Goal: Manage account settings

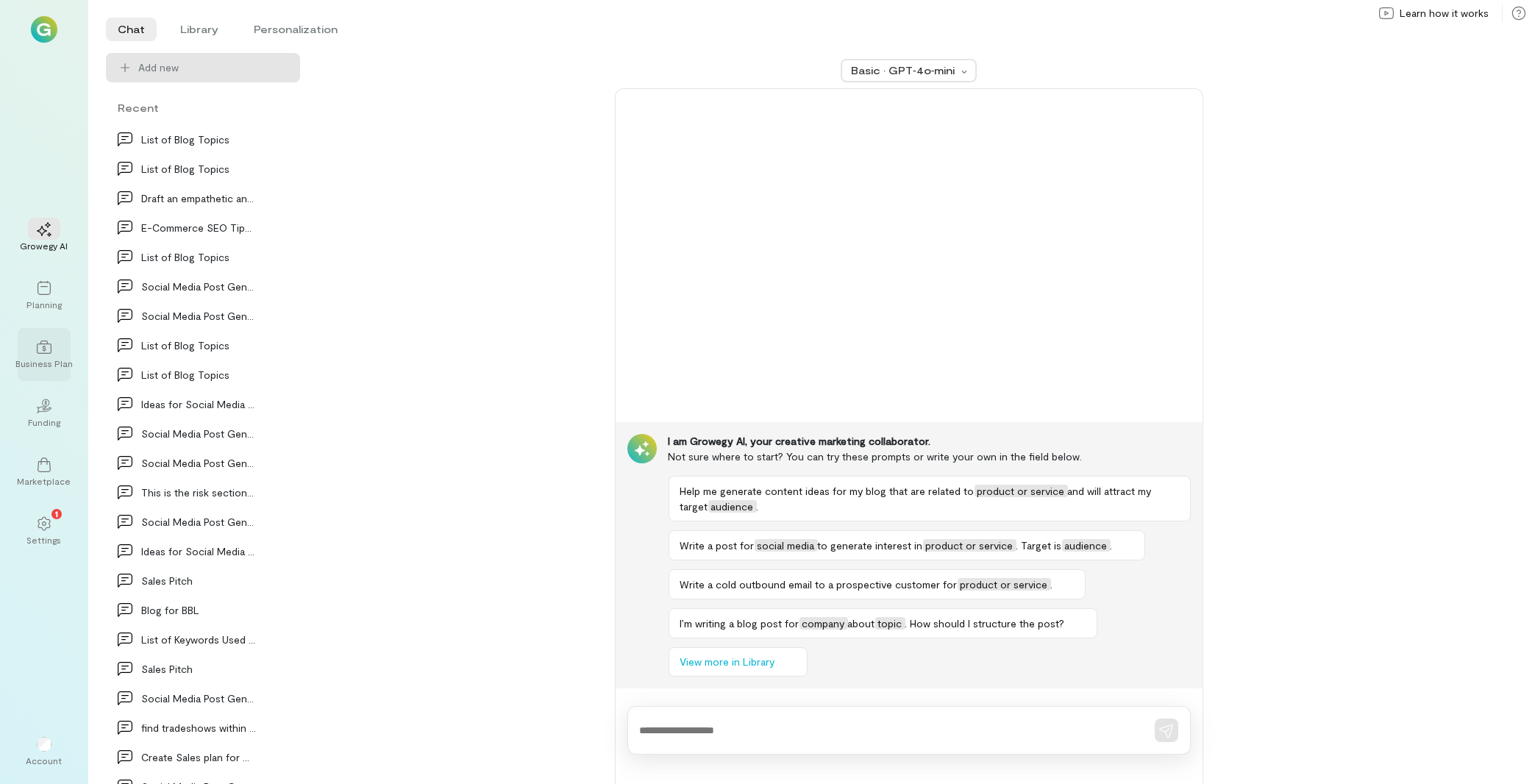
click at [49, 352] on icon at bounding box center [43, 346] width 15 height 15
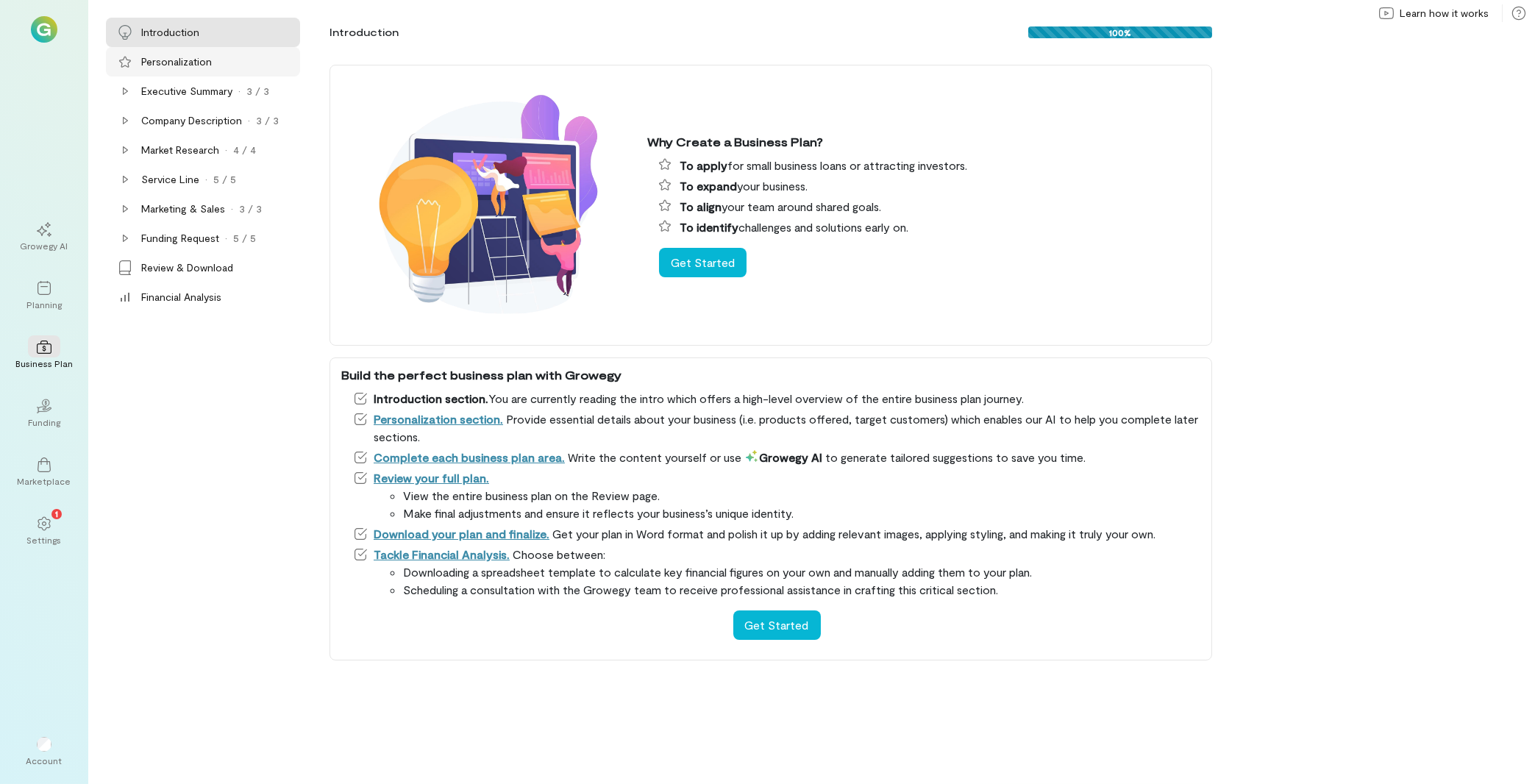
click at [199, 63] on div "Personalization" at bounding box center [176, 61] width 71 height 15
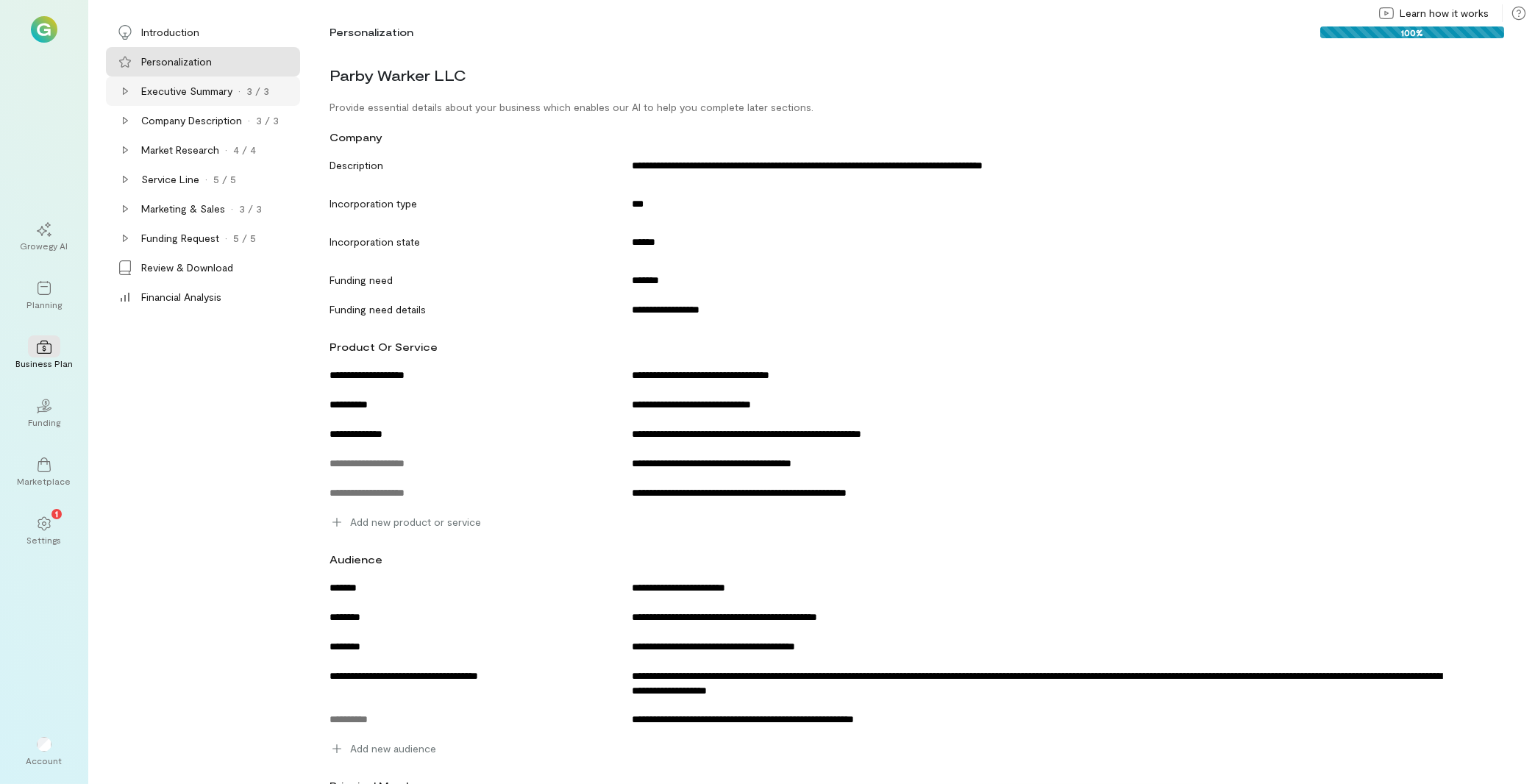
click at [128, 95] on icon at bounding box center [125, 91] width 12 height 12
click at [189, 129] on div "Product" at bounding box center [209, 121] width 182 height 30
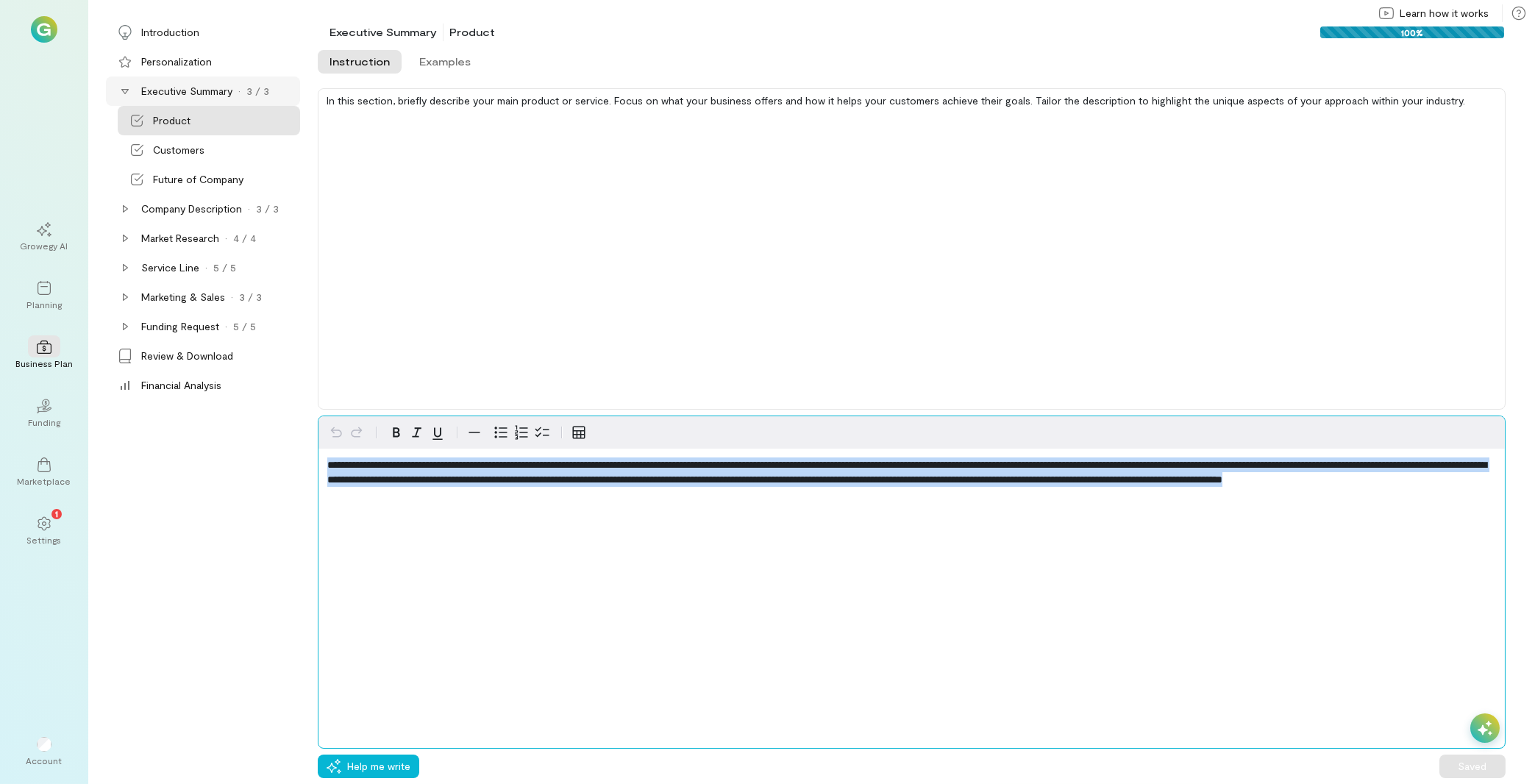
drag, startPoint x: 639, startPoint y: 495, endPoint x: 113, endPoint y: 353, distance: 544.8
click at [318, 415] on div "**********" at bounding box center [911, 581] width 1188 height 333
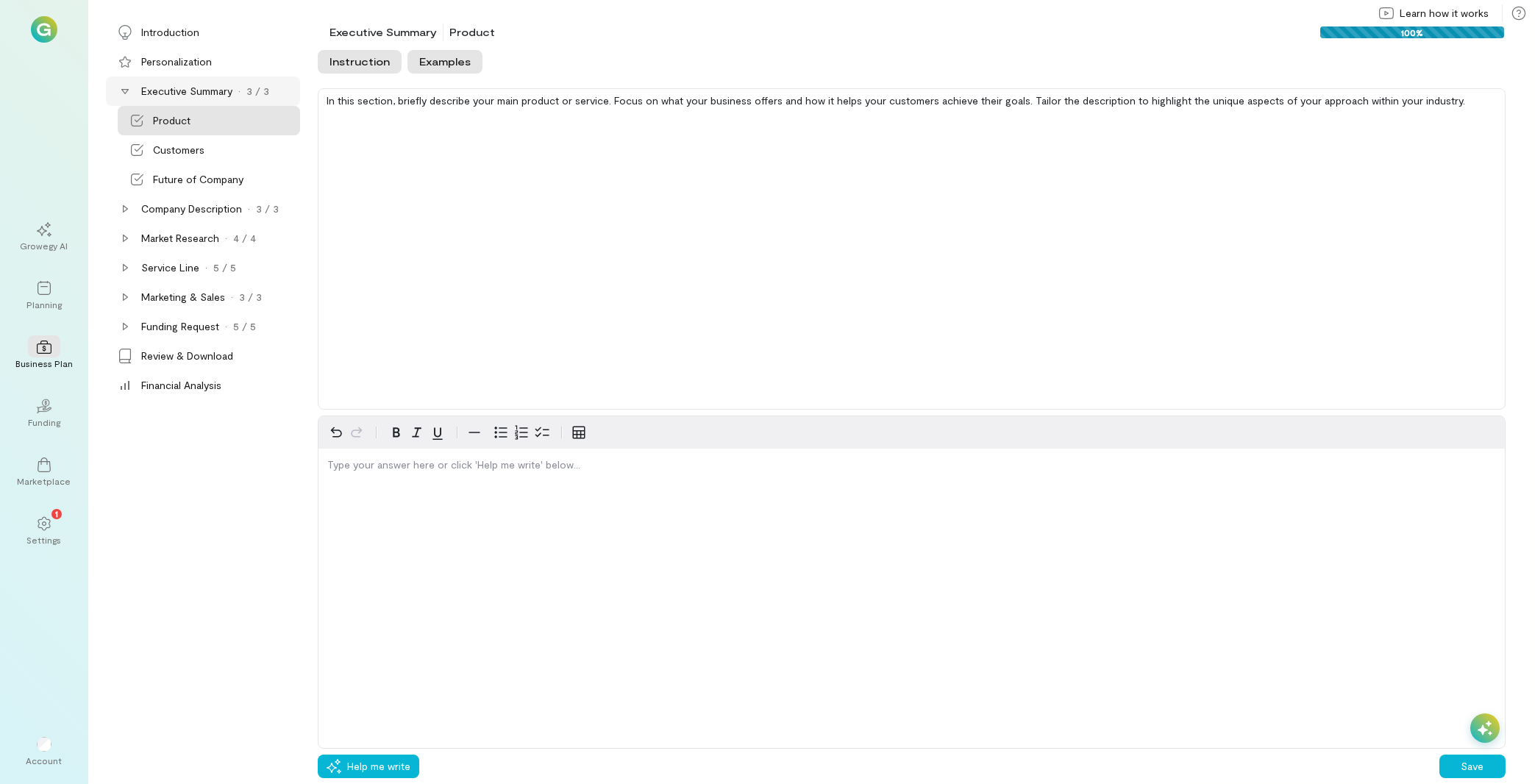
click at [441, 57] on button "Examples" at bounding box center [445, 62] width 75 height 24
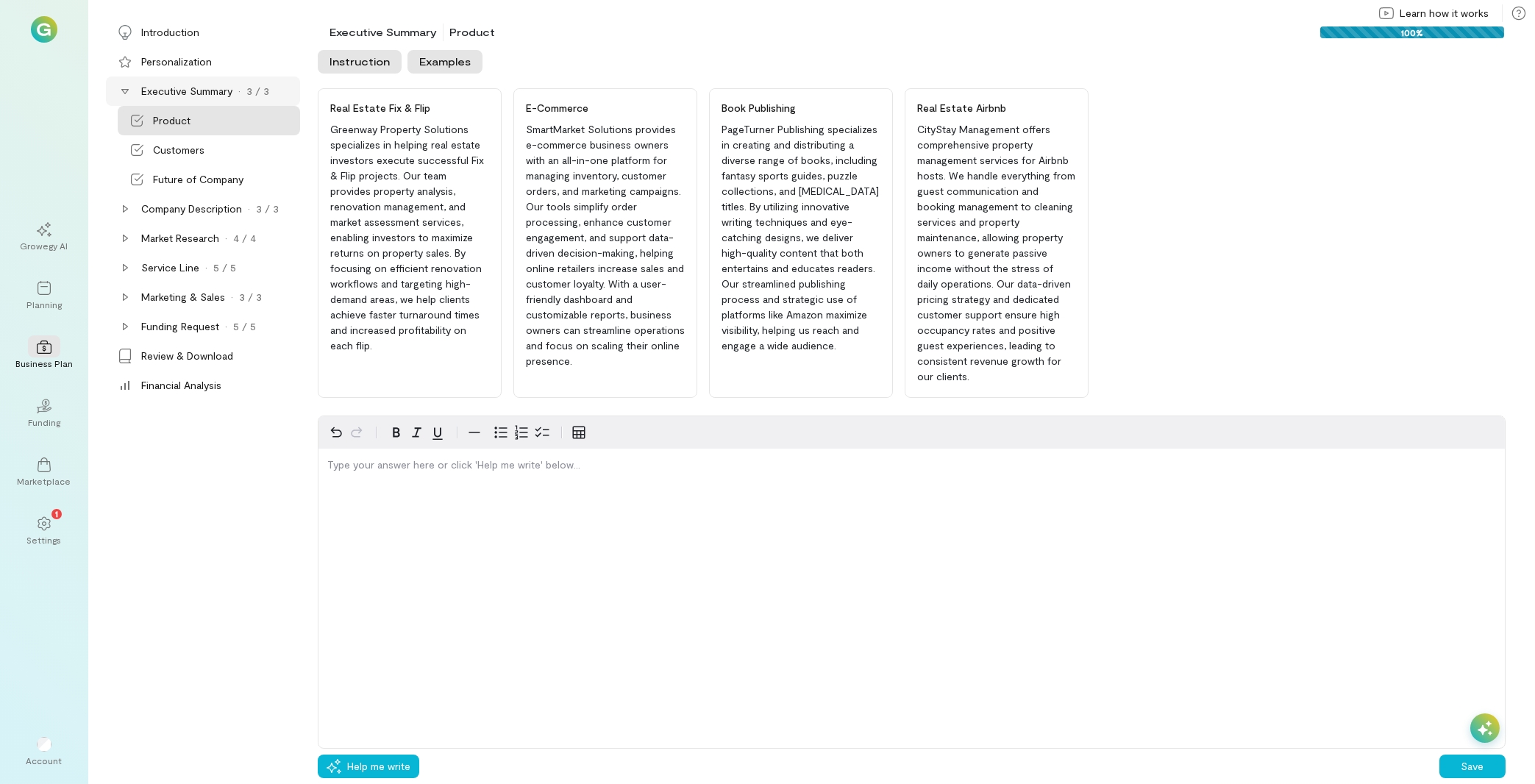
click at [370, 66] on button "Instruction" at bounding box center [359, 62] width 84 height 24
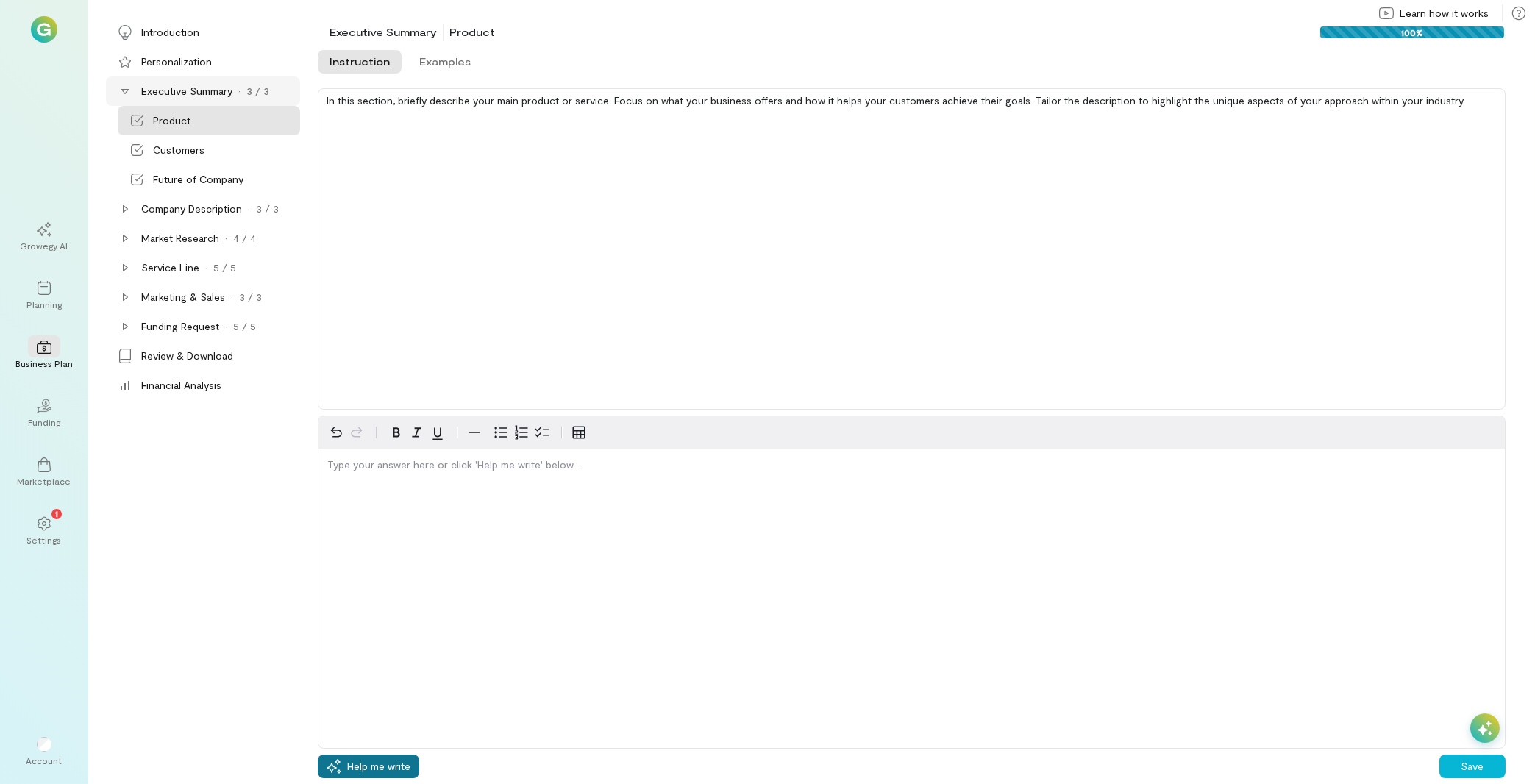
click at [389, 767] on span "Help me write" at bounding box center [379, 765] width 63 height 15
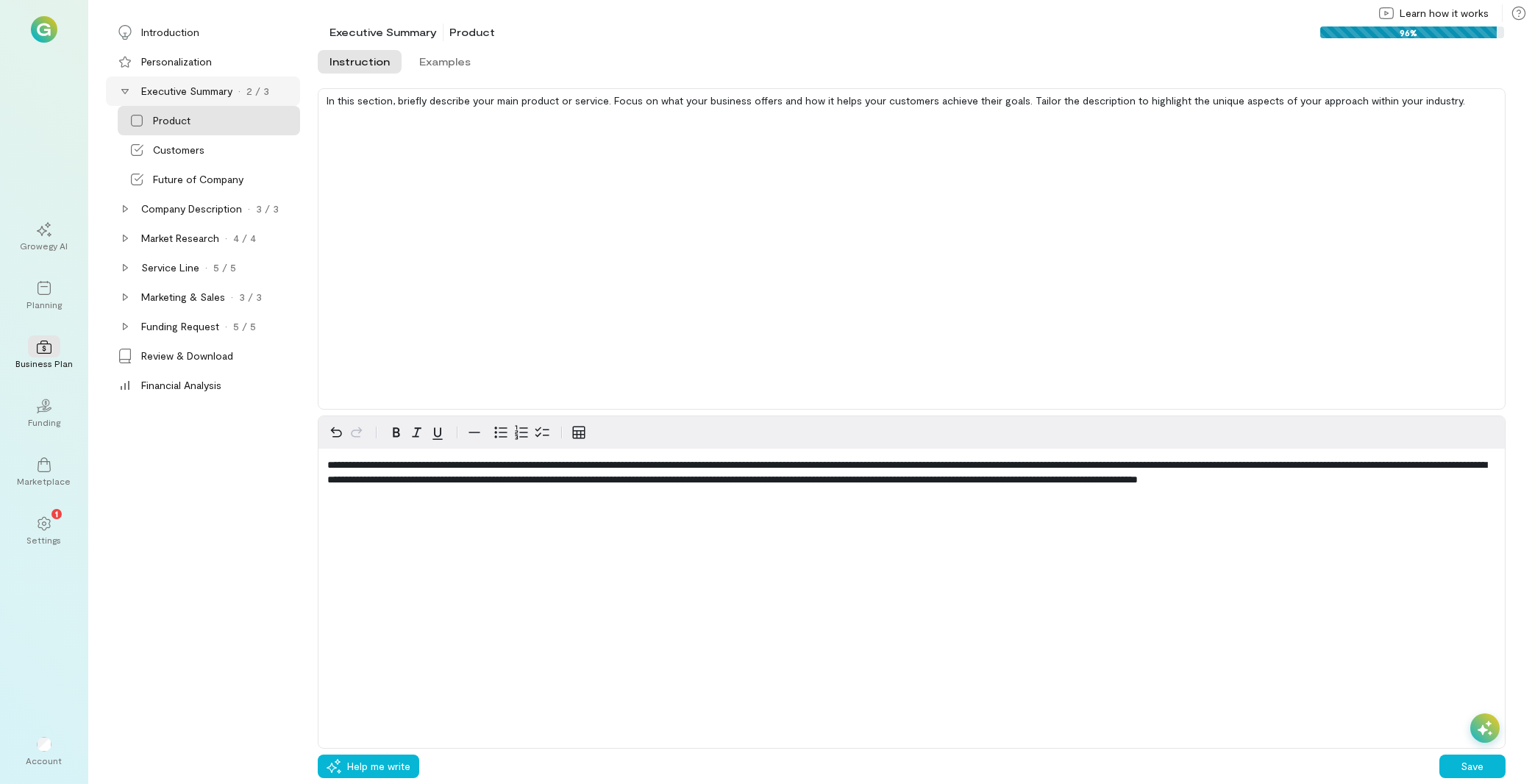
click at [1489, 718] on div at bounding box center [1485, 728] width 30 height 30
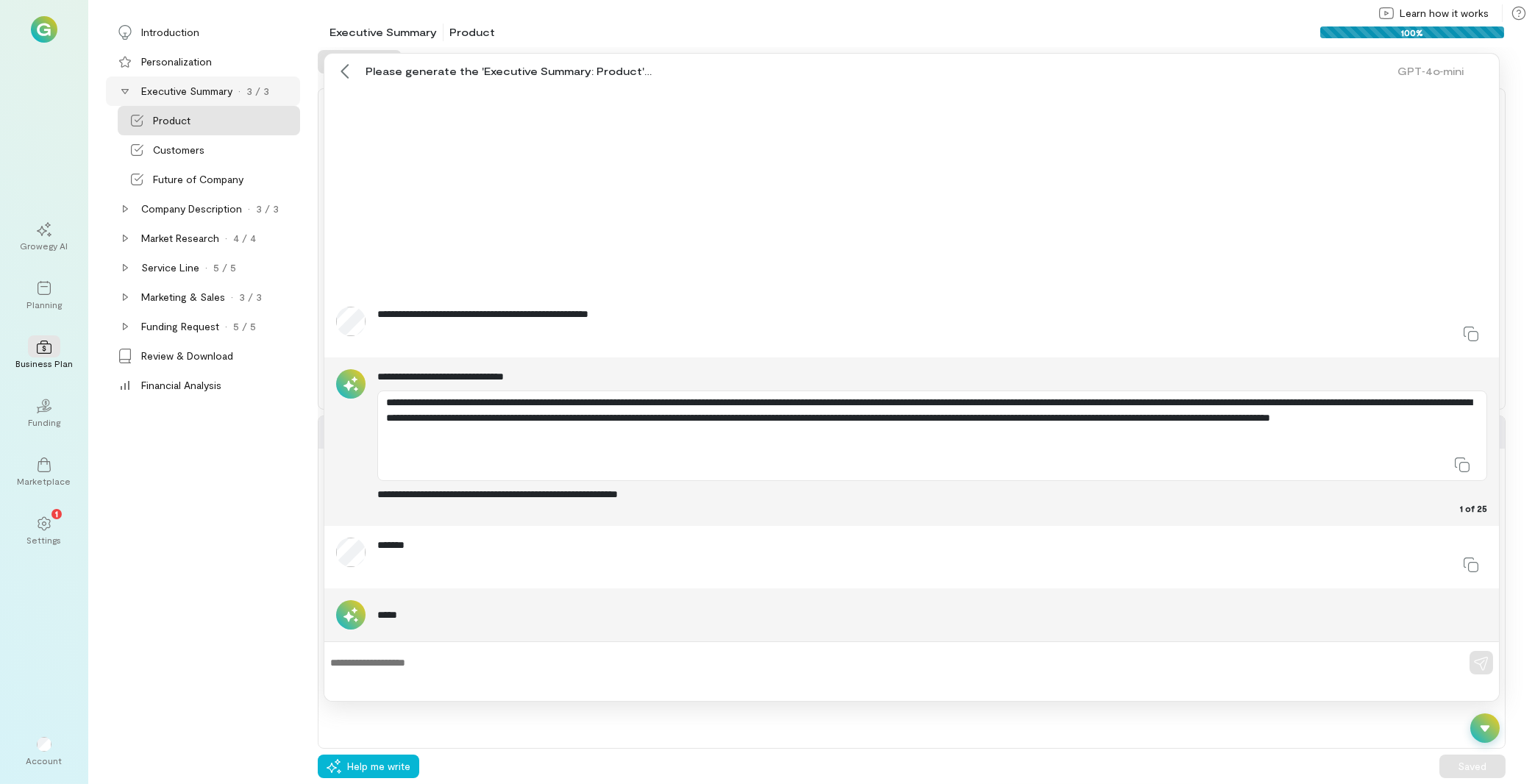
click at [1492, 729] on icon at bounding box center [1484, 727] width 15 height 15
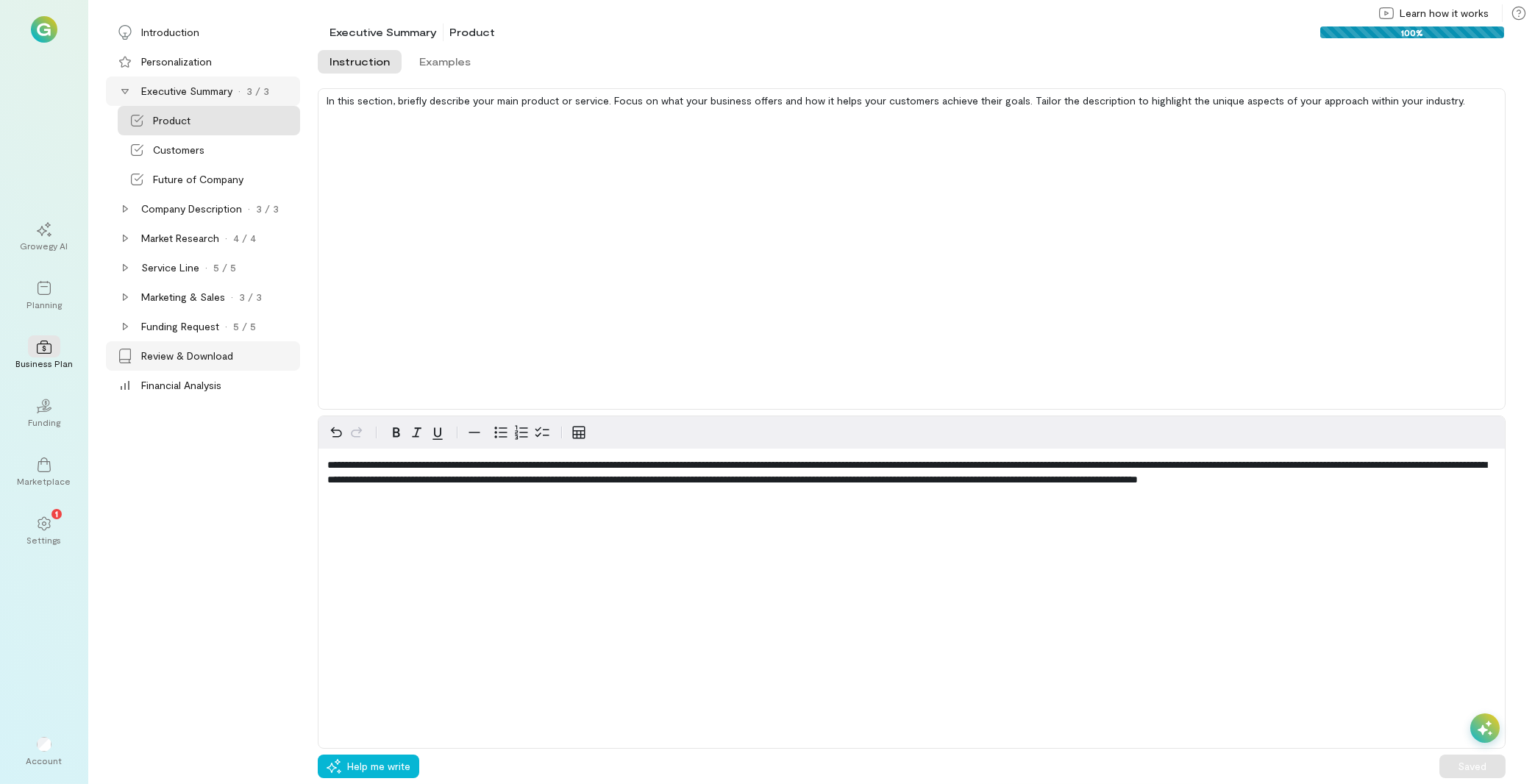
click at [260, 359] on div "Review & Download" at bounding box center [218, 355] width 155 height 15
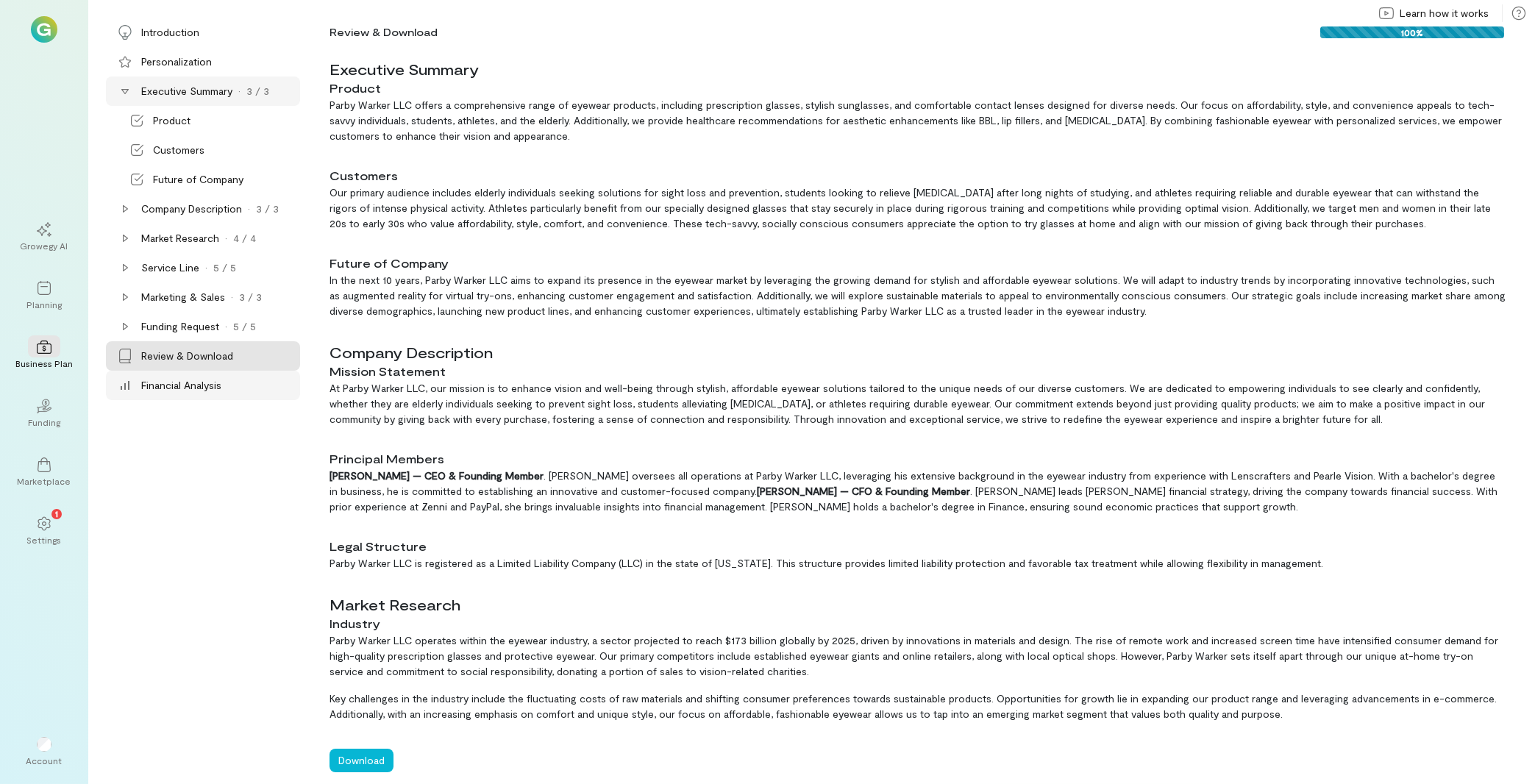
click at [232, 389] on div "Financial Analysis" at bounding box center [218, 385] width 155 height 15
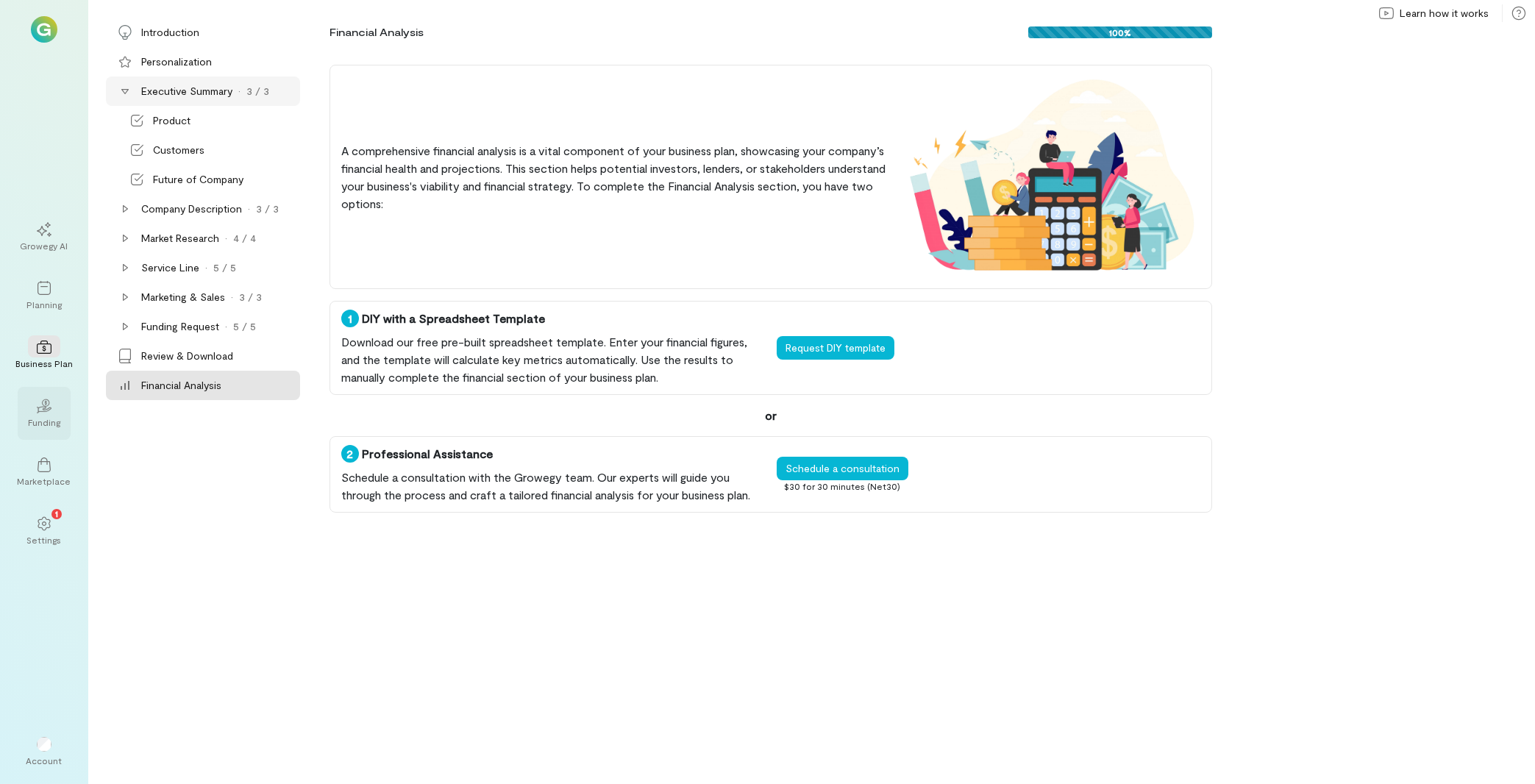
click at [61, 425] on div "02 Funding" at bounding box center [44, 413] width 53 height 53
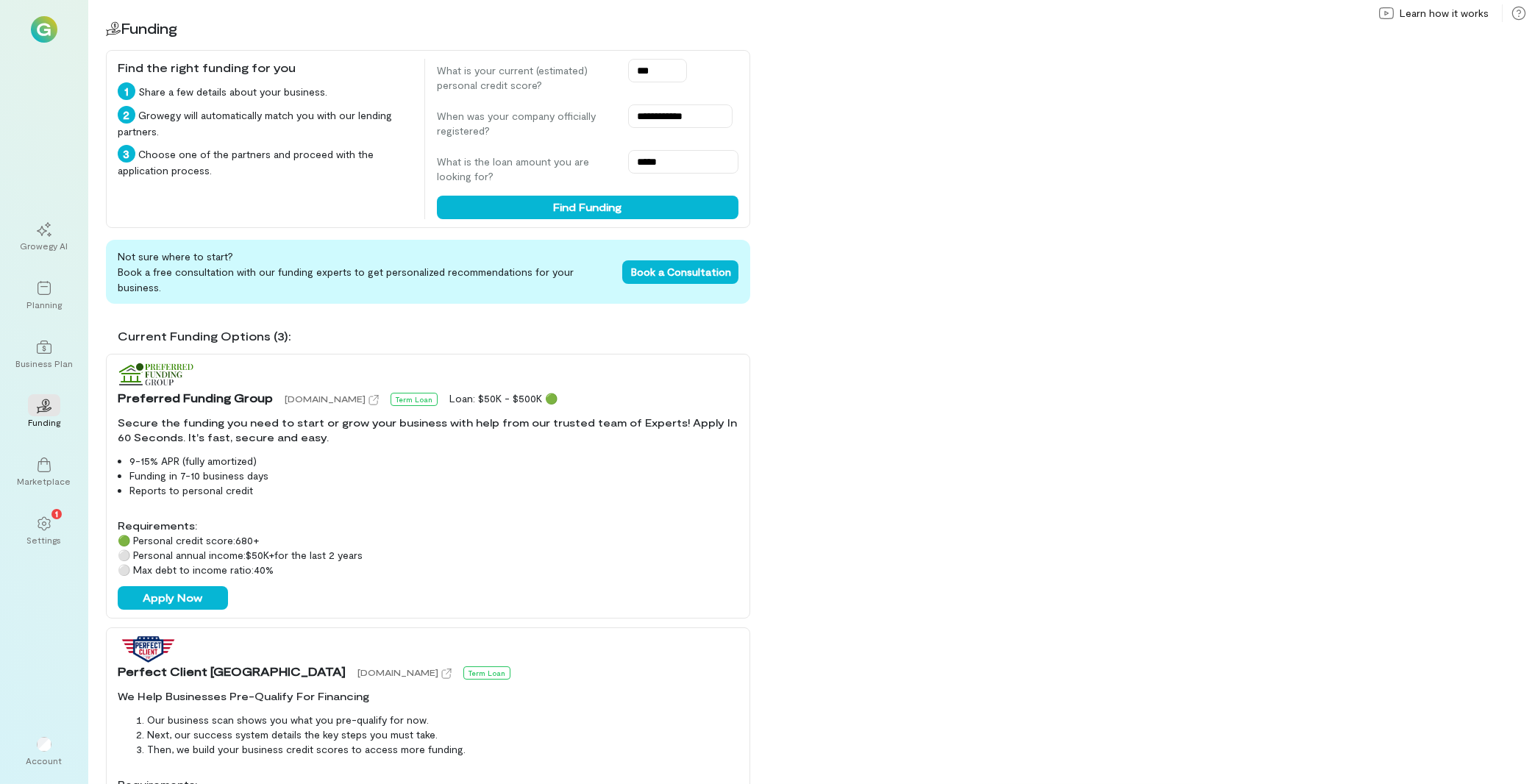
drag, startPoint x: 139, startPoint y: 525, endPoint x: 237, endPoint y: 533, distance: 98.3
click at [237, 533] on div "🟢 Personal credit score: 680 +" at bounding box center [428, 540] width 621 height 15
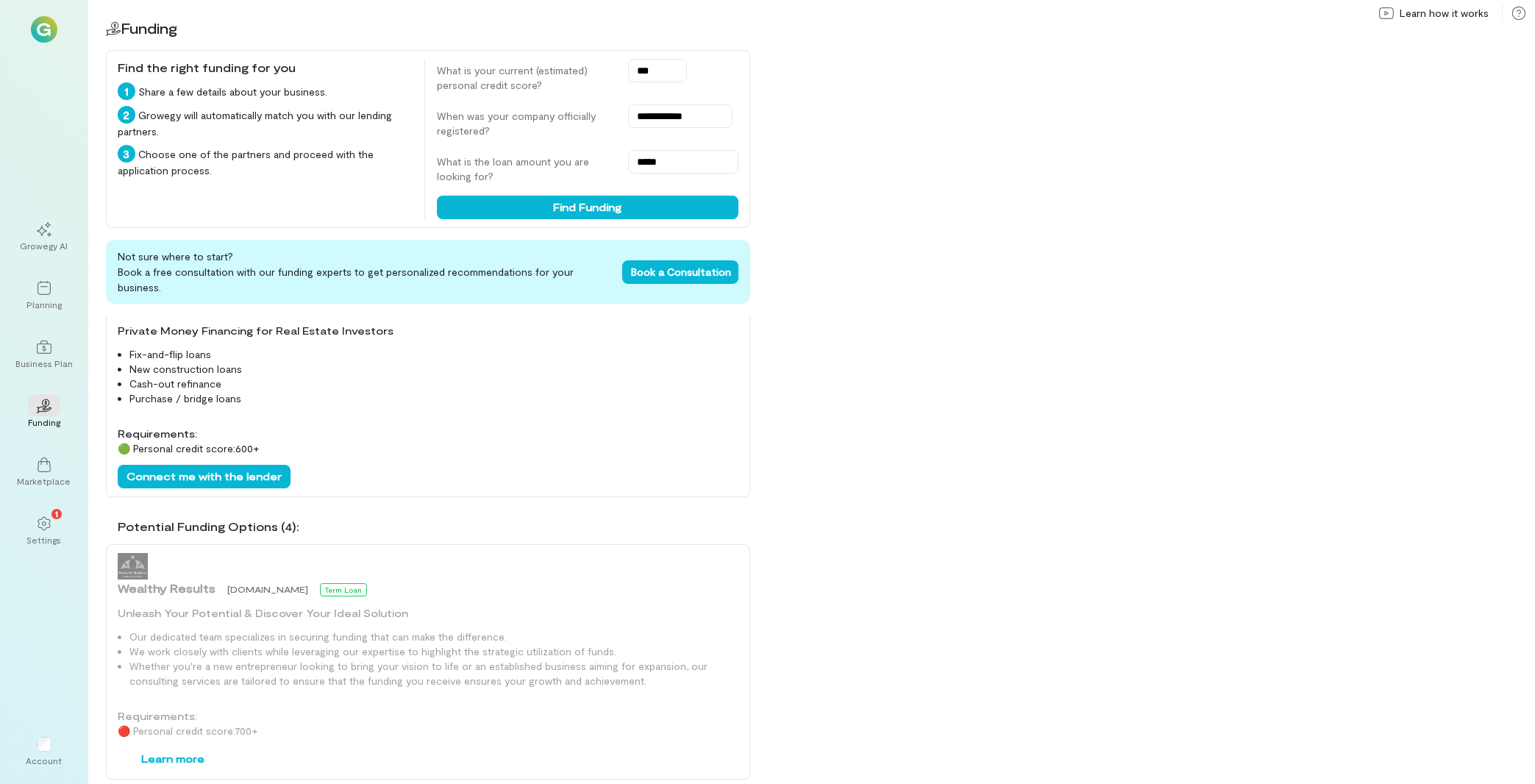
scroll to position [708, 0]
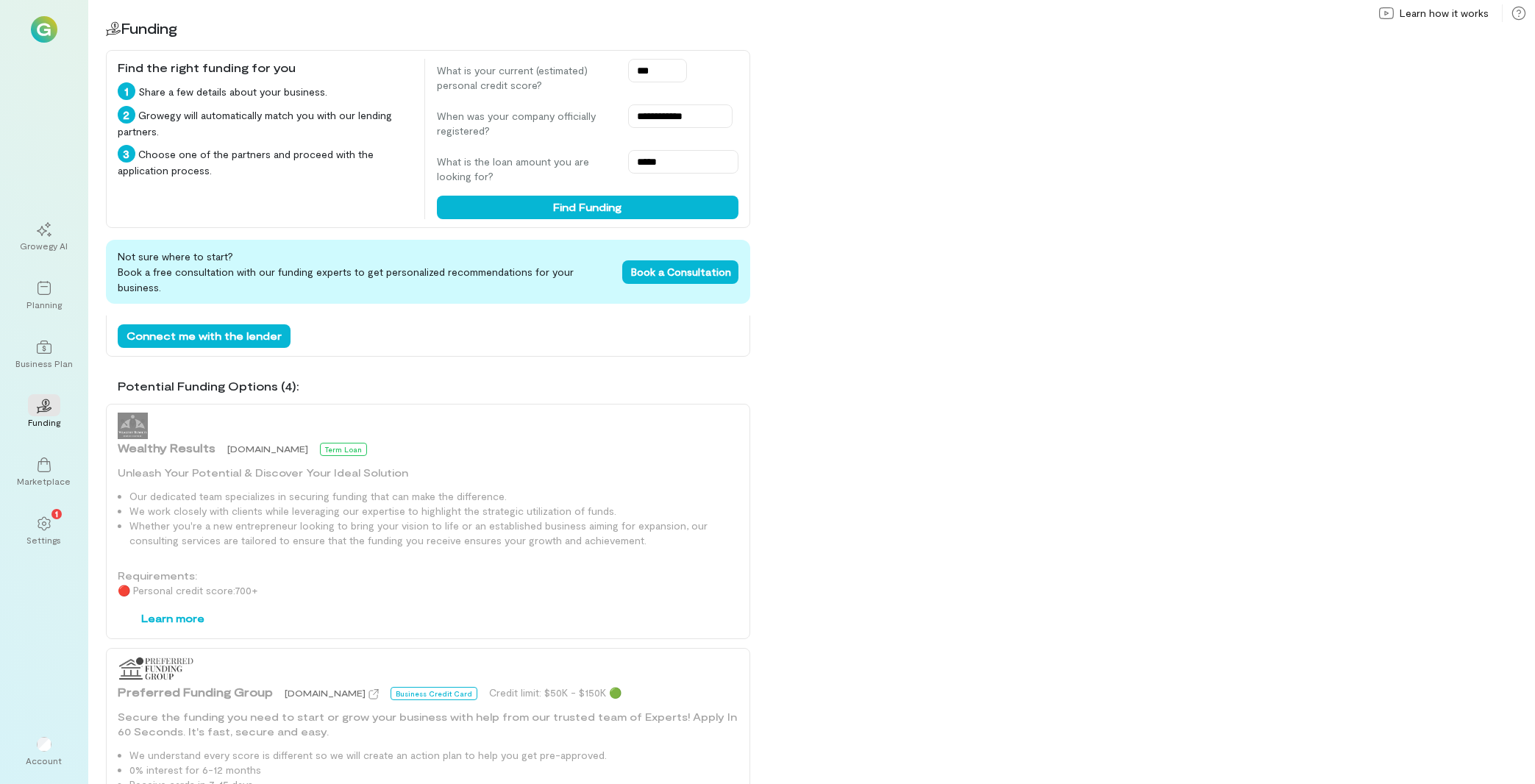
drag, startPoint x: 261, startPoint y: 581, endPoint x: 319, endPoint y: 561, distance: 61.4
click at [626, 585] on div "🔴 Personal credit score: 700 +" at bounding box center [428, 590] width 621 height 15
click at [76, 472] on div "Growegy AI Planning Business Plan 02 Funding Marketplace 1 Settings Account" at bounding box center [44, 392] width 89 height 784
click at [61, 473] on div "Marketplace" at bounding box center [44, 472] width 53 height 53
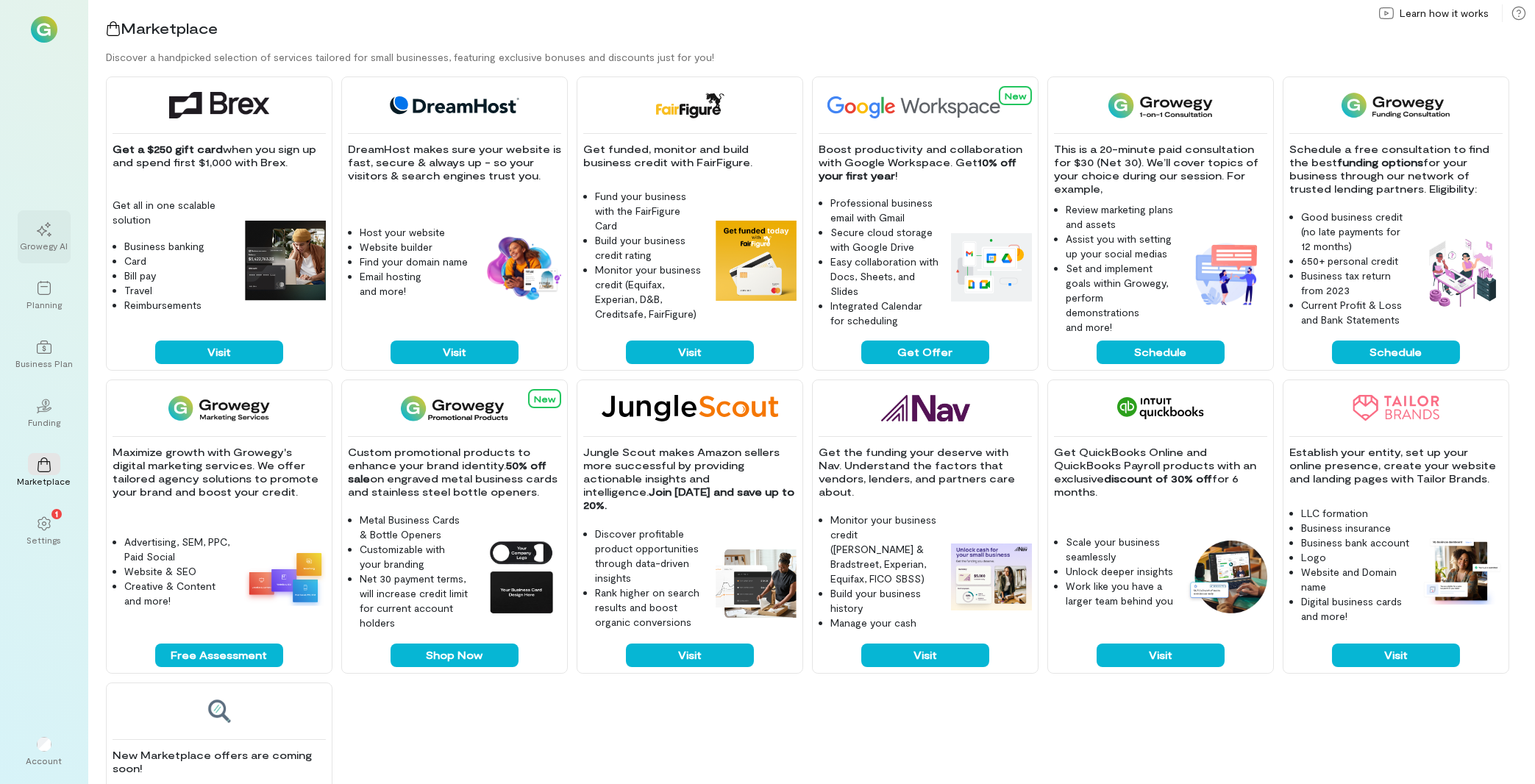
click at [62, 241] on div "Growegy AI" at bounding box center [44, 246] width 48 height 12
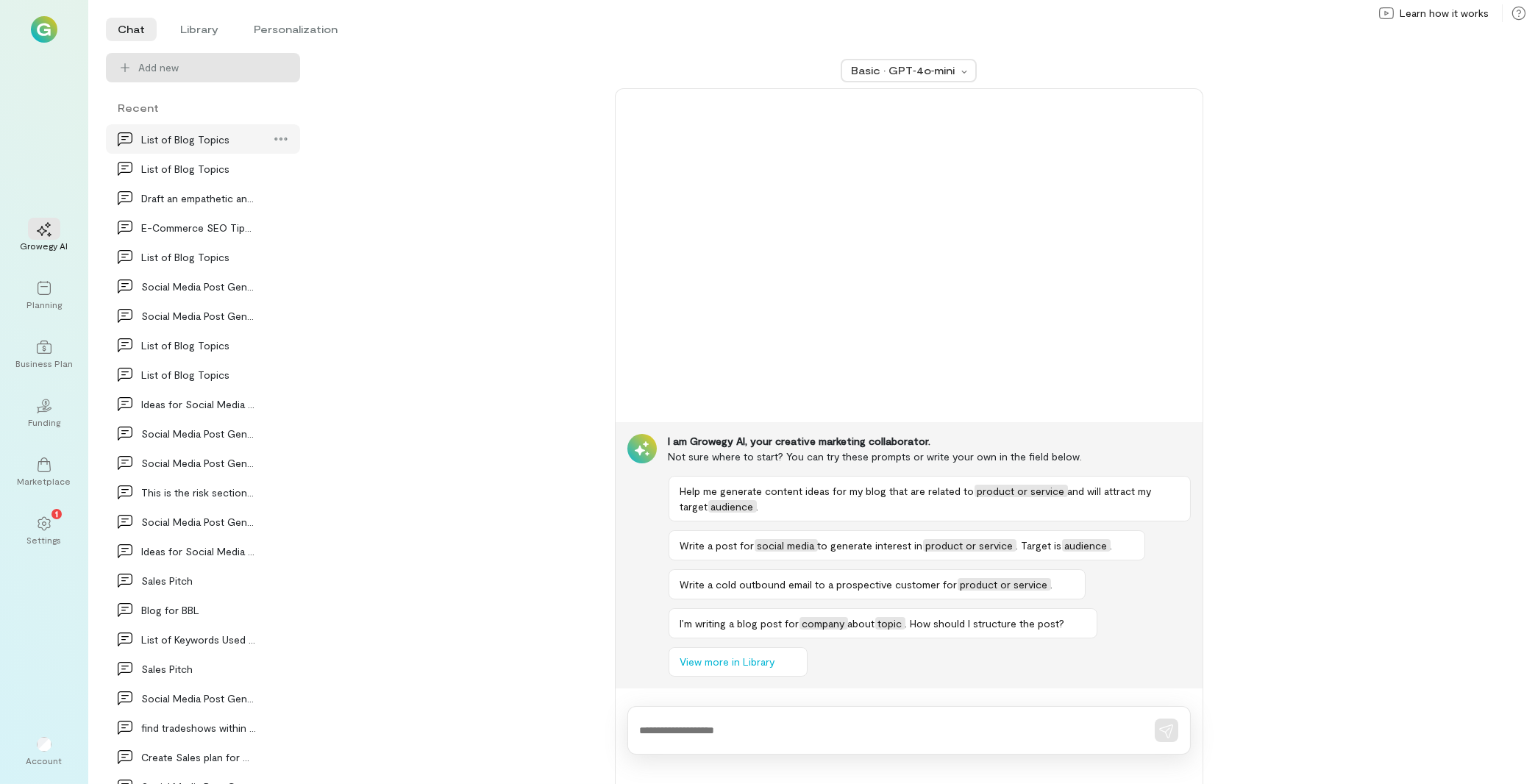
click at [171, 147] on div "List of Blog Topics" at bounding box center [198, 140] width 115 height 16
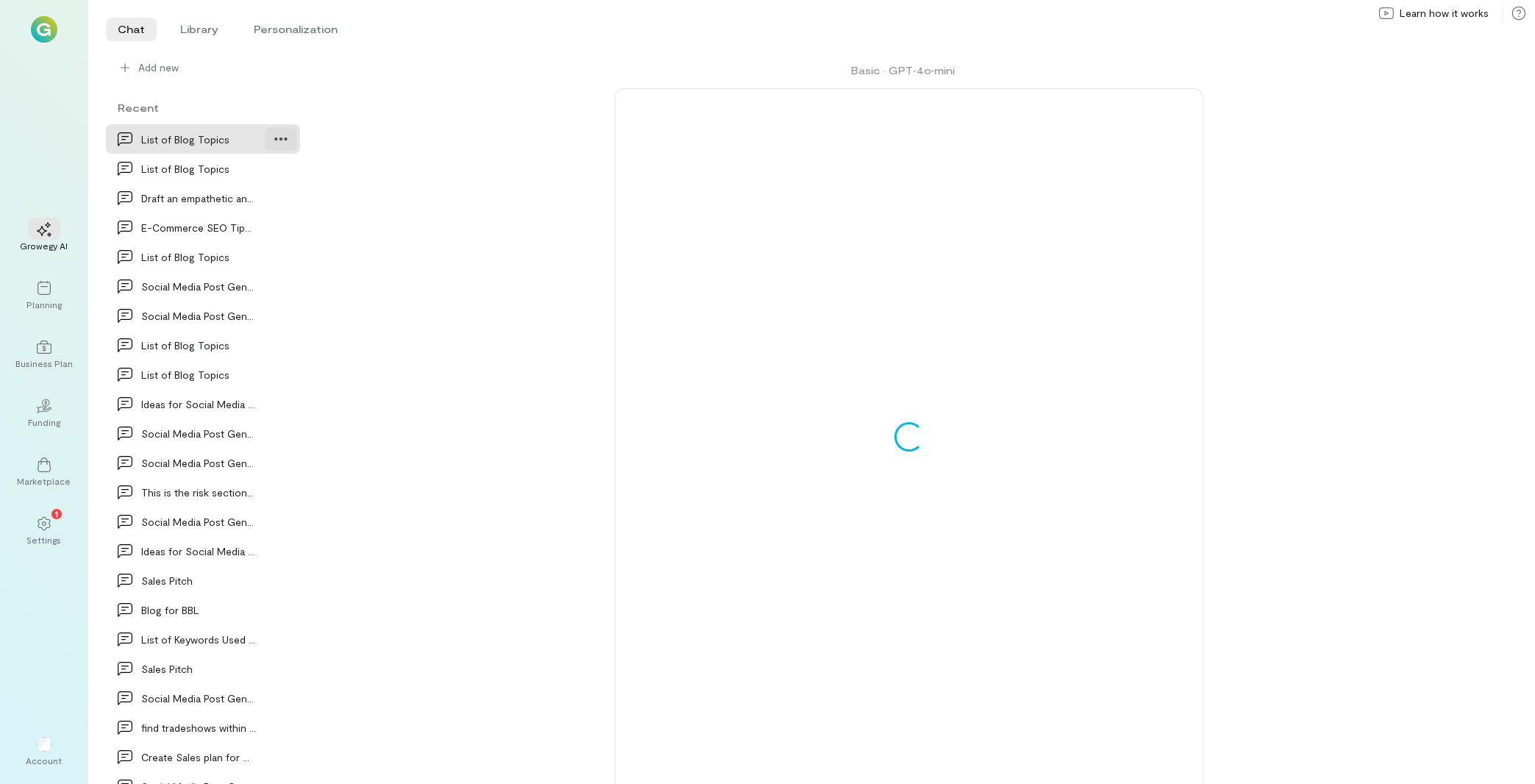
click at [275, 139] on icon at bounding box center [280, 139] width 13 height 3
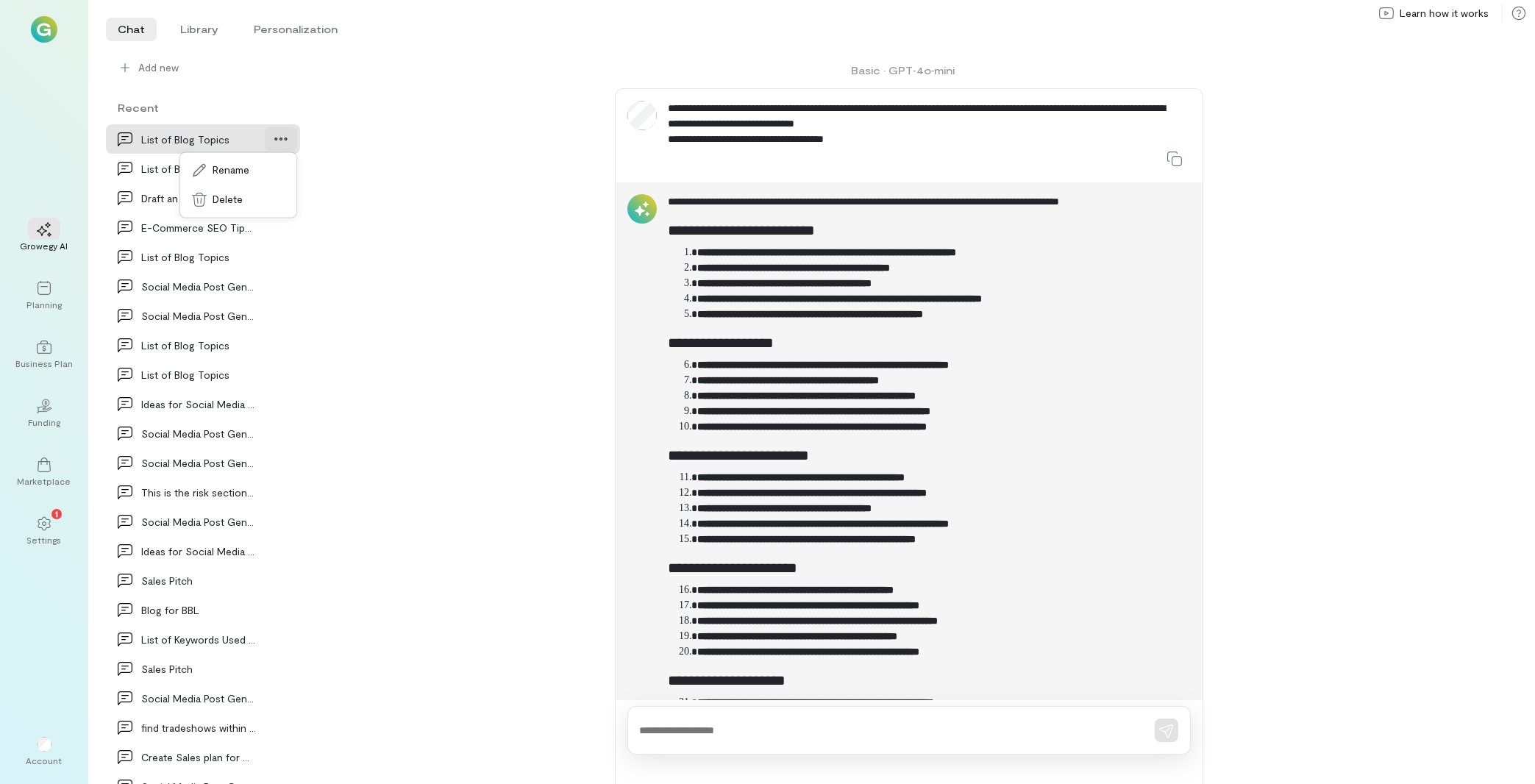
scroll to position [1060, 0]
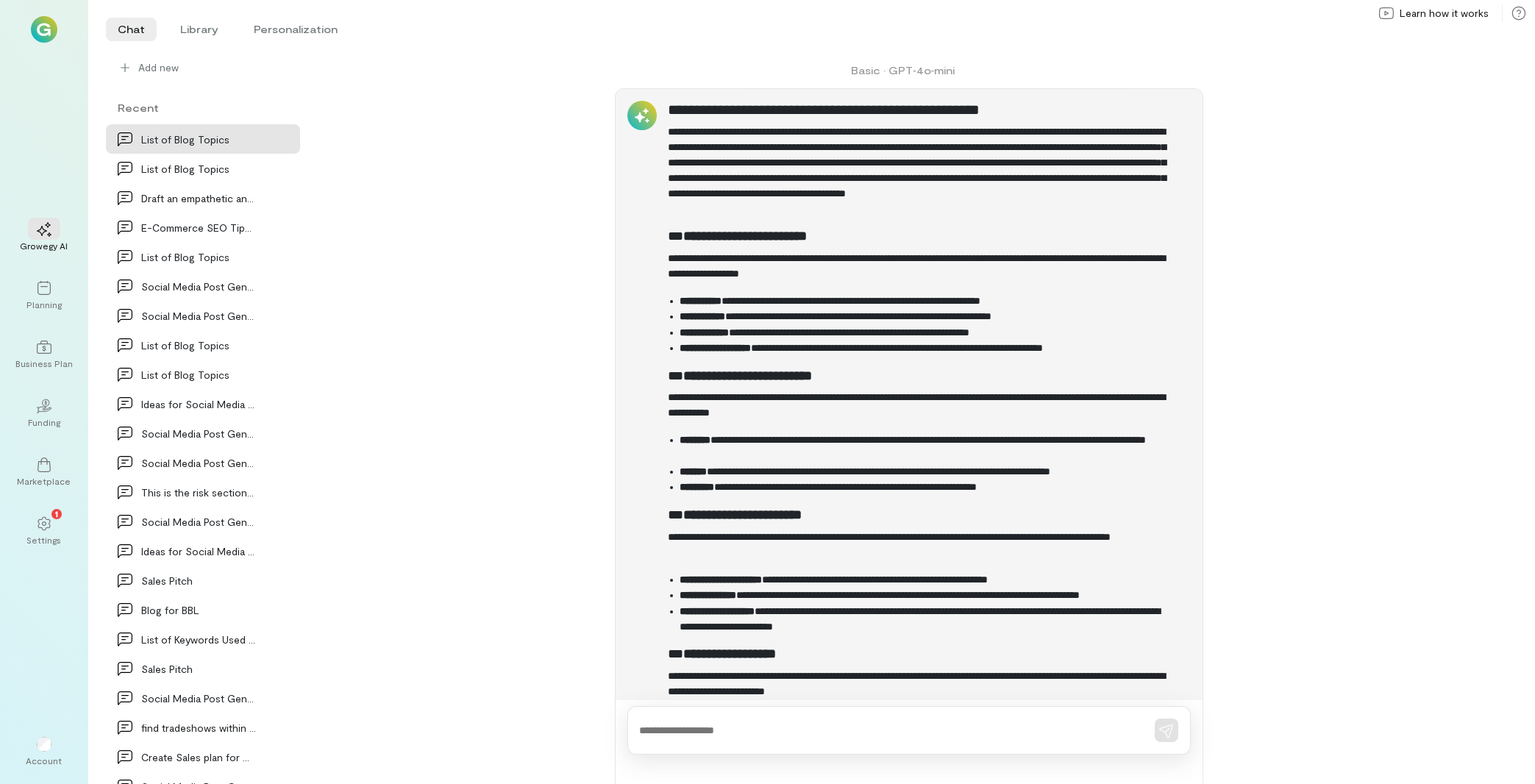
click at [388, 142] on div "**********" at bounding box center [908, 418] width 1182 height 731
click at [190, 35] on li "Library" at bounding box center [199, 30] width 62 height 24
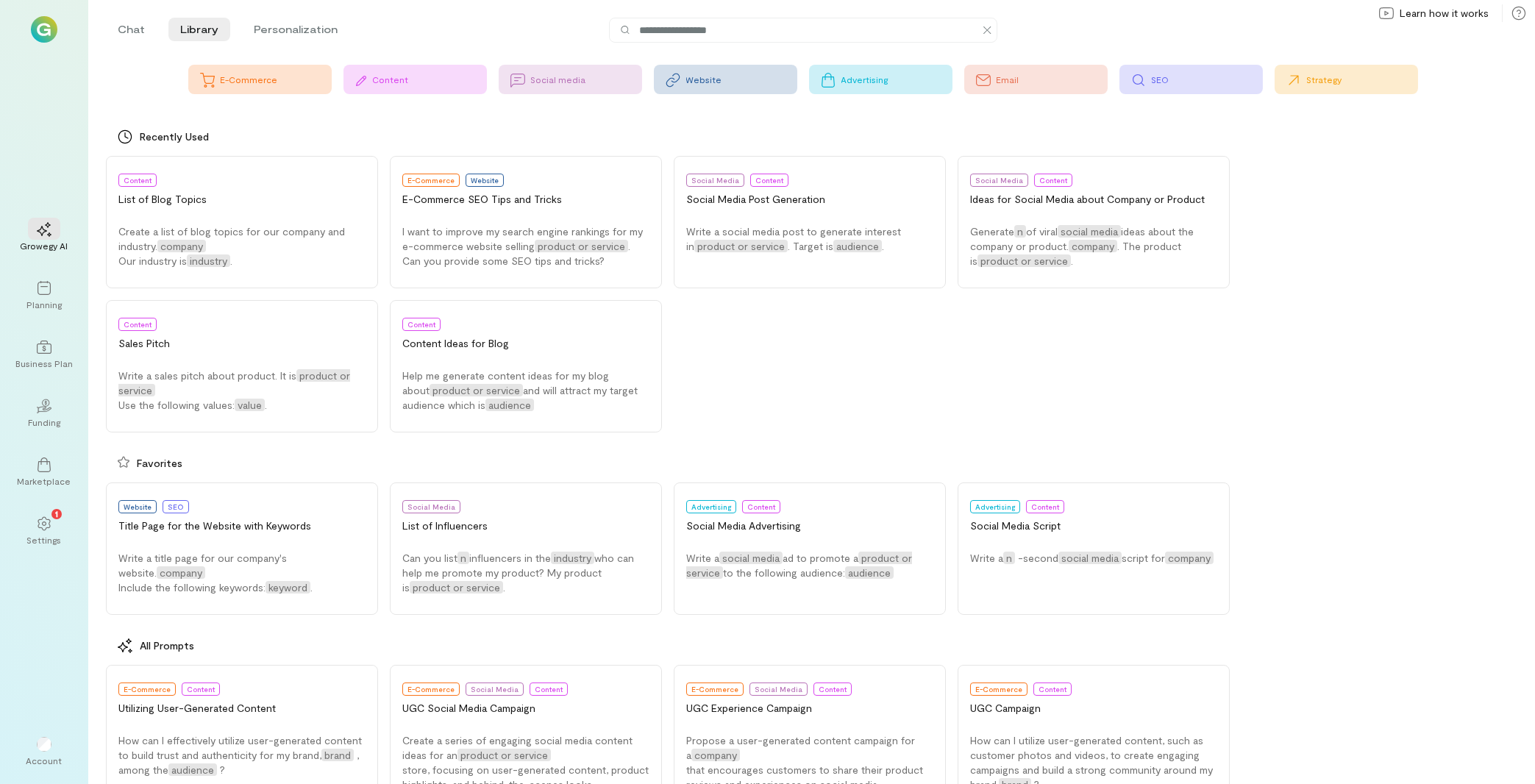
click at [420, 83] on div "Content" at bounding box center [430, 80] width 114 height 12
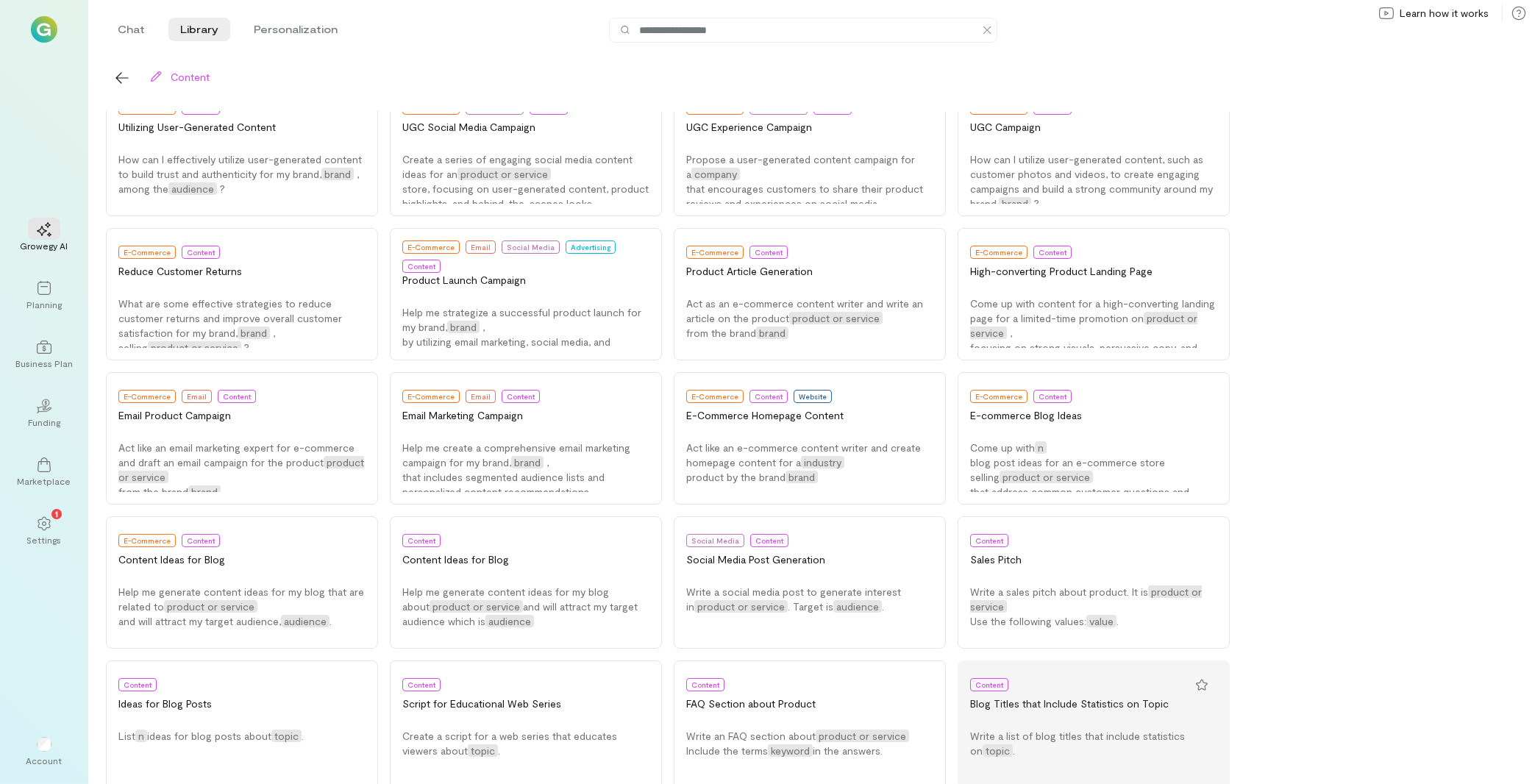
scroll to position [79, 0]
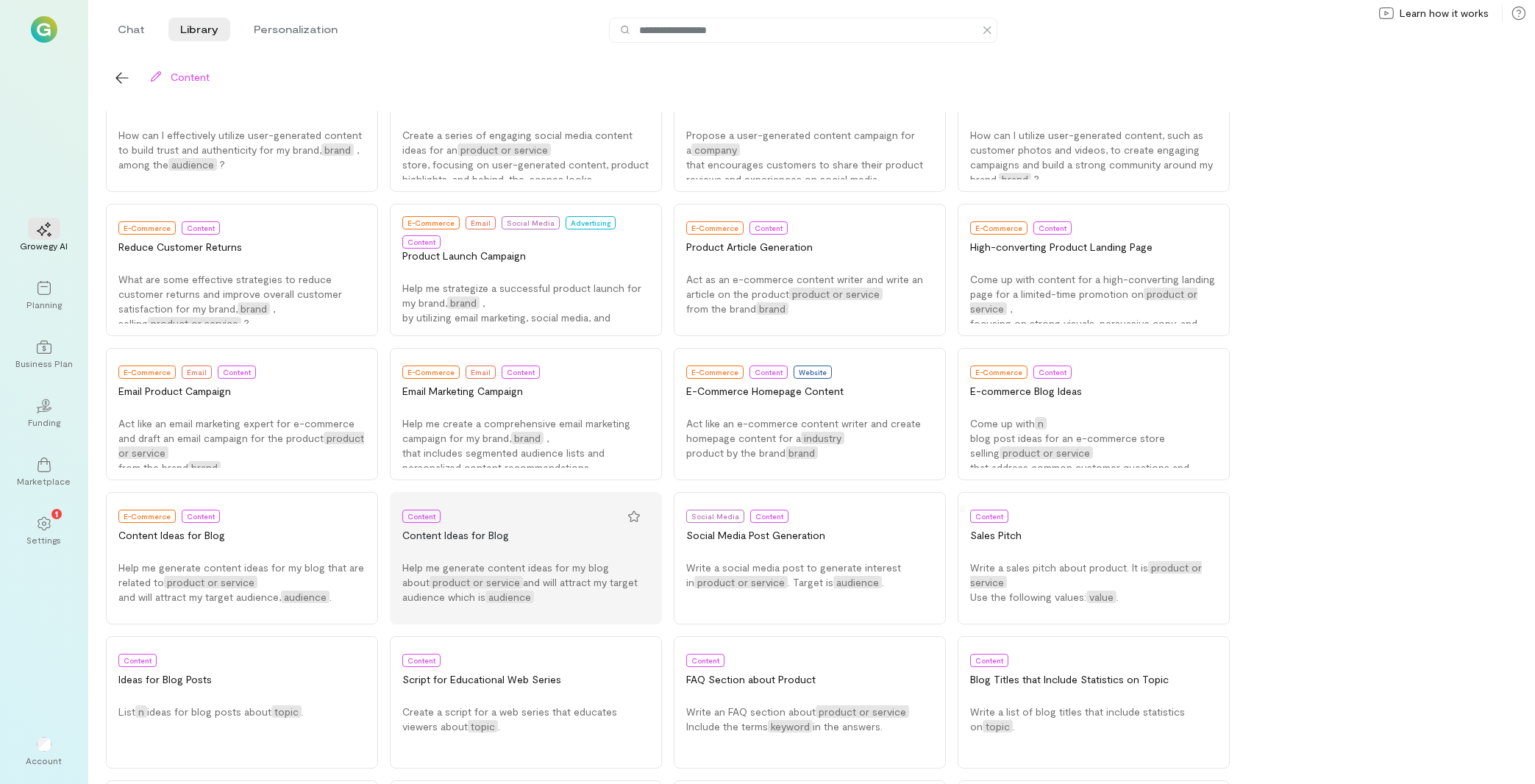
click at [537, 556] on button "Content Content Ideas for Blog Help me generate content ideas for my blog about…" at bounding box center [525, 558] width 273 height 133
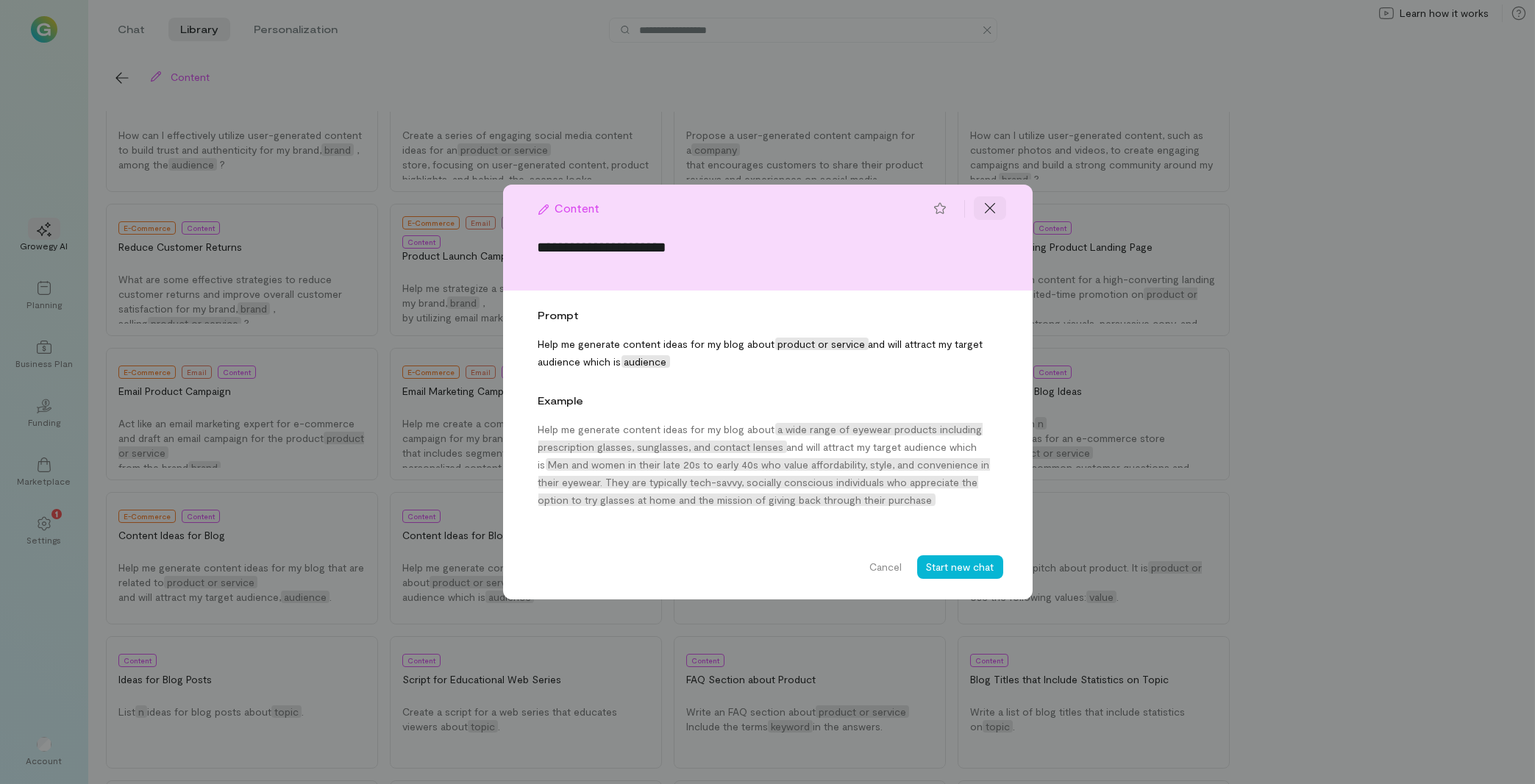
click at [985, 205] on icon at bounding box center [989, 208] width 15 height 15
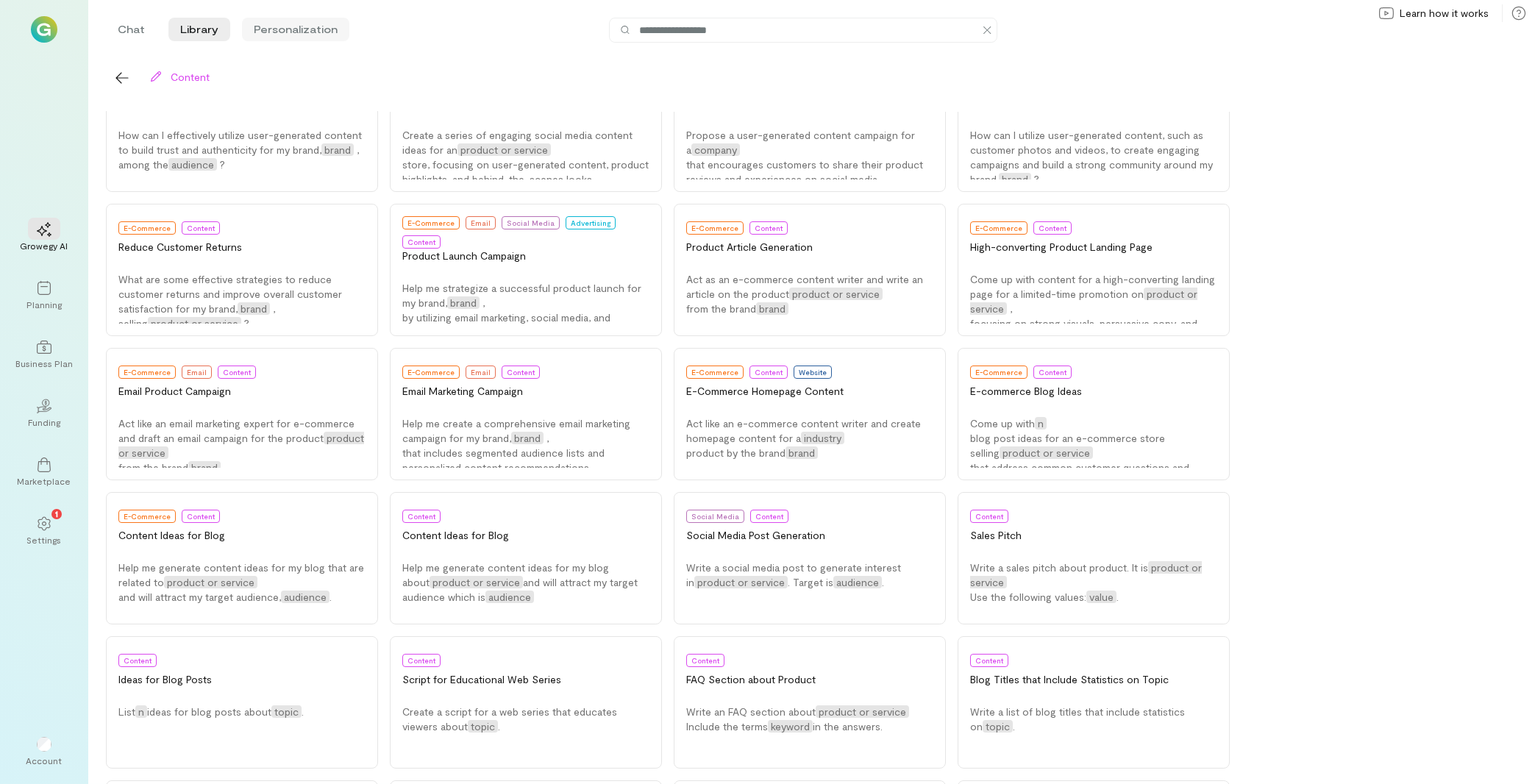
click at [300, 30] on li "Personalization" at bounding box center [295, 30] width 107 height 24
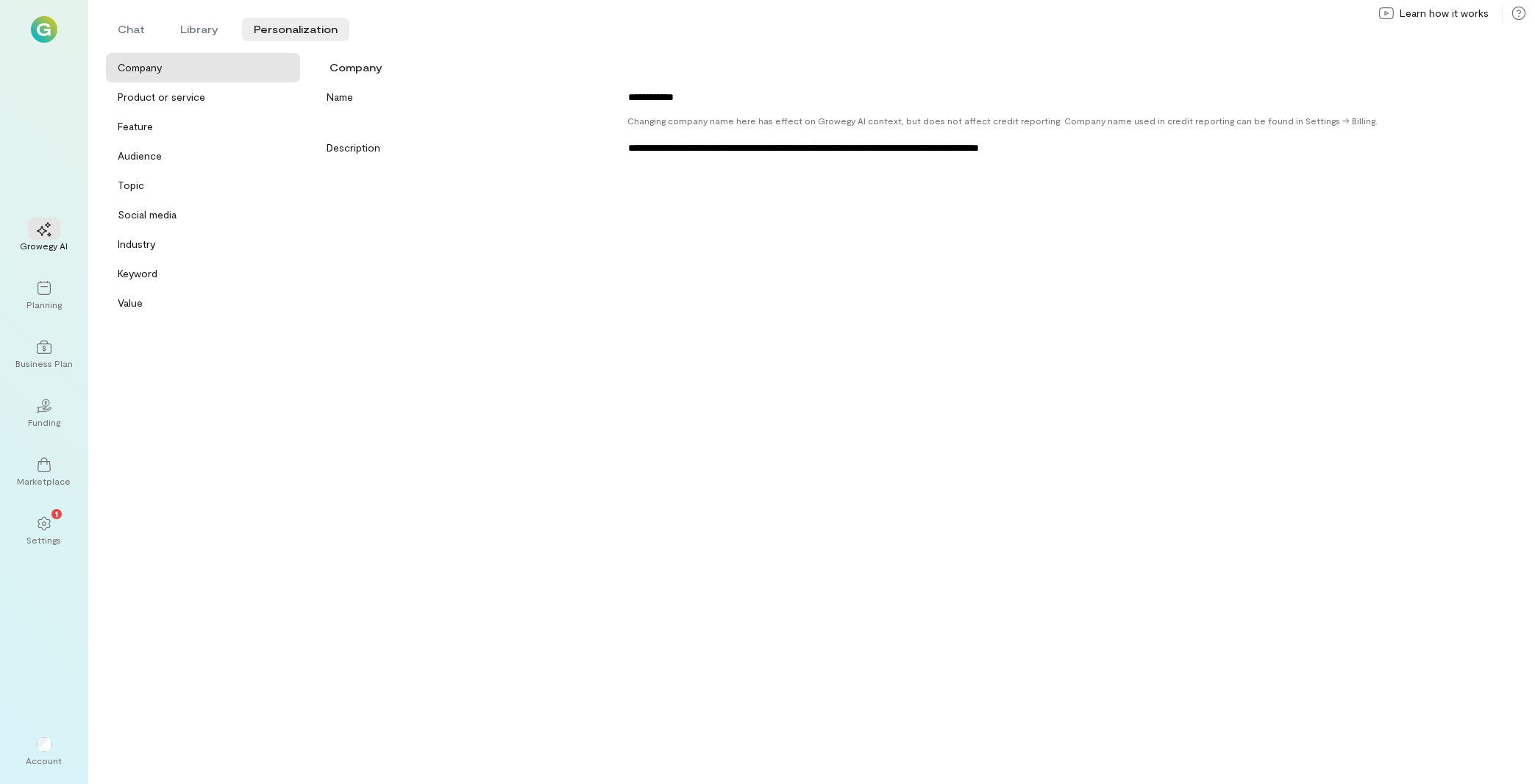
click at [228, 77] on div "Company" at bounding box center [203, 68] width 194 height 30
click at [149, 98] on div "Product or service" at bounding box center [161, 96] width 88 height 15
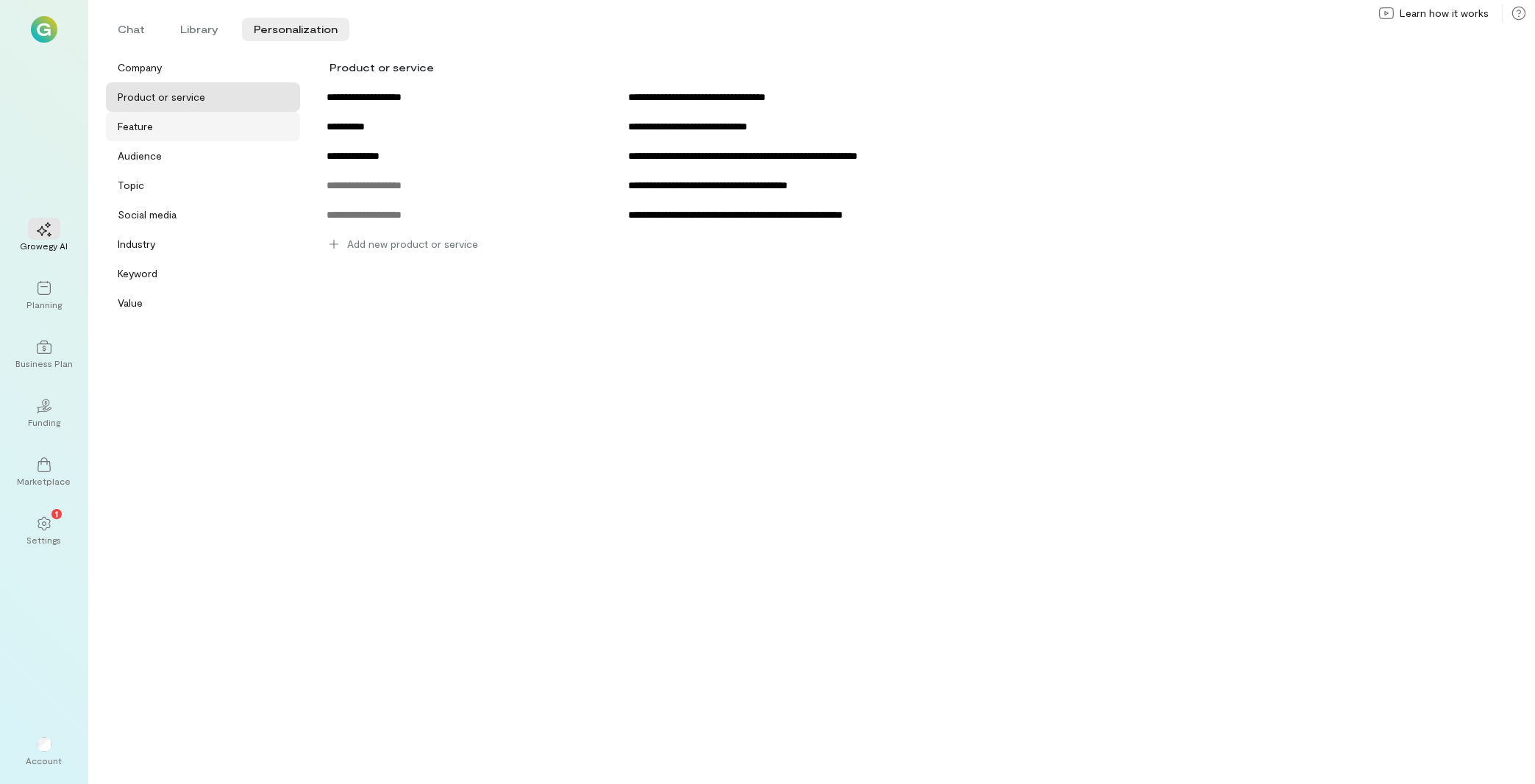
click at [147, 133] on div "Feature" at bounding box center [136, 126] width 35 height 15
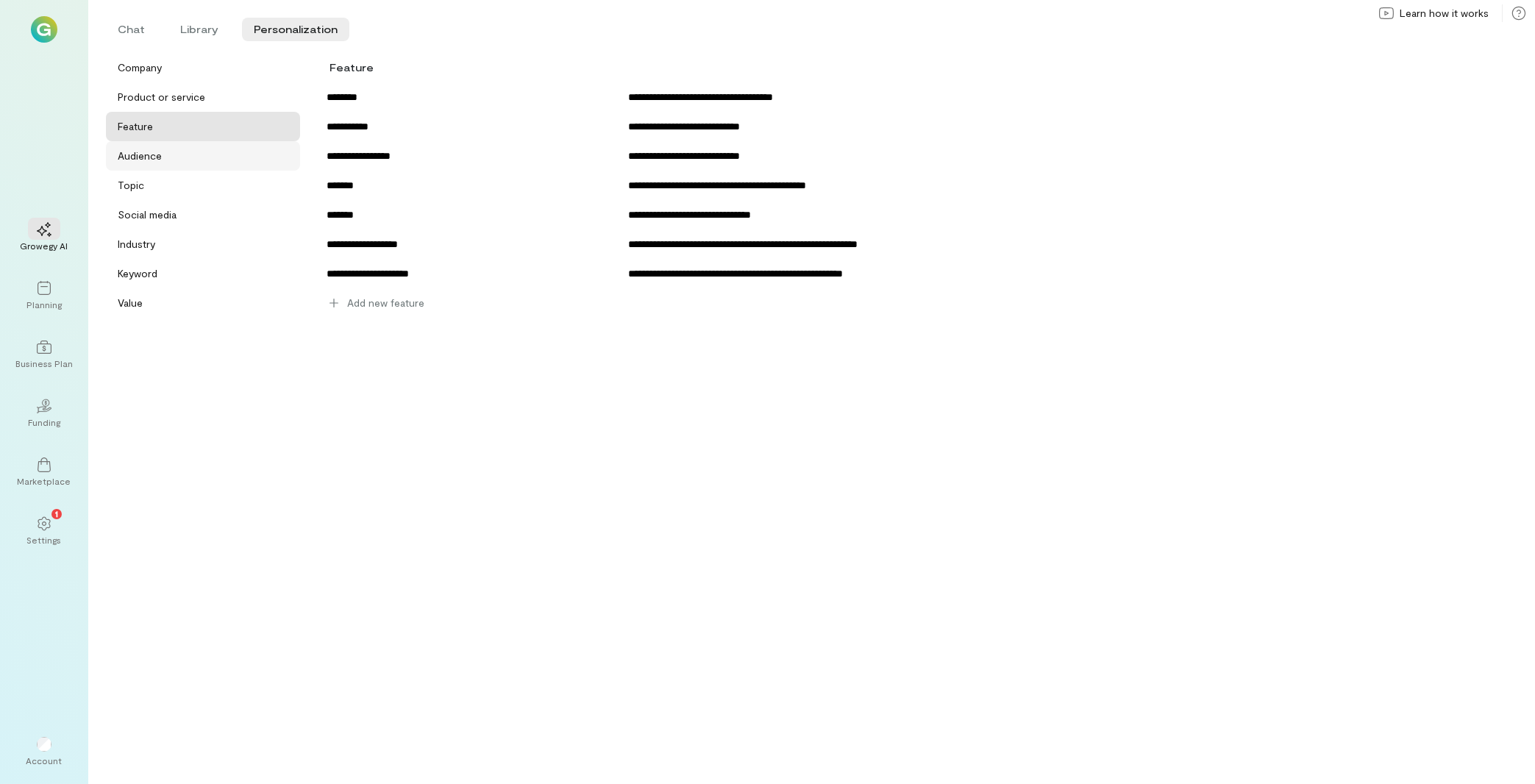
click at [188, 158] on div "Audience" at bounding box center [208, 155] width 179 height 15
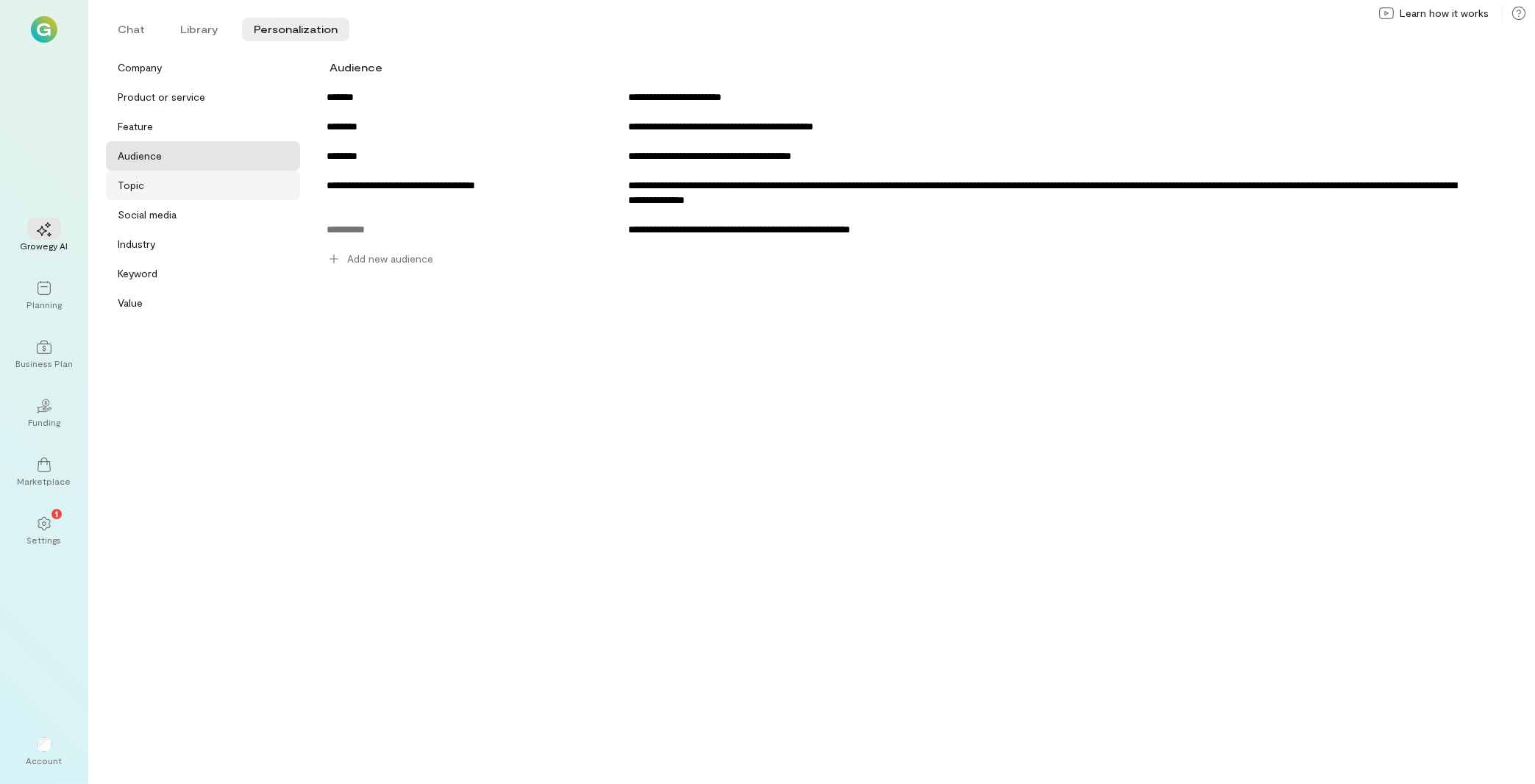
click at [193, 197] on div "Topic" at bounding box center [203, 185] width 194 height 30
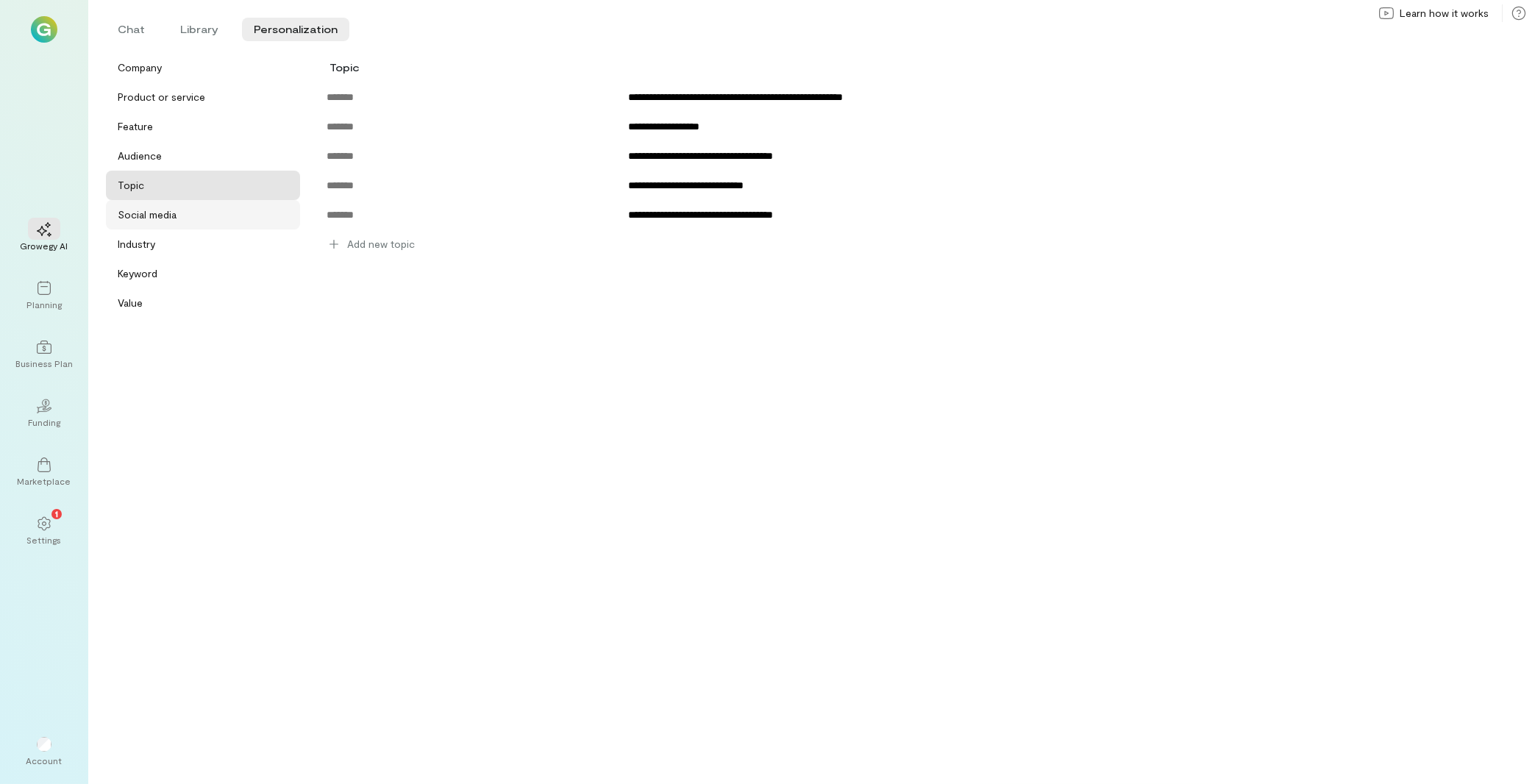
click at [199, 229] on div "Social media" at bounding box center [203, 214] width 194 height 30
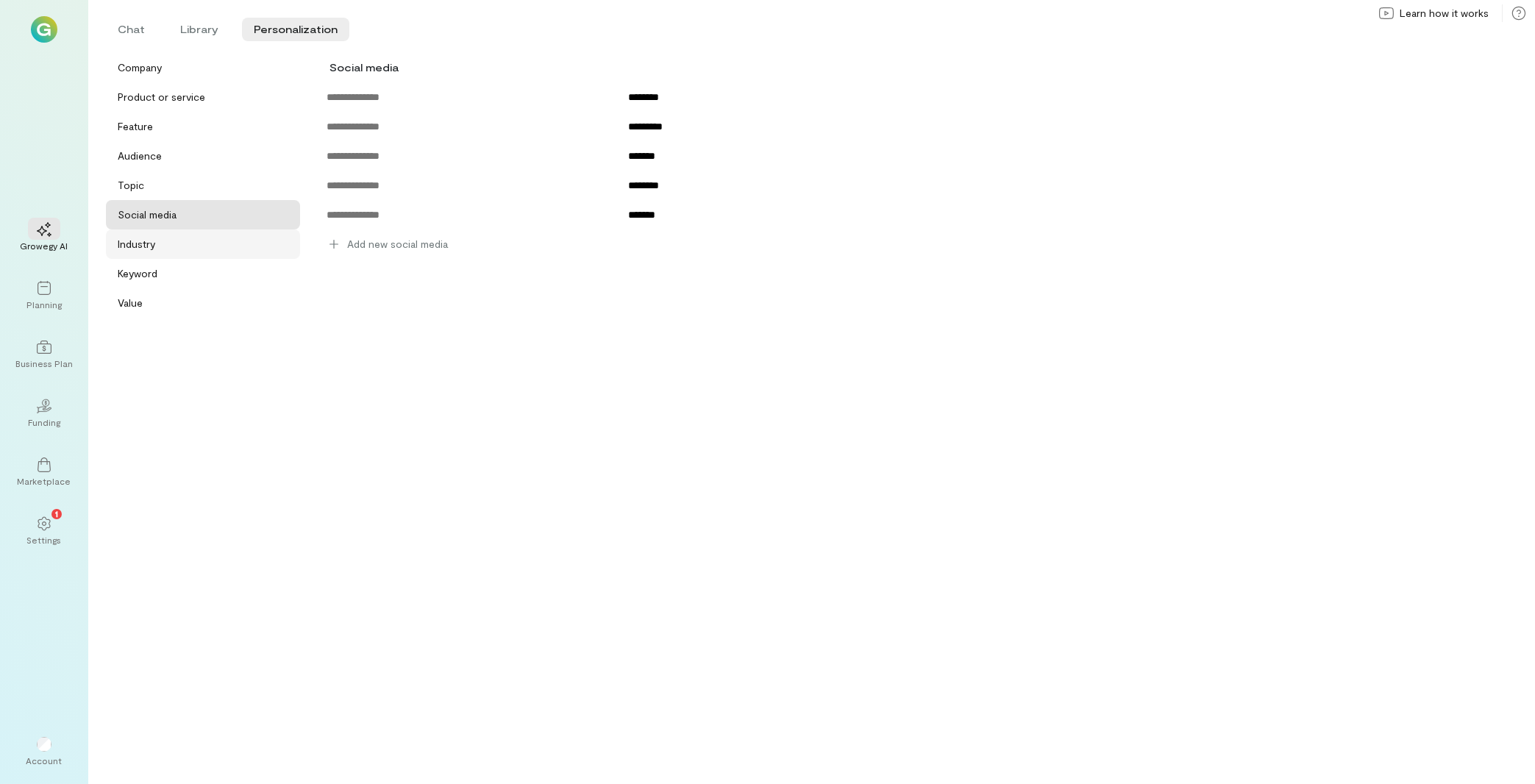
click at [197, 244] on div "Industry" at bounding box center [208, 244] width 179 height 15
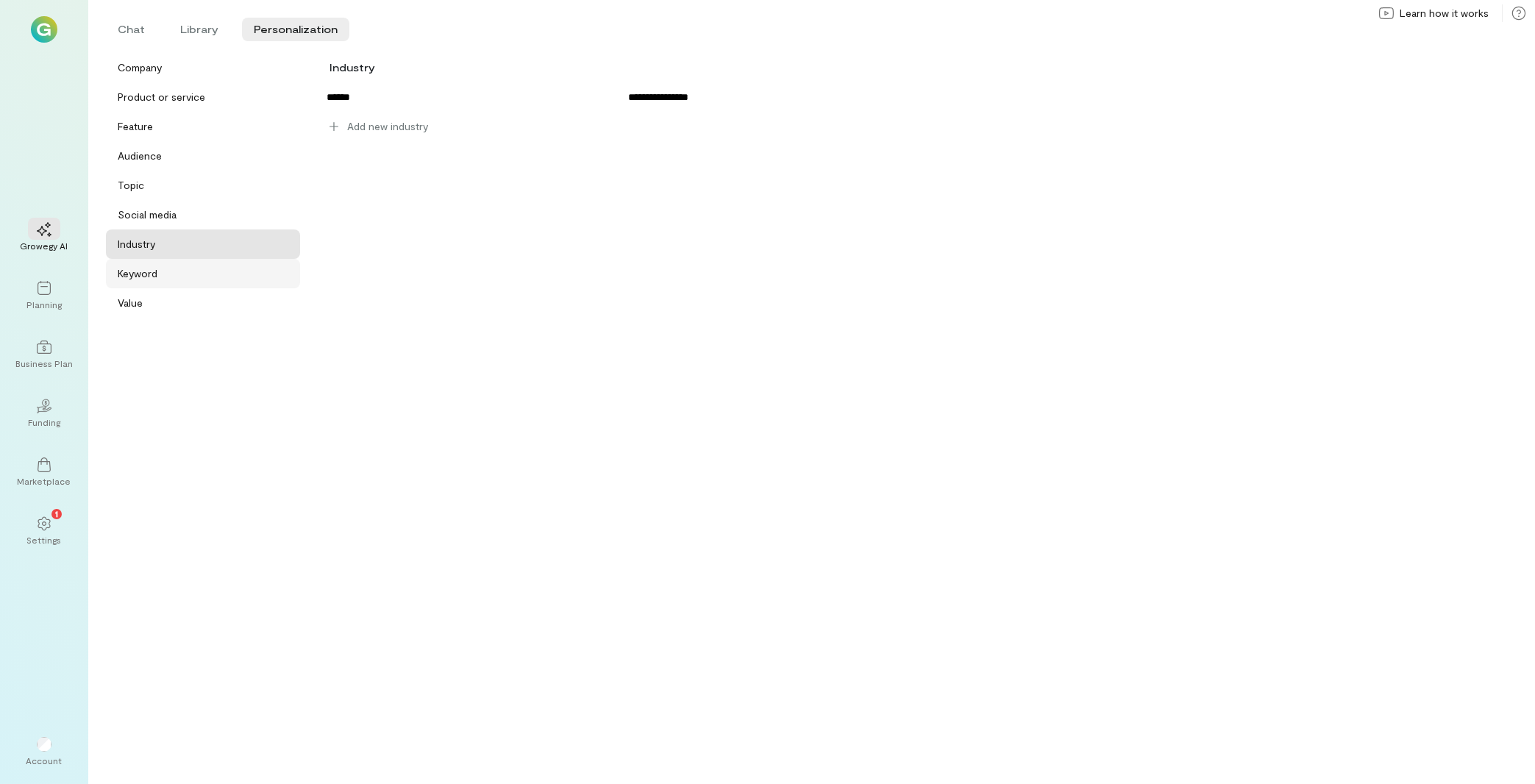
click at [206, 280] on div "Keyword" at bounding box center [208, 273] width 179 height 15
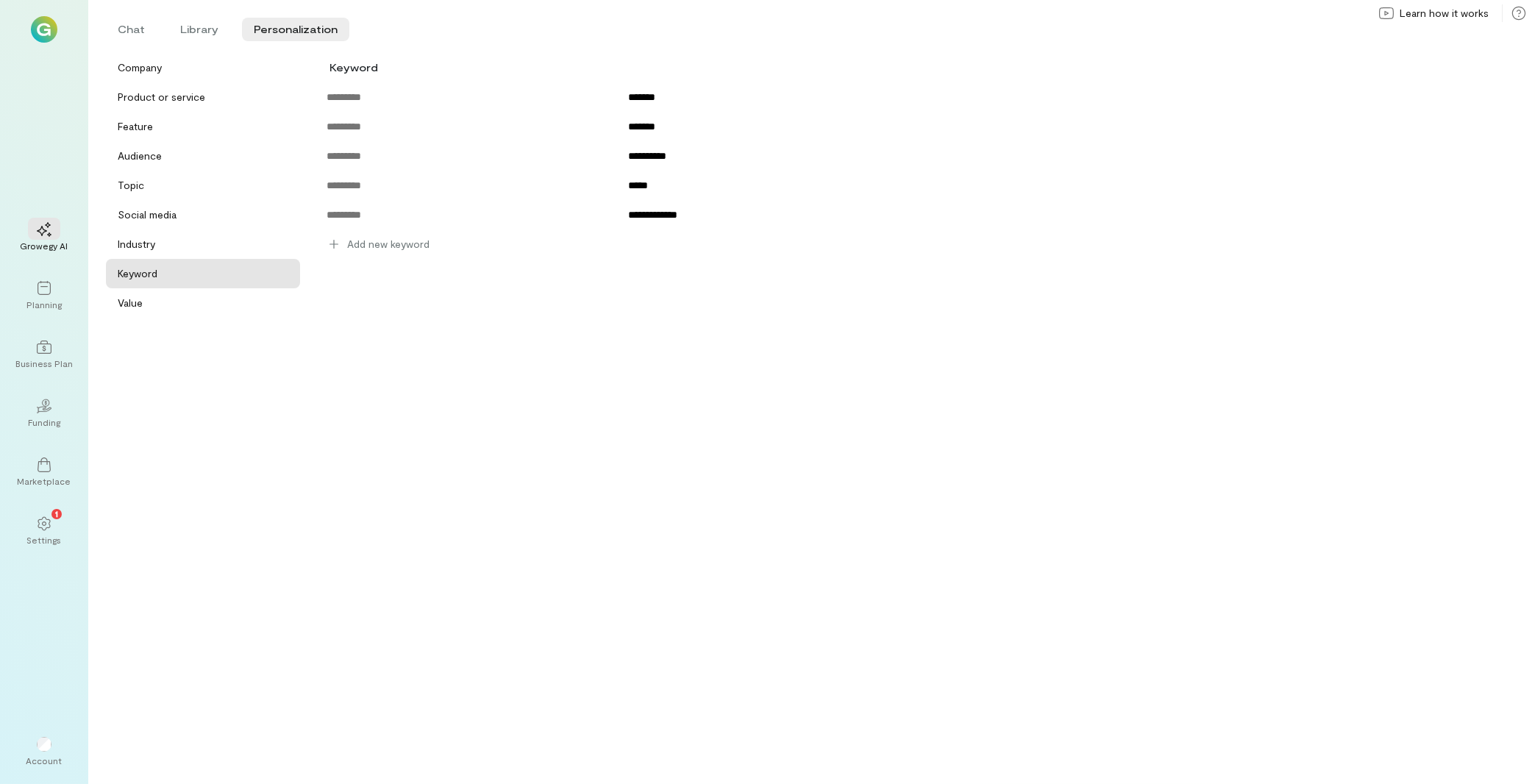
click at [219, 319] on div "Company Product or service Feature Audience Topic Social media Industry Keyword…" at bounding box center [203, 412] width 200 height 719
click at [213, 316] on div "Company Product or service Feature Audience Topic Social media Industry Keyword…" at bounding box center [203, 412] width 200 height 719
click at [213, 316] on div "Value" at bounding box center [203, 303] width 194 height 30
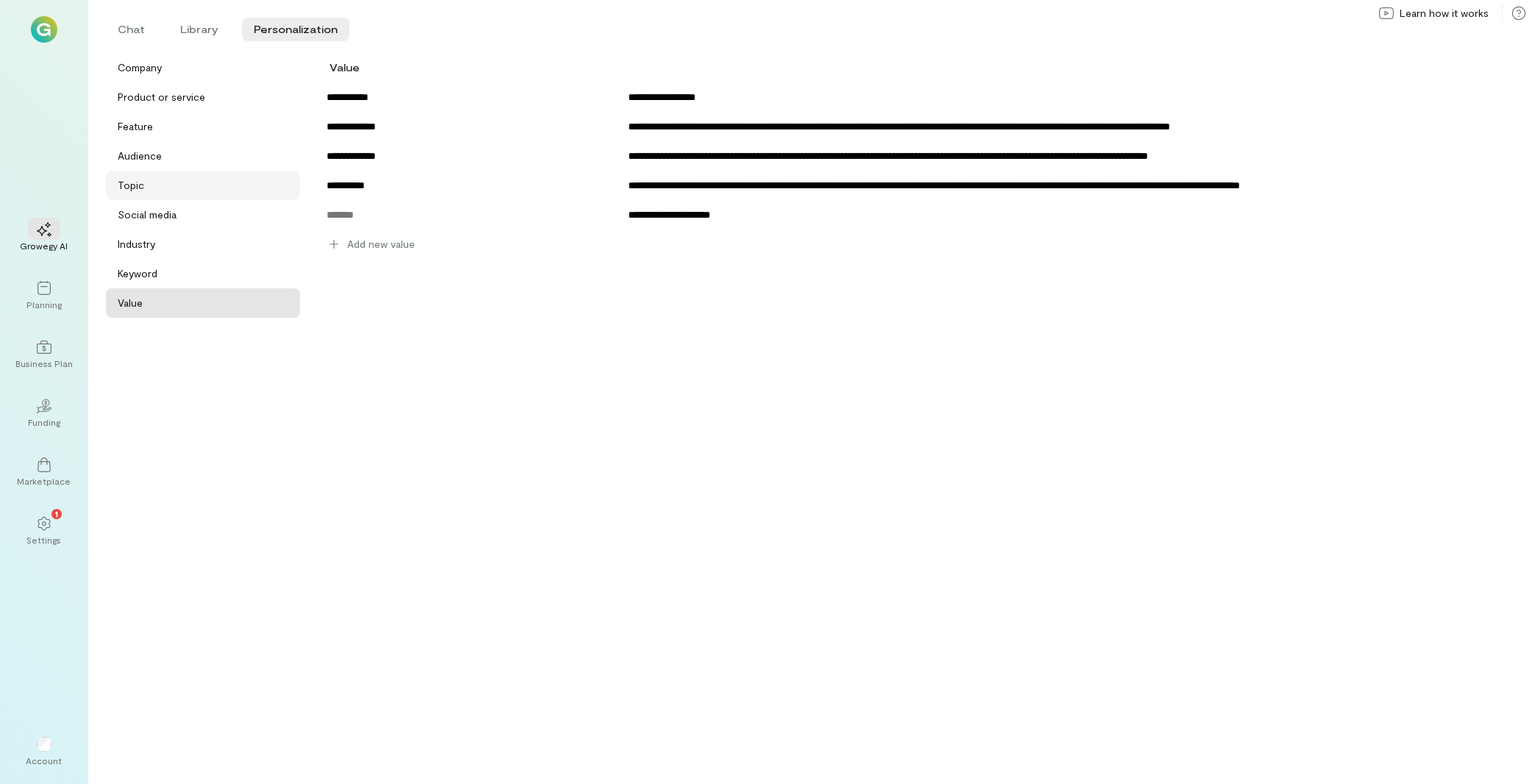
click at [154, 183] on div "Topic" at bounding box center [208, 185] width 179 height 15
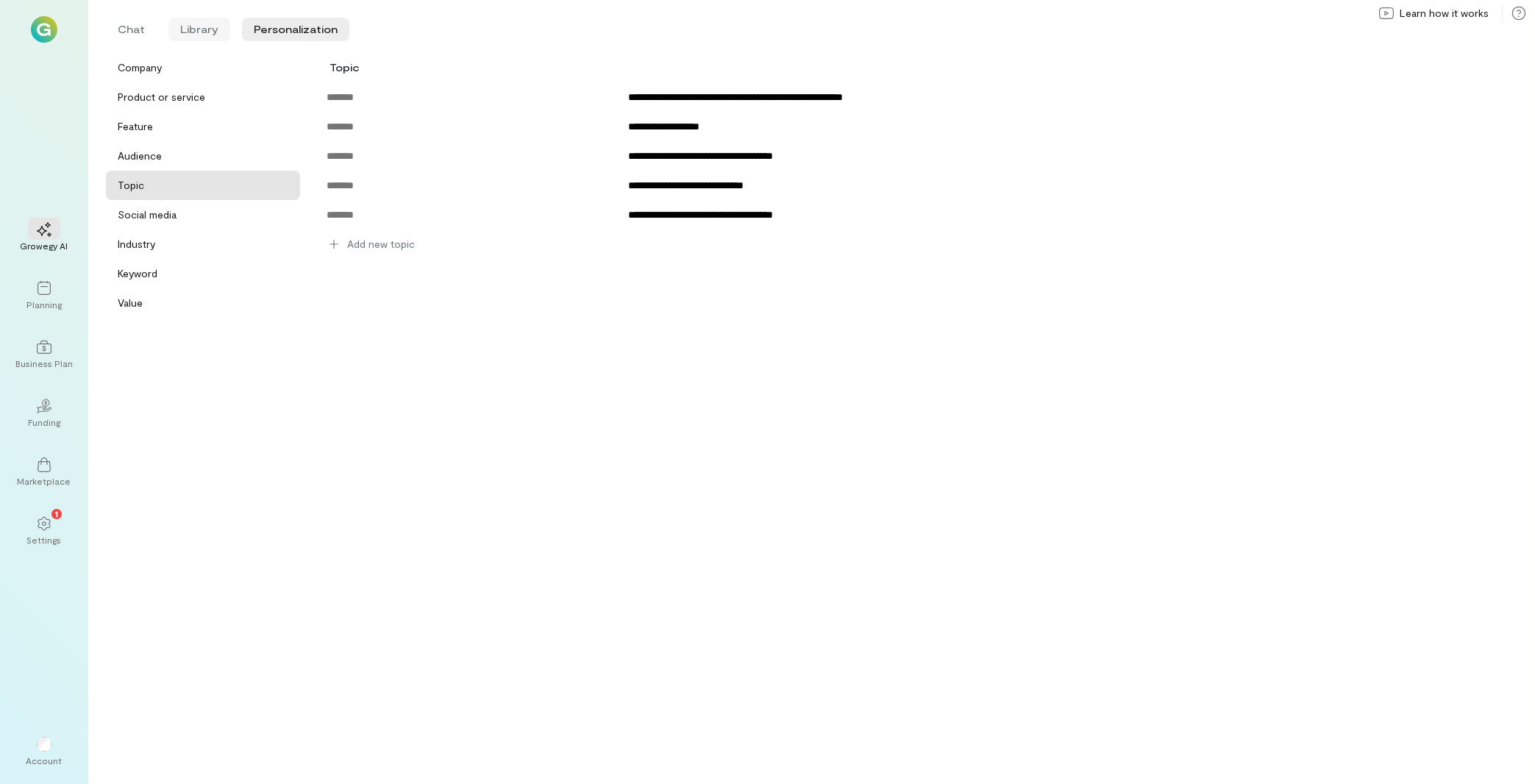
click at [195, 28] on li "Library" at bounding box center [199, 30] width 62 height 24
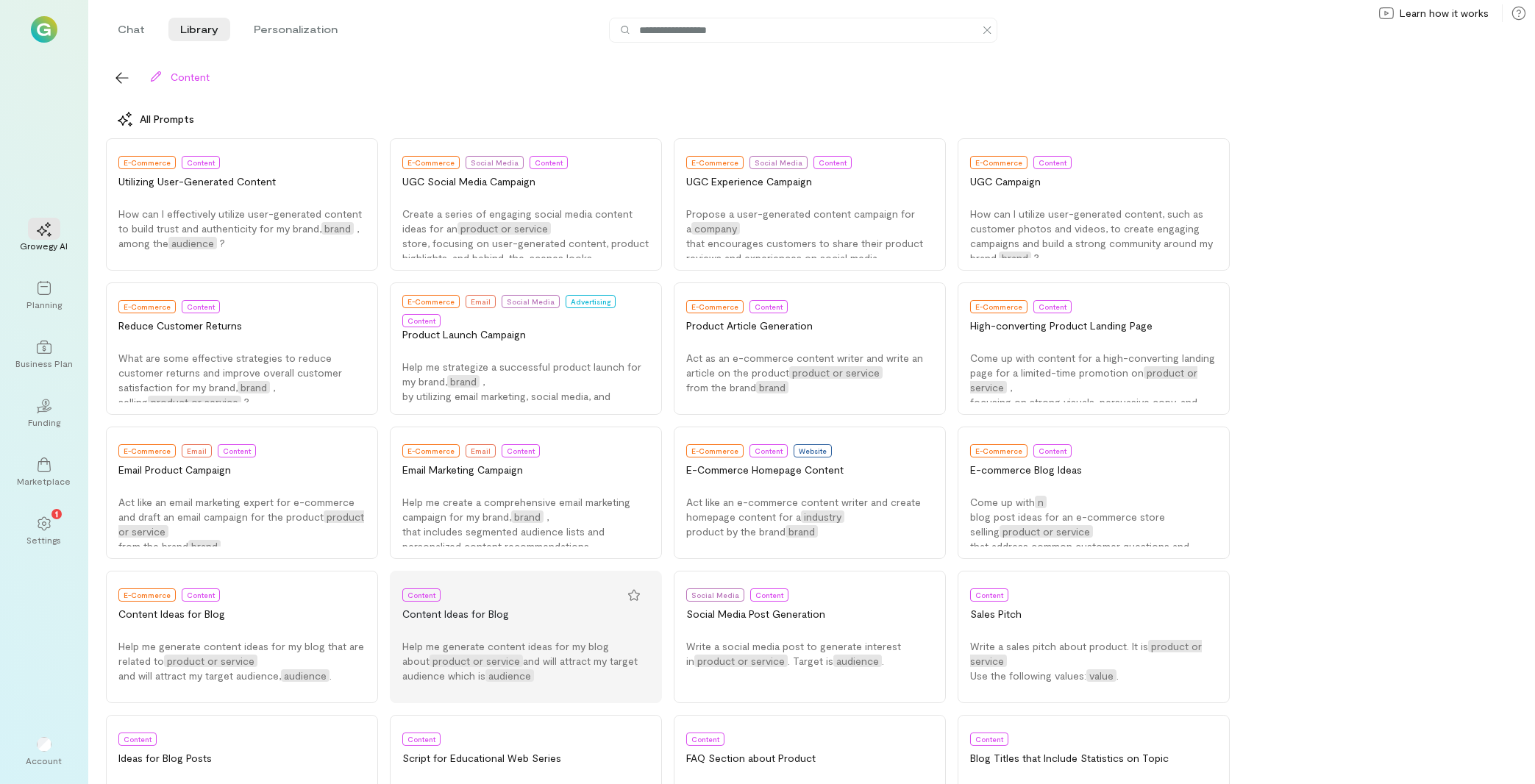
click at [528, 612] on div "Content Ideas for Blog" at bounding box center [525, 614] width 247 height 15
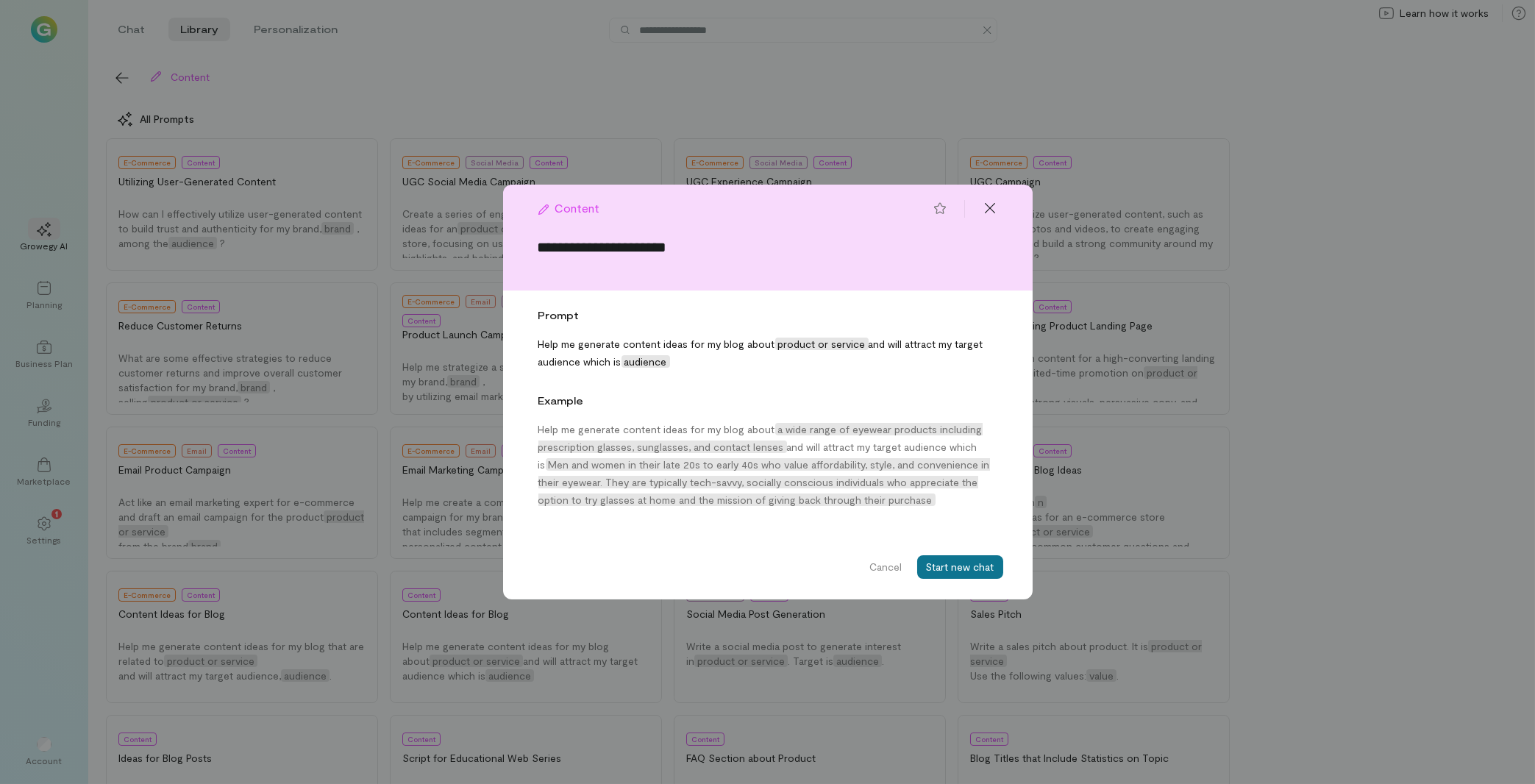
click at [952, 563] on button "Start new chat" at bounding box center [959, 567] width 86 height 24
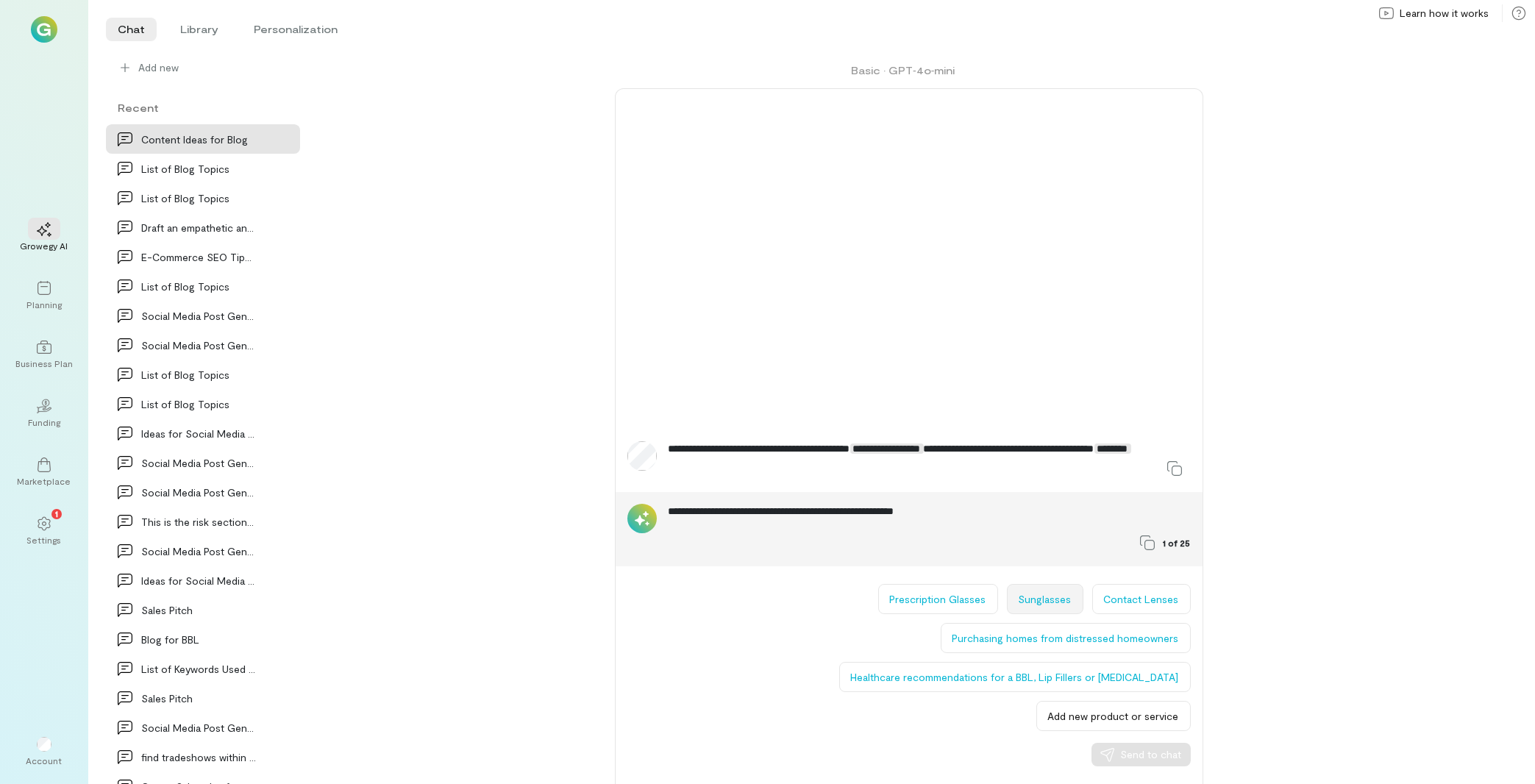
click at [1040, 607] on button "Sunglasses" at bounding box center [1045, 598] width 77 height 30
click at [1140, 763] on button "Send to chat" at bounding box center [1140, 754] width 99 height 24
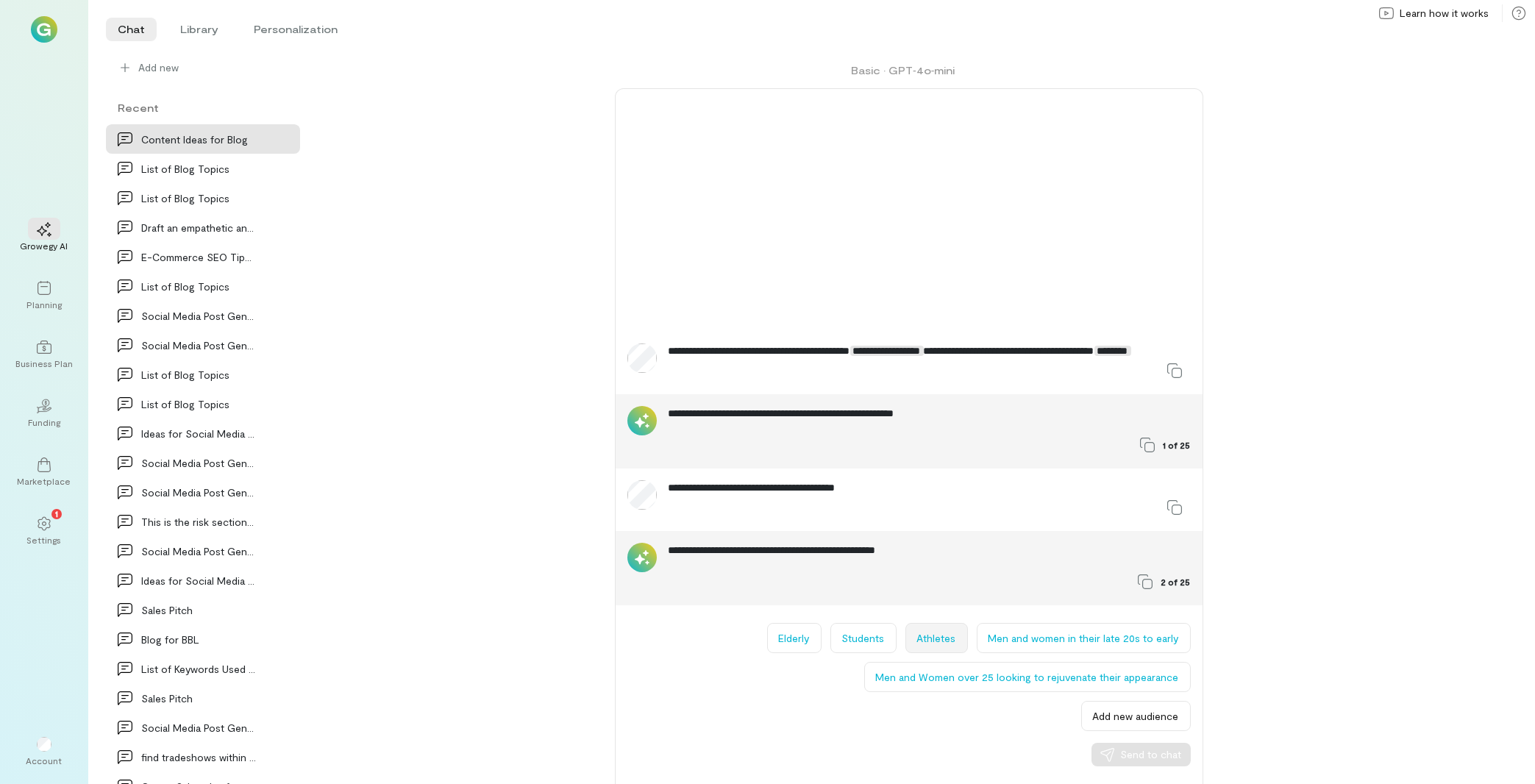
click at [948, 631] on button "Athletes" at bounding box center [937, 637] width 63 height 30
click at [1124, 753] on span "Send to chat" at bounding box center [1151, 754] width 61 height 15
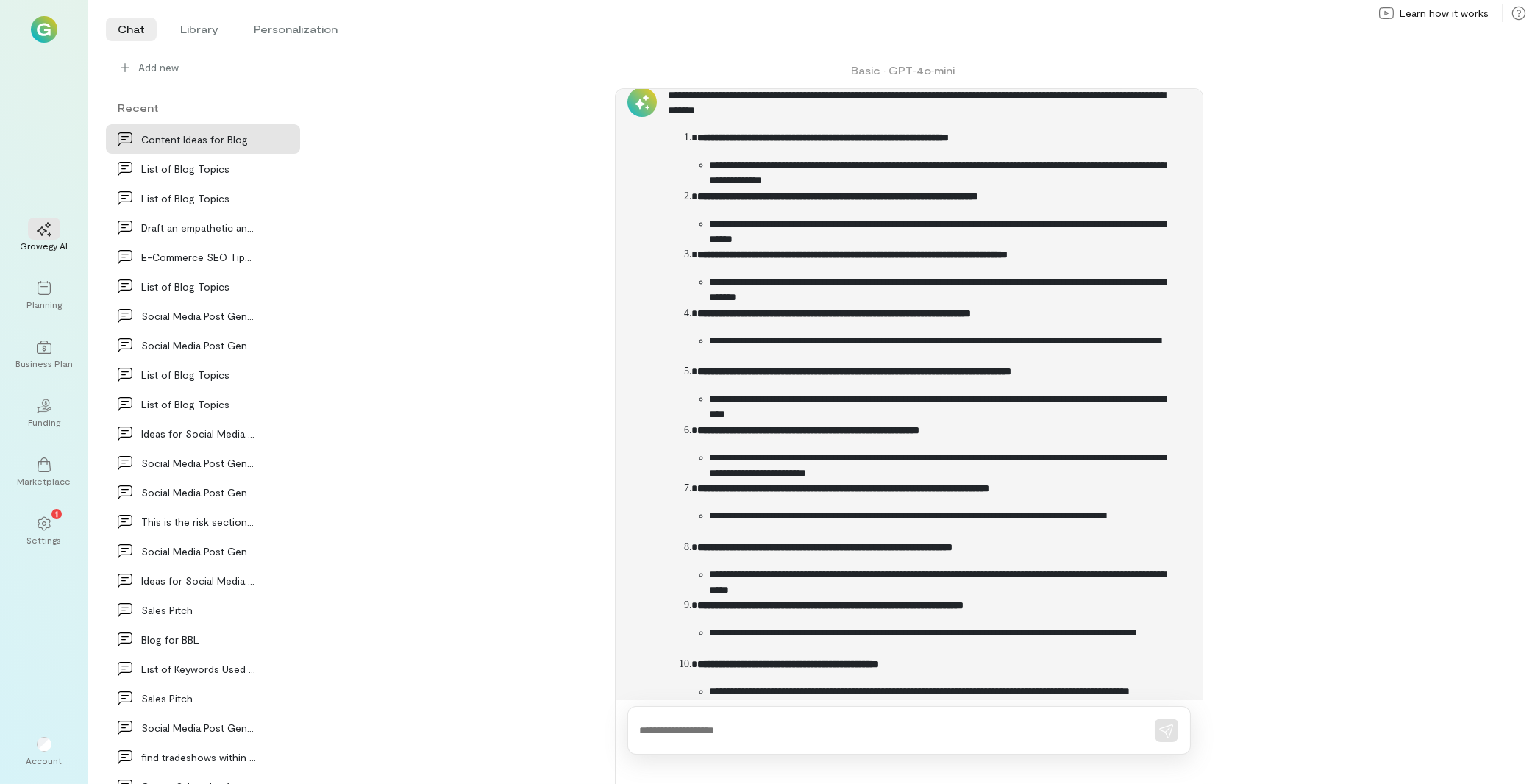
scroll to position [503, 0]
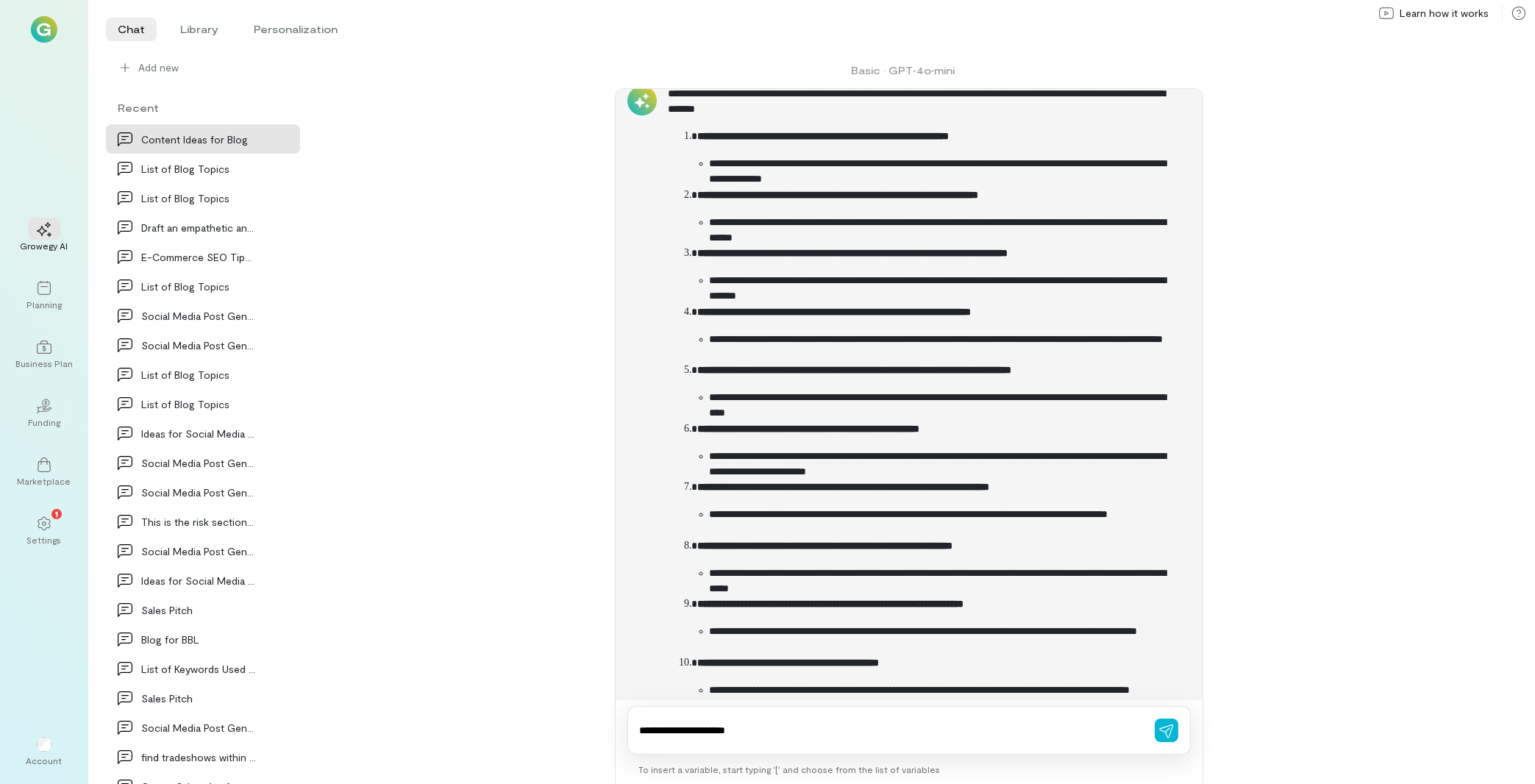
type textarea "**********"
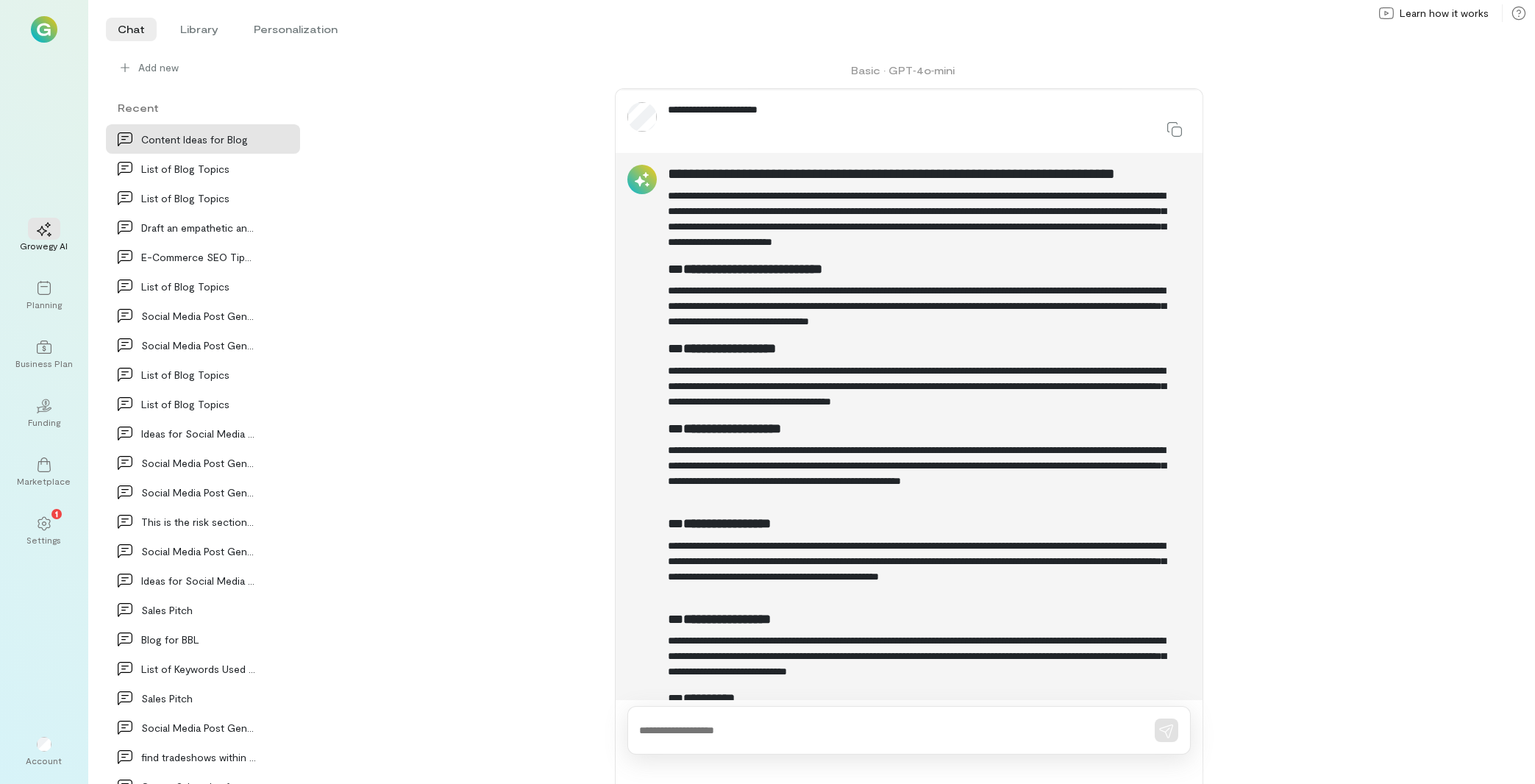
scroll to position [1602, 0]
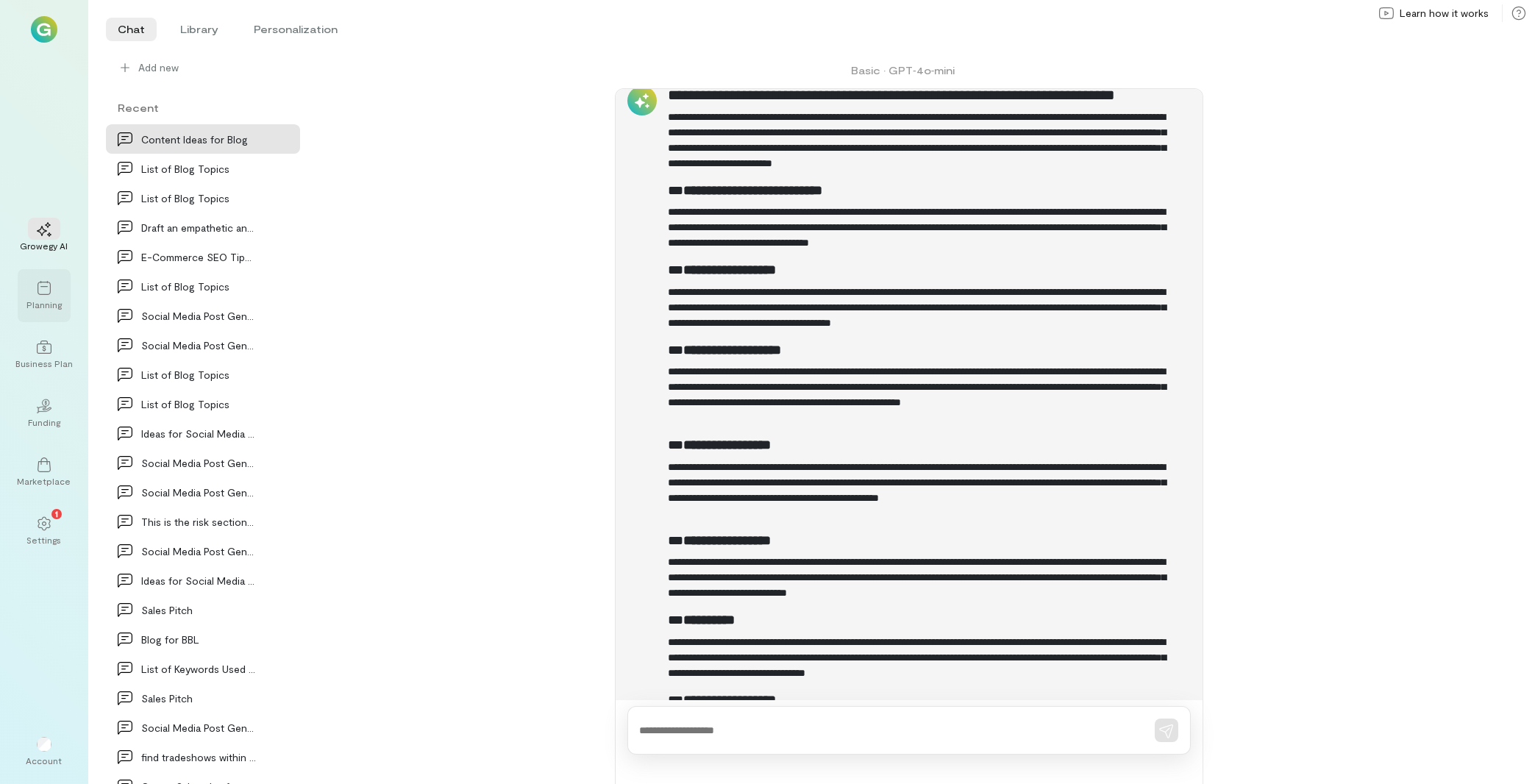
click at [50, 295] on icon at bounding box center [43, 287] width 15 height 15
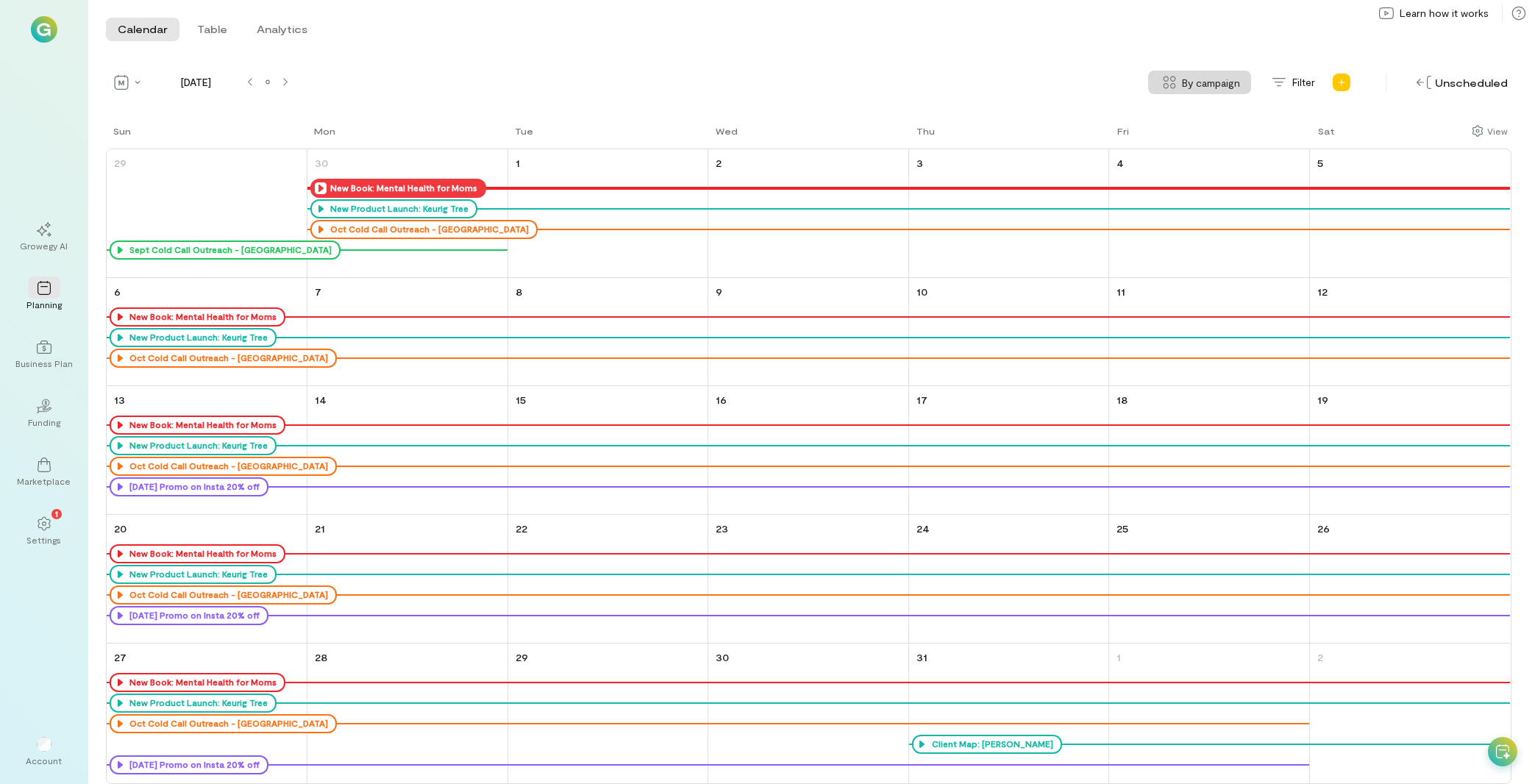
click at [318, 183] on icon at bounding box center [321, 188] width 12 height 12
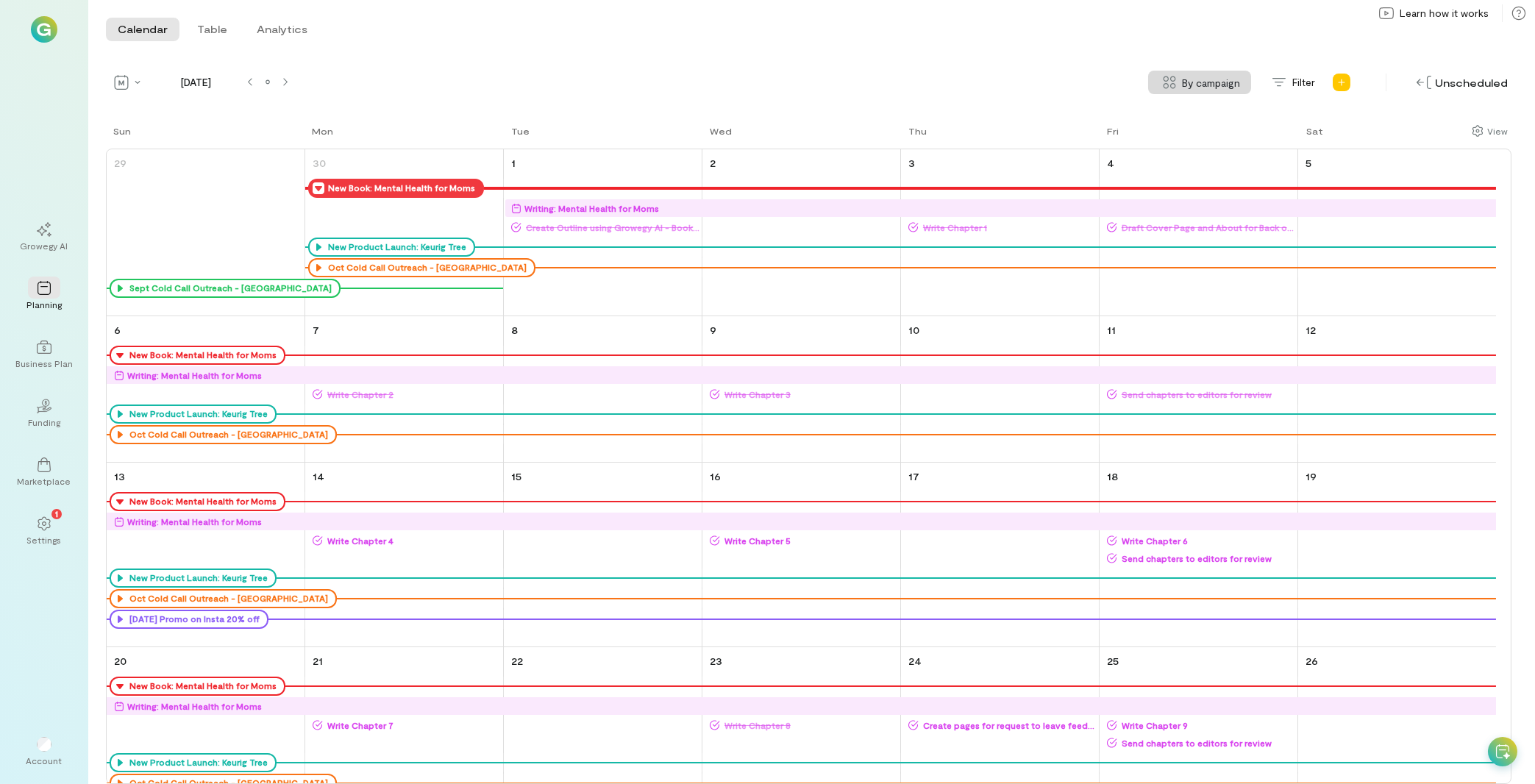
click at [319, 184] on icon at bounding box center [319, 188] width 12 height 12
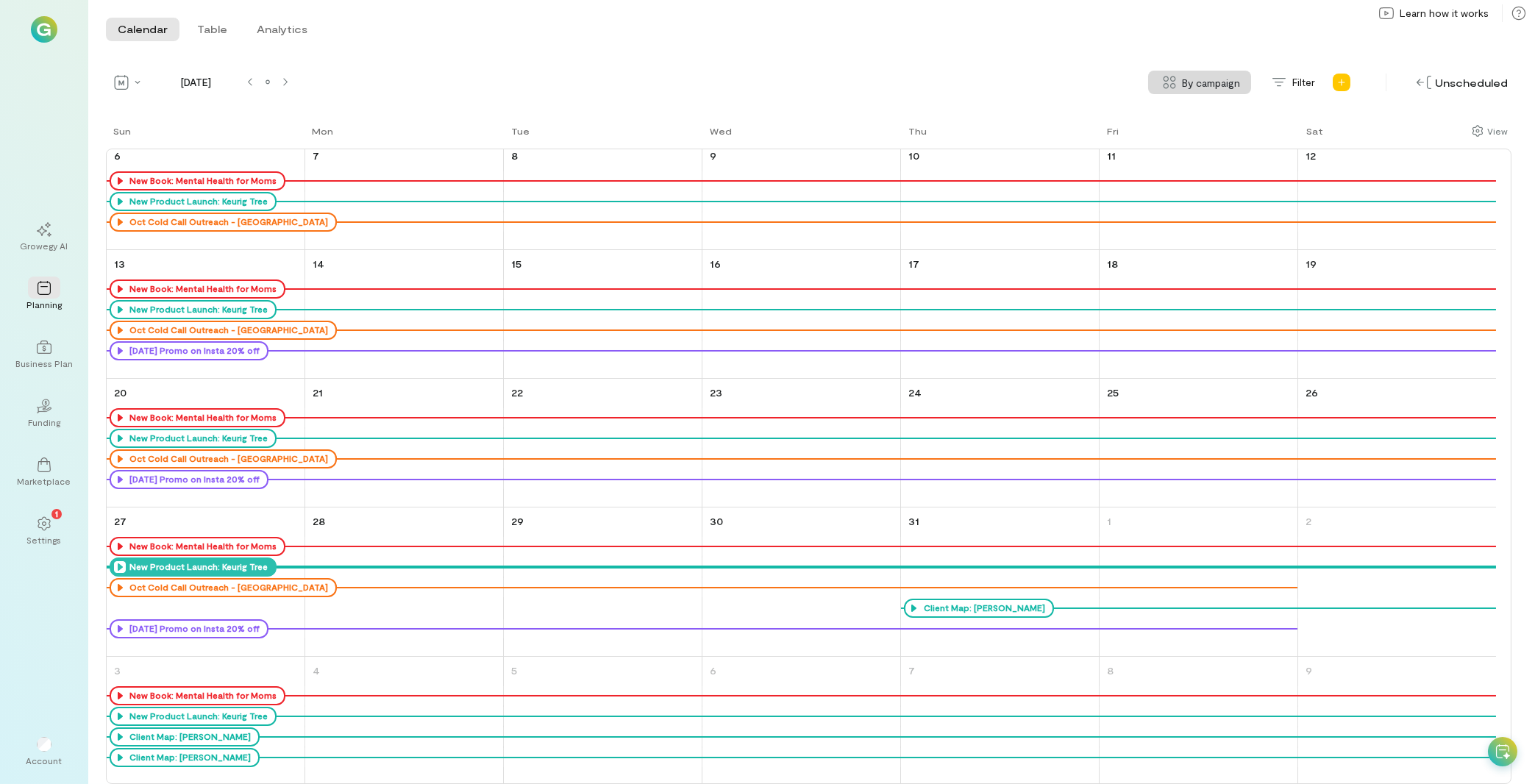
scroll to position [138, 0]
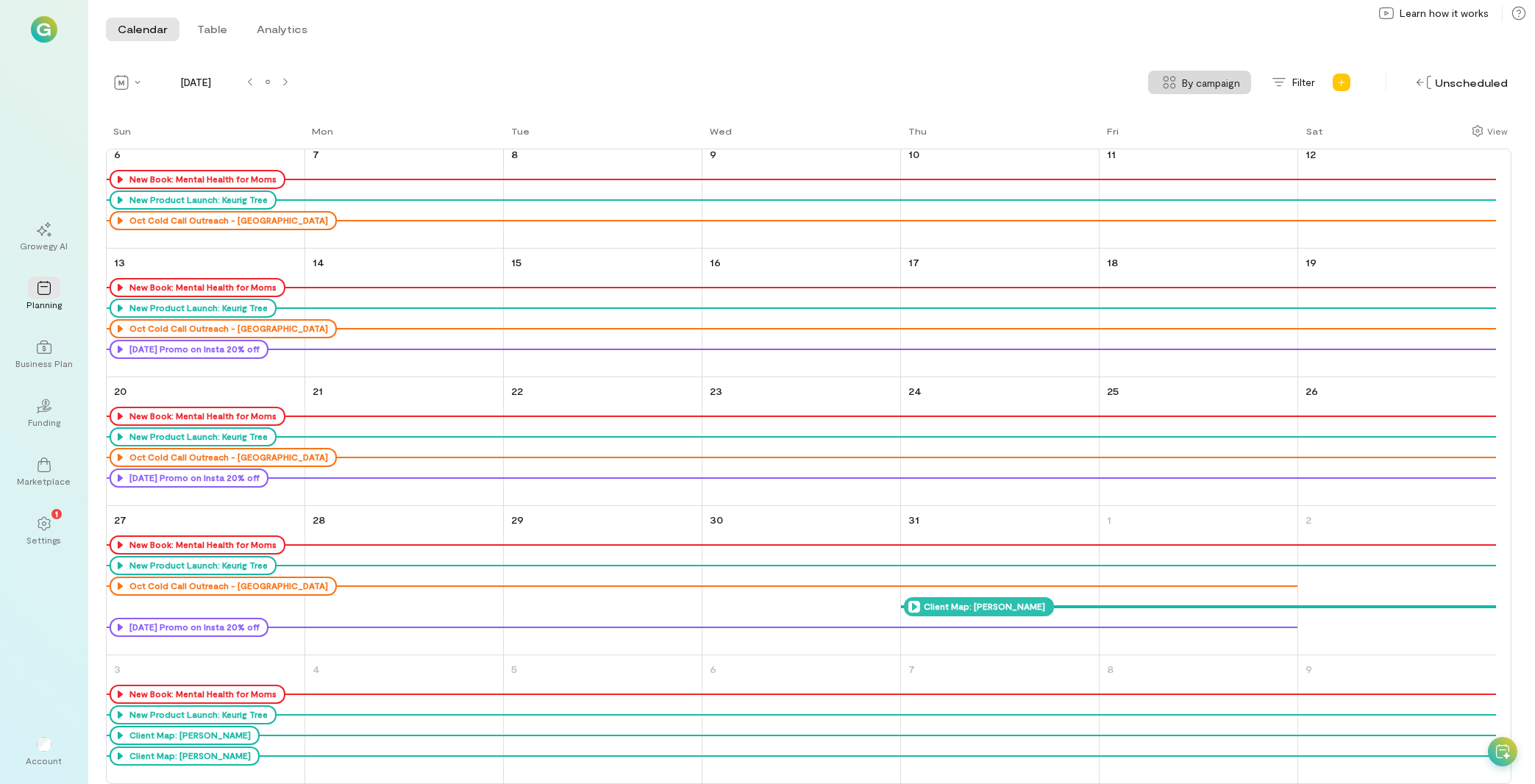
click at [910, 608] on icon at bounding box center [914, 607] width 12 height 12
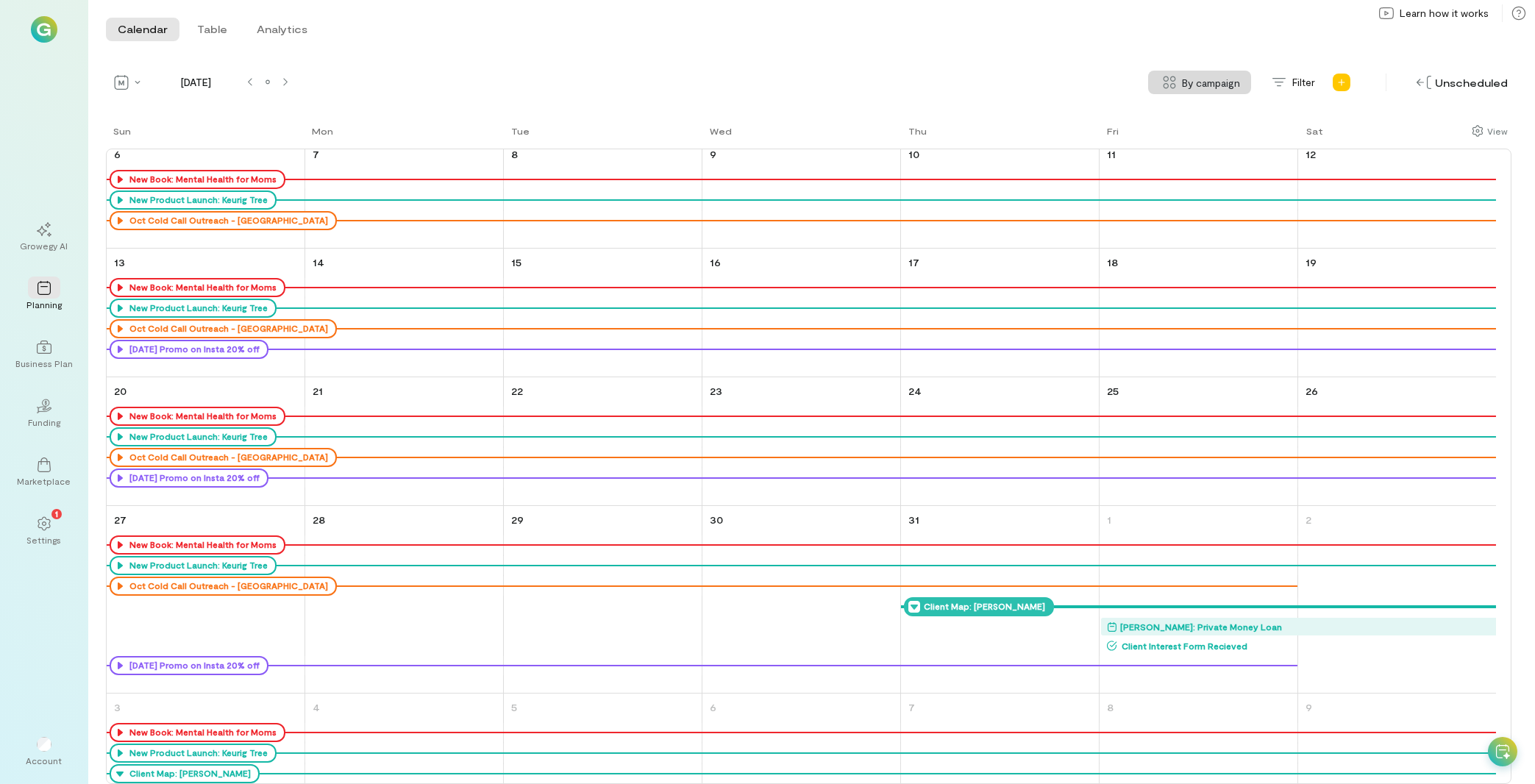
scroll to position [213, 0]
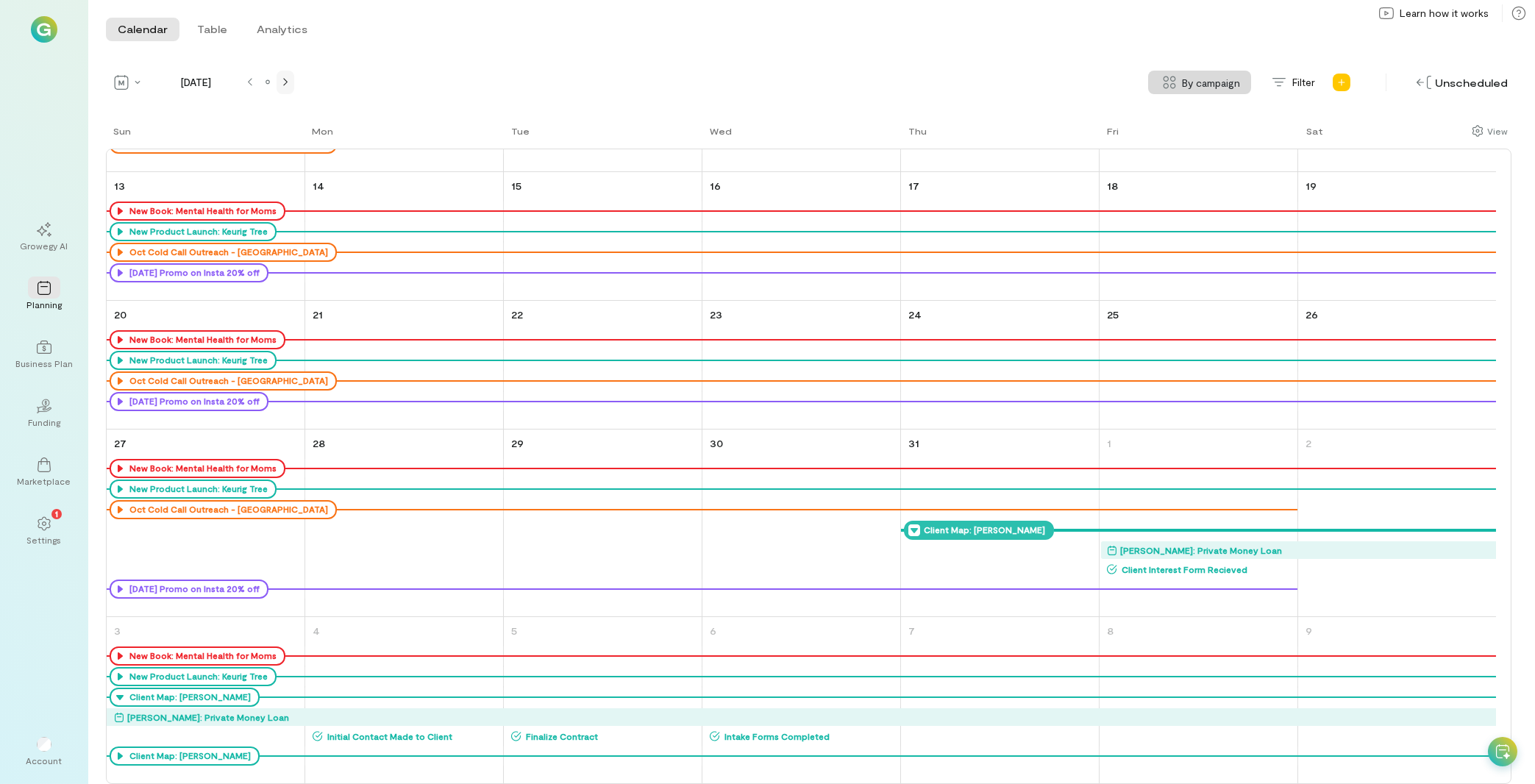
click at [280, 86] on div at bounding box center [285, 83] width 12 height 12
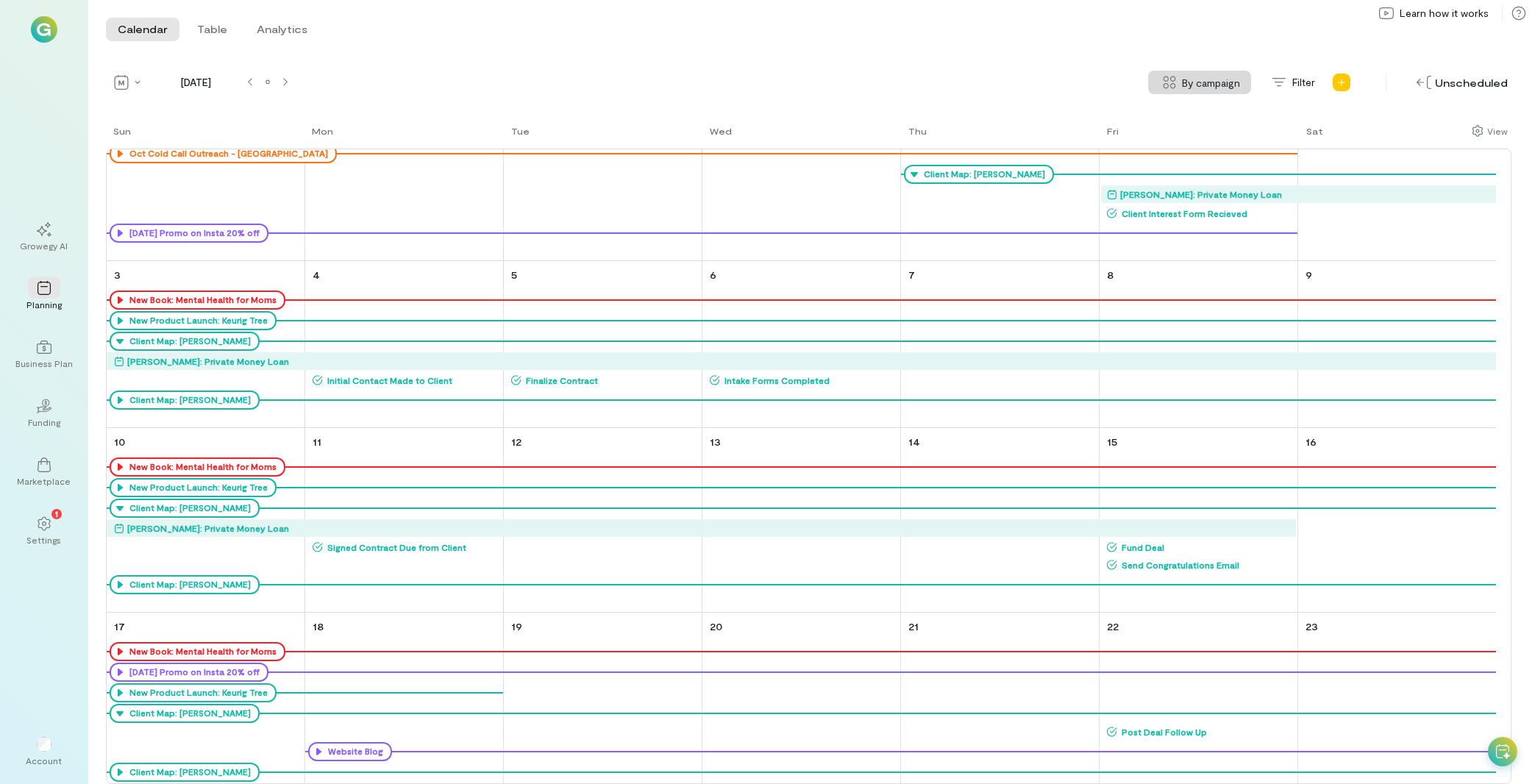
scroll to position [0, 0]
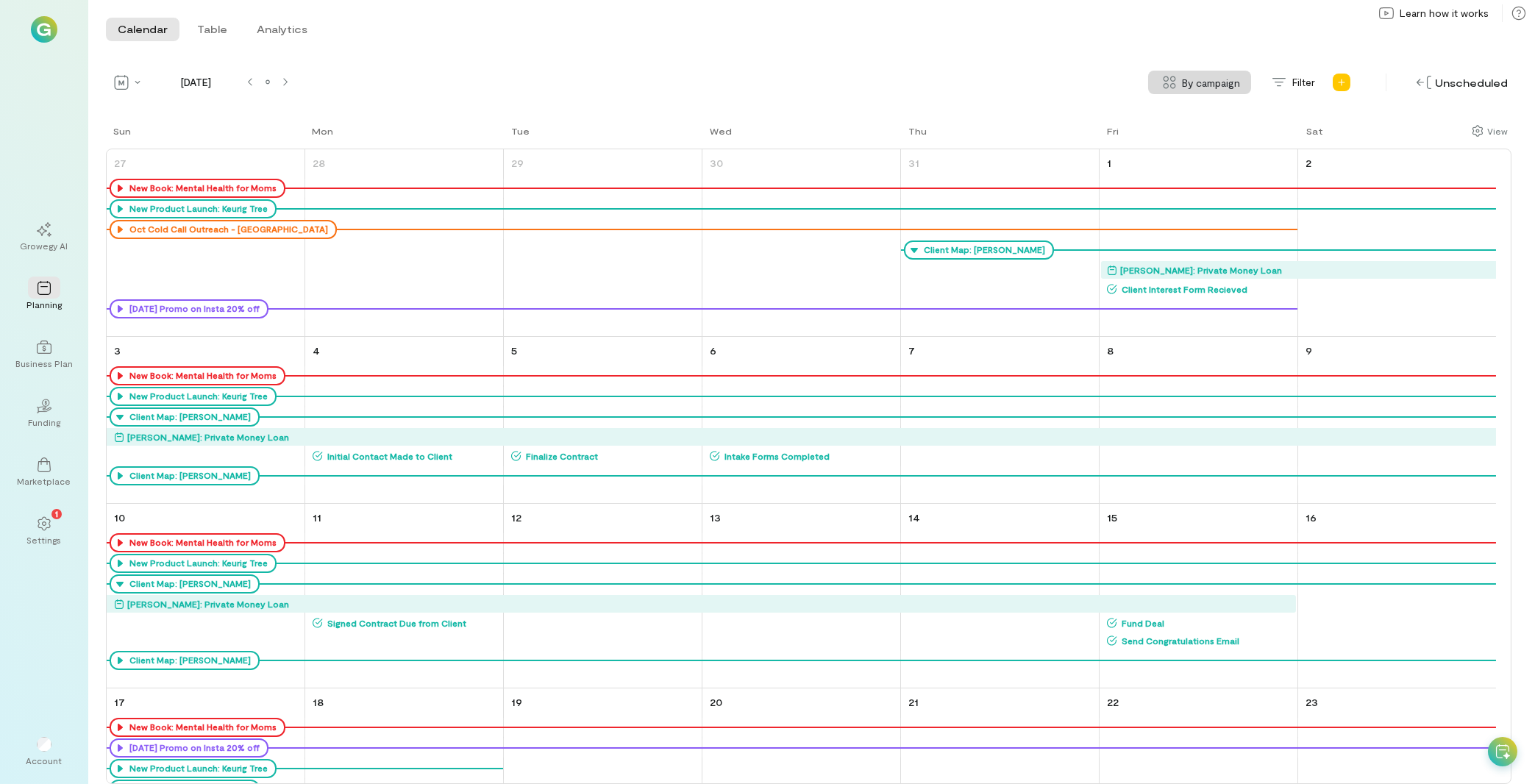
click at [1215, 287] on span "Client Interest Form Recieved" at bounding box center [1206, 289] width 179 height 12
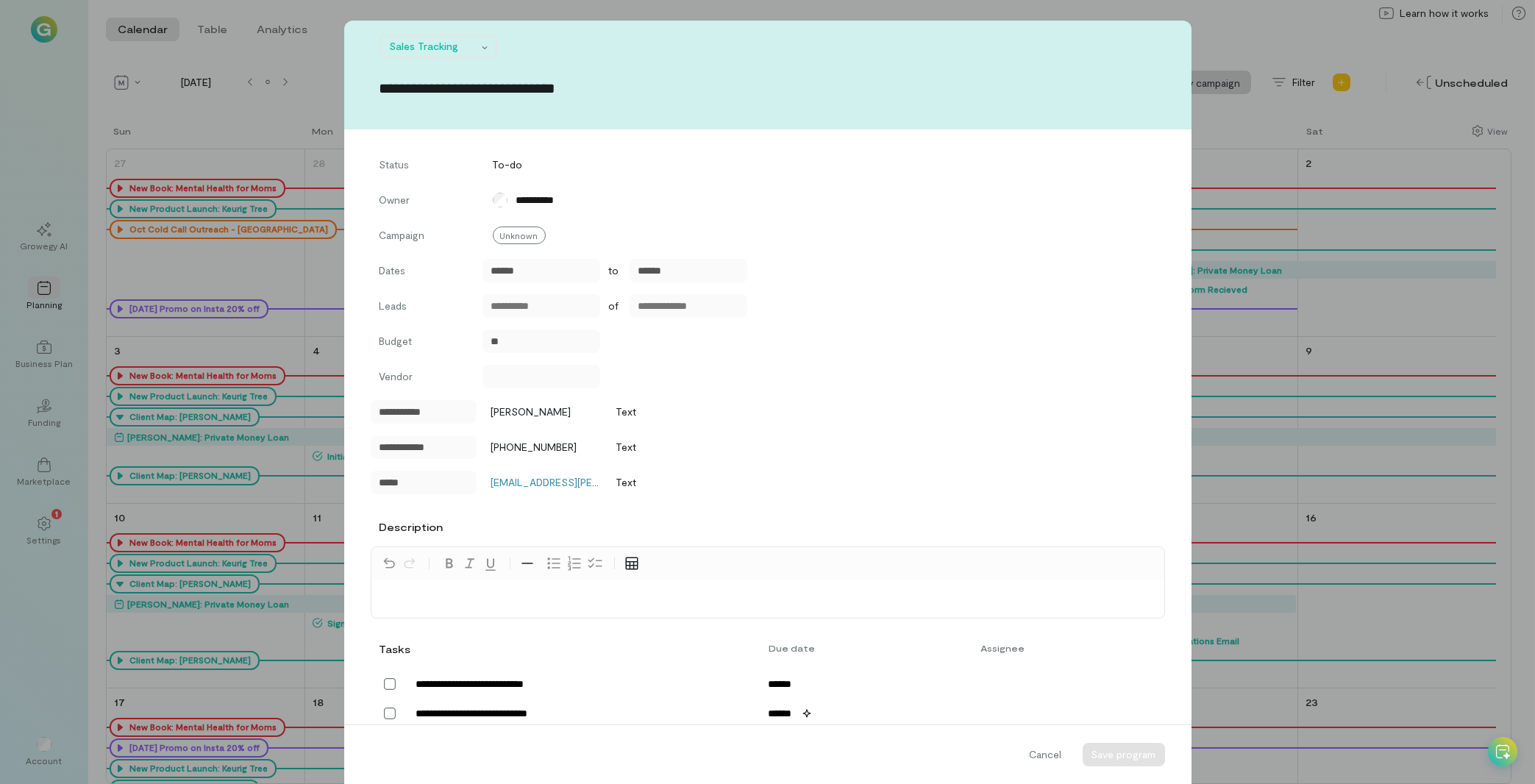
scroll to position [291, 0]
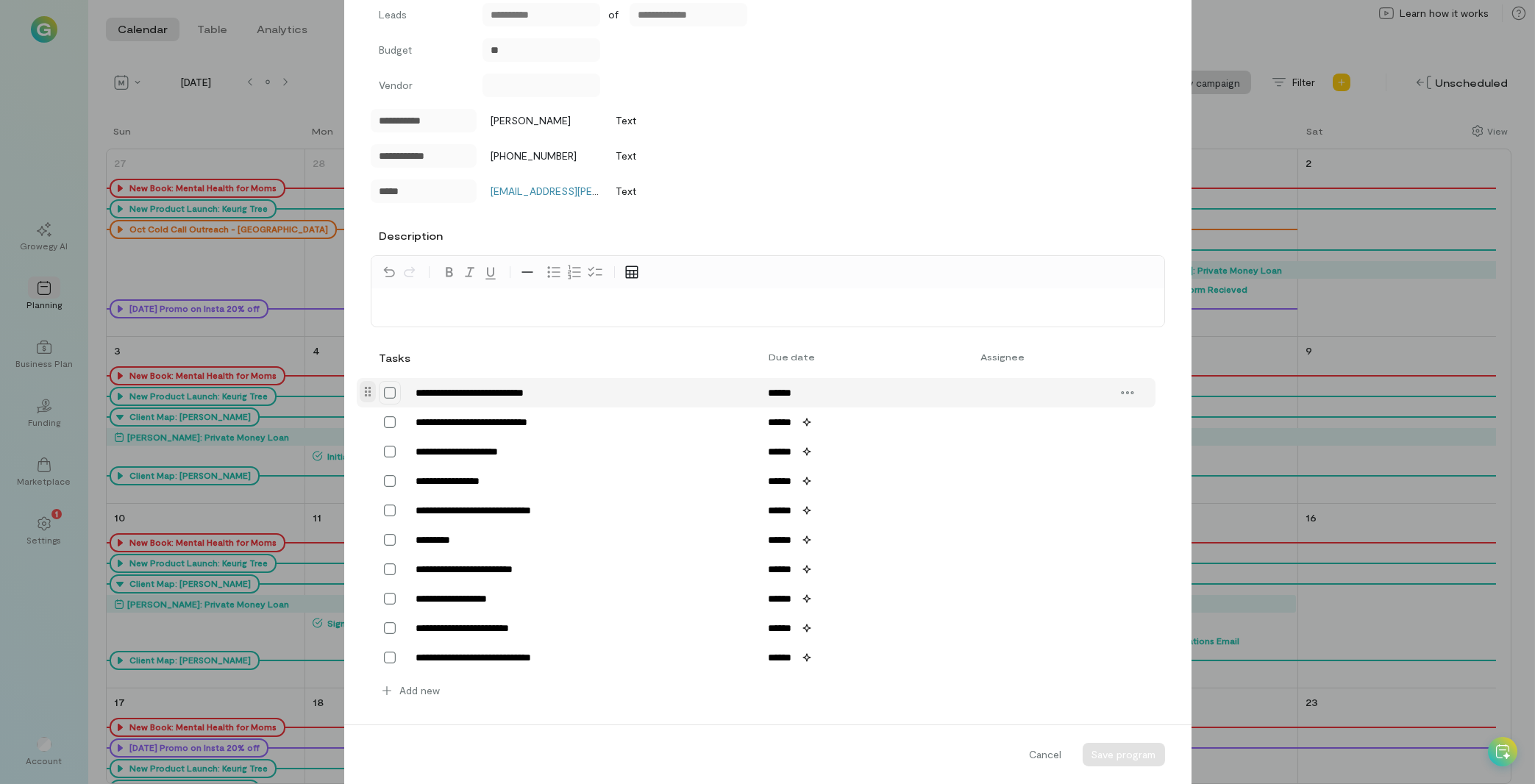
click at [383, 389] on icon at bounding box center [390, 392] width 15 height 15
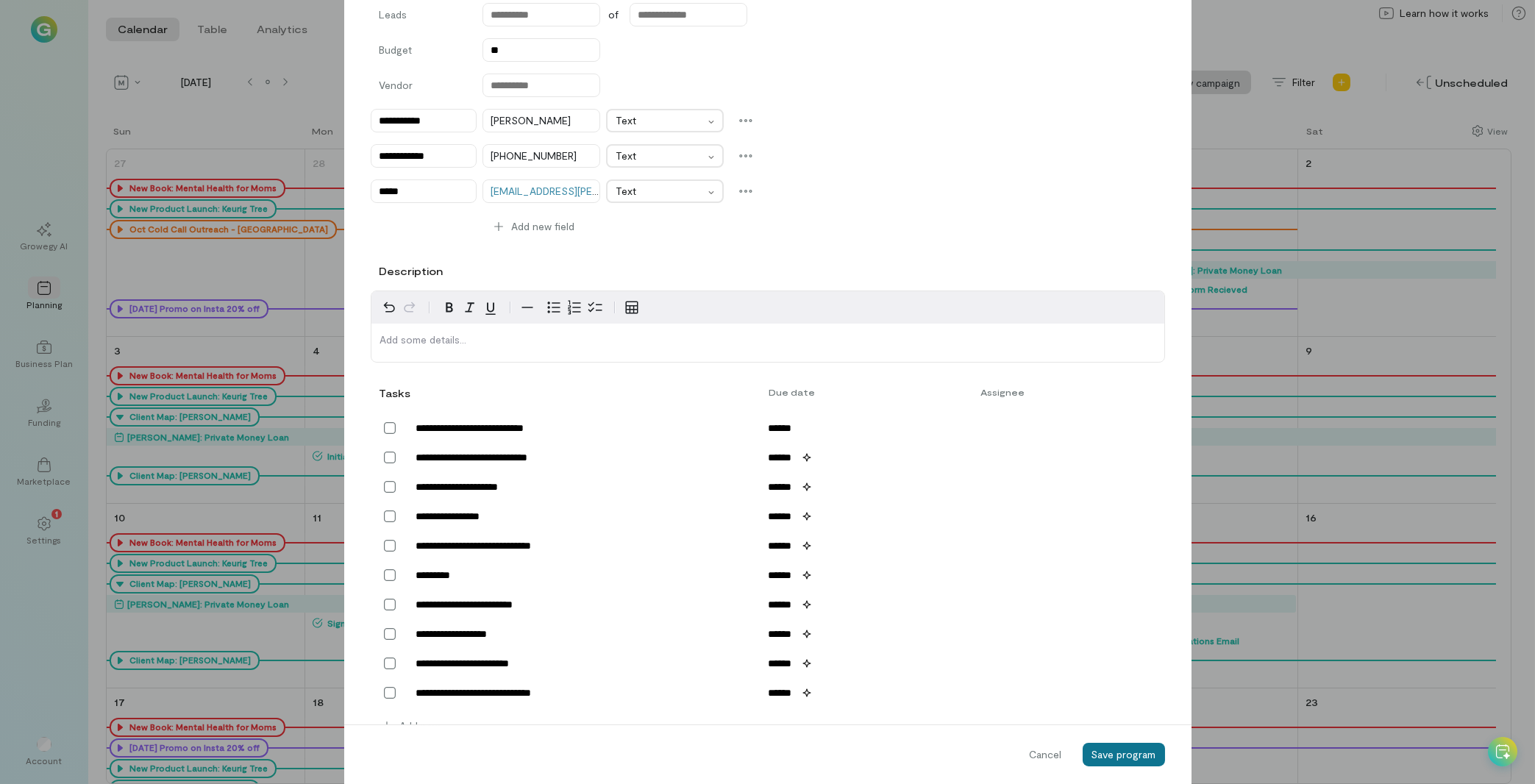
click at [1124, 755] on span "Save program" at bounding box center [1124, 754] width 65 height 13
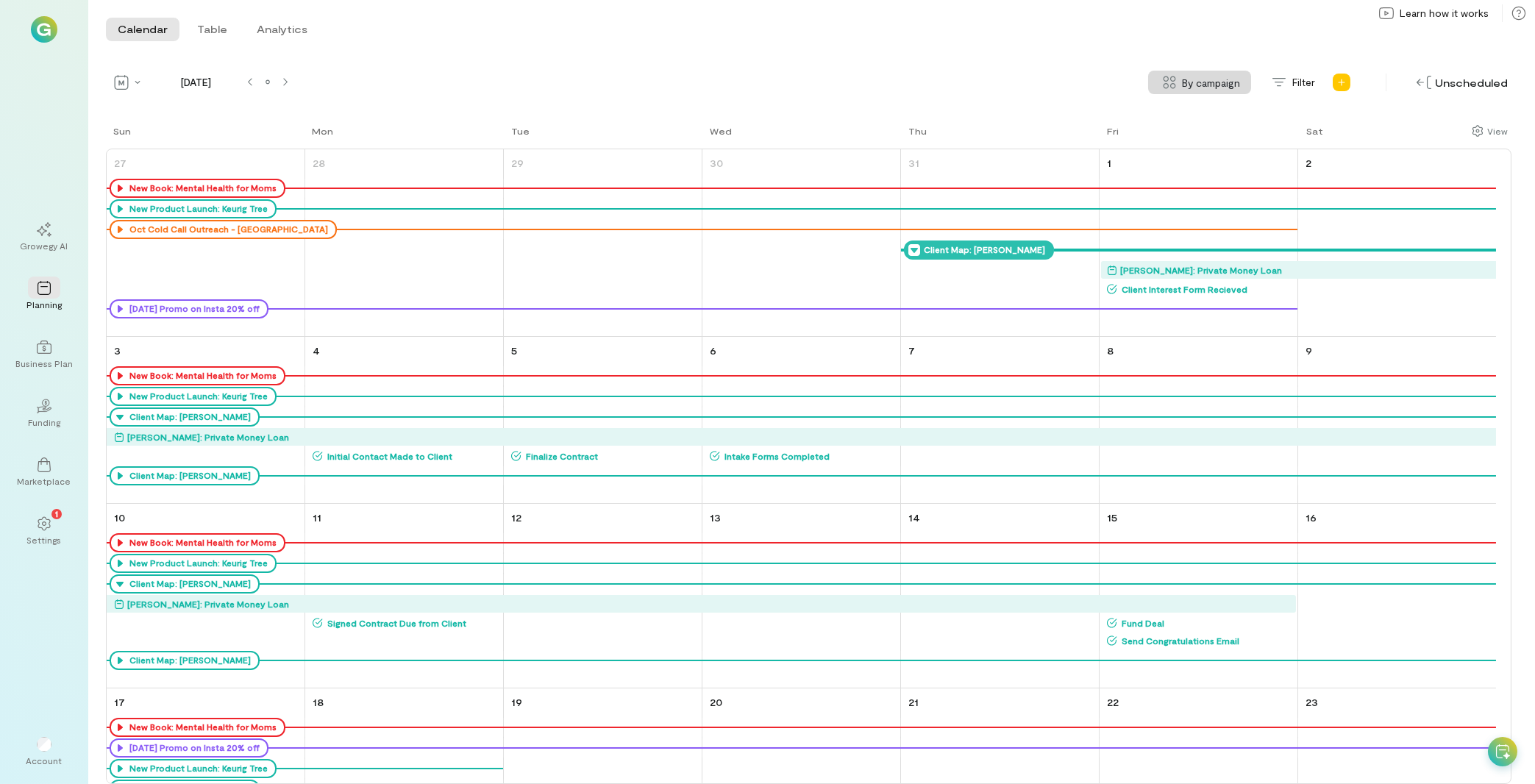
click at [912, 252] on icon at bounding box center [914, 250] width 12 height 12
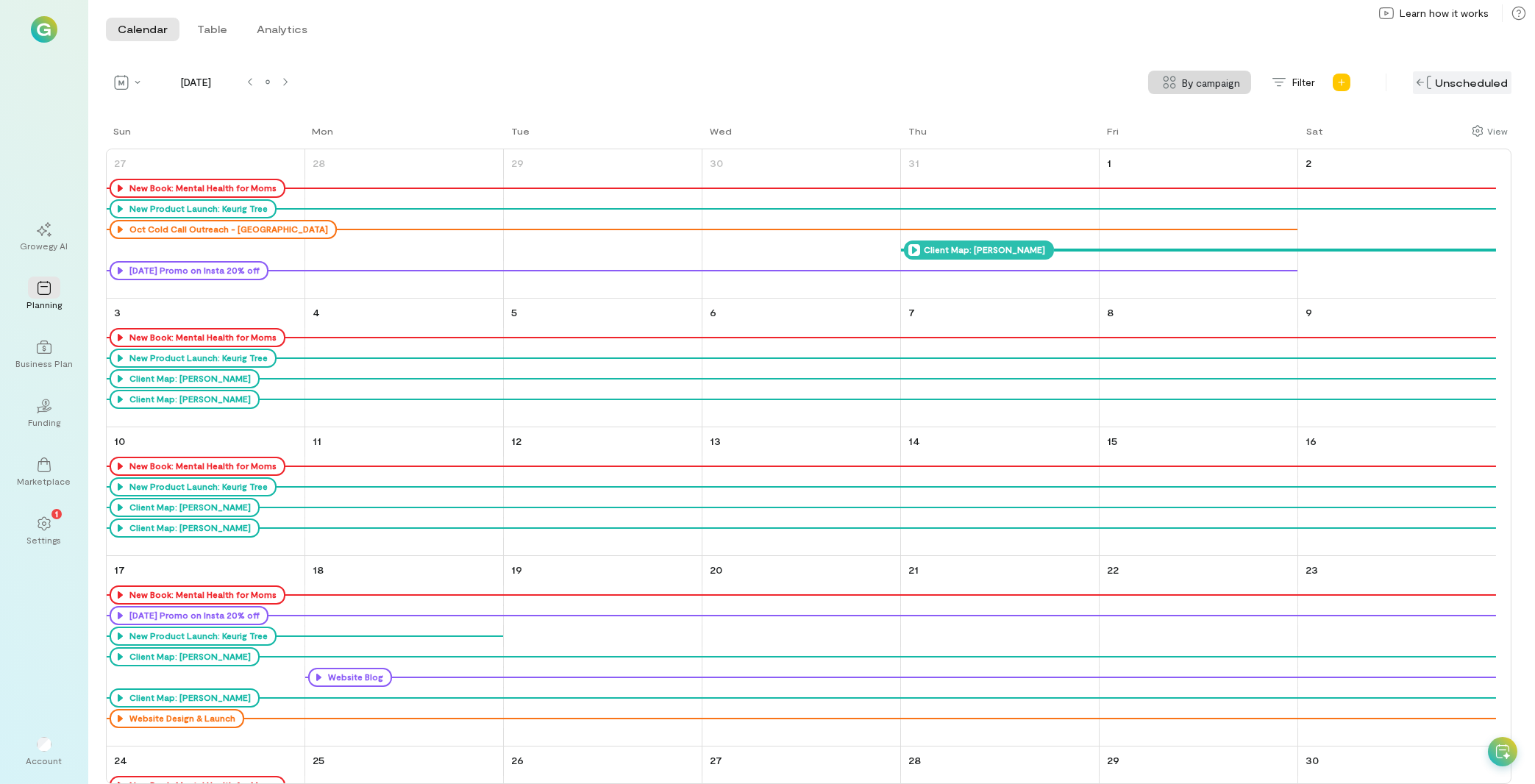
click at [1431, 83] on img at bounding box center [1423, 82] width 15 height 13
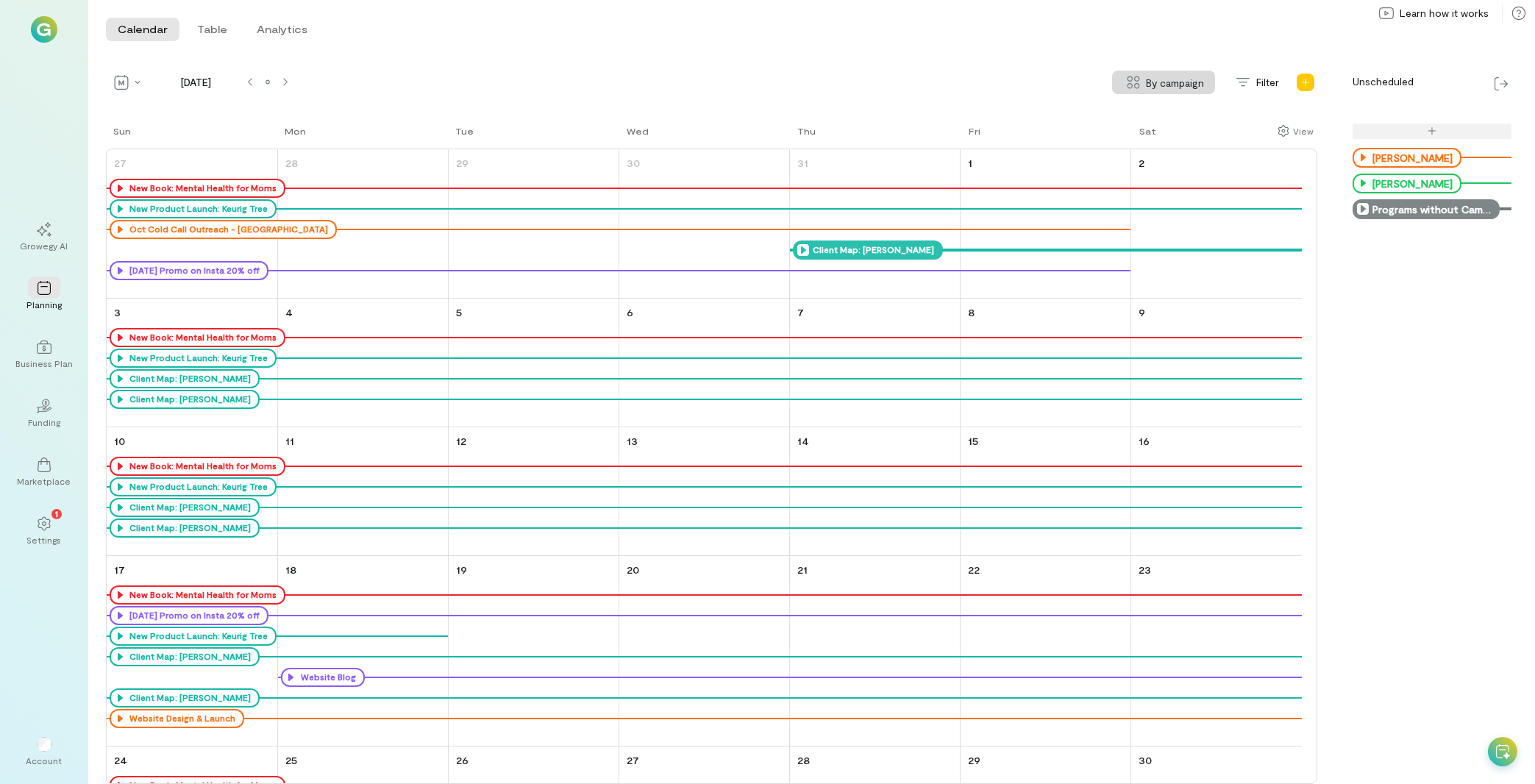
click at [1359, 208] on icon at bounding box center [1363, 209] width 12 height 12
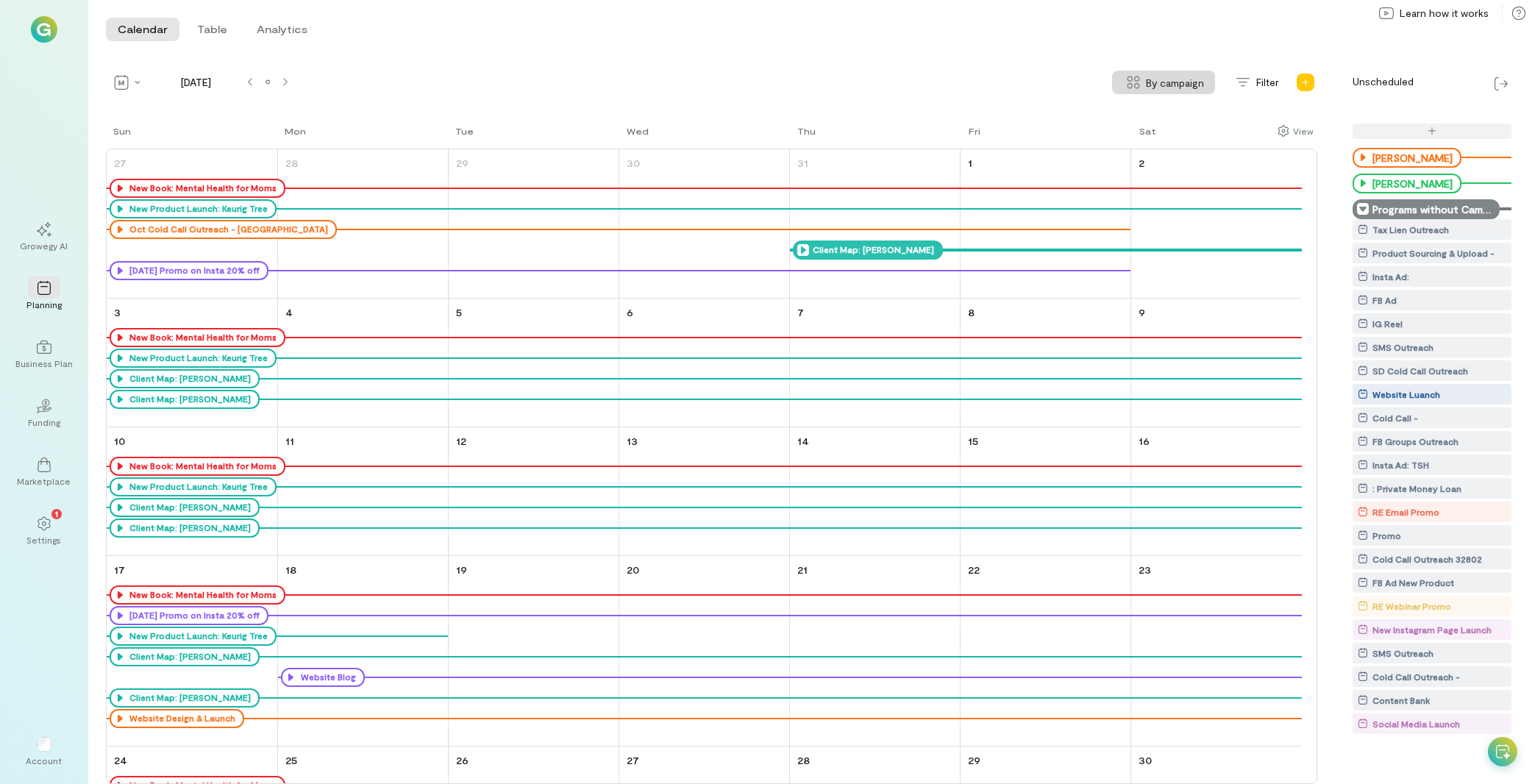
click at [1365, 206] on icon at bounding box center [1363, 209] width 12 height 12
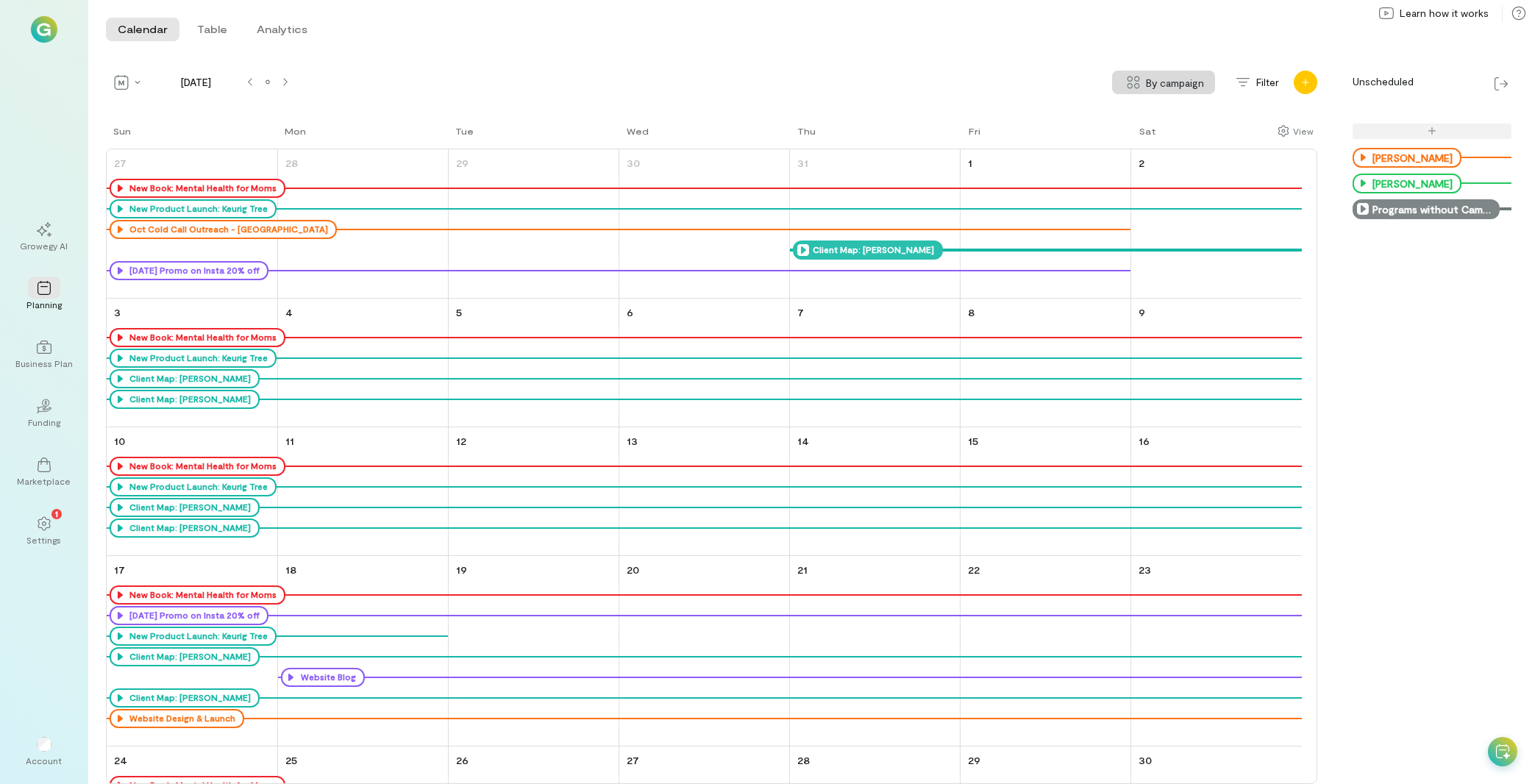
click at [1302, 85] on icon "Add new" at bounding box center [1305, 82] width 9 height 9
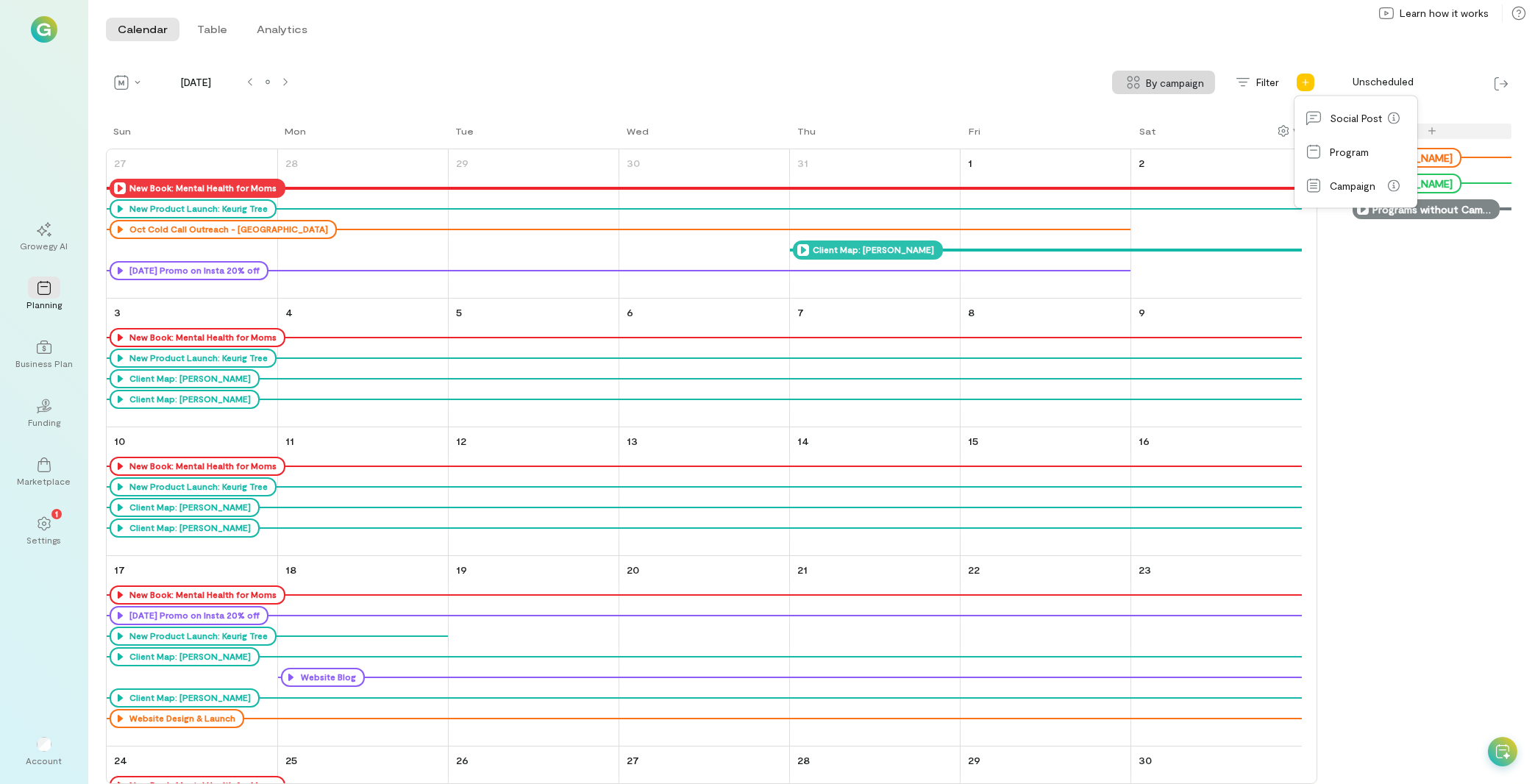
click at [121, 186] on icon at bounding box center [120, 188] width 12 height 12
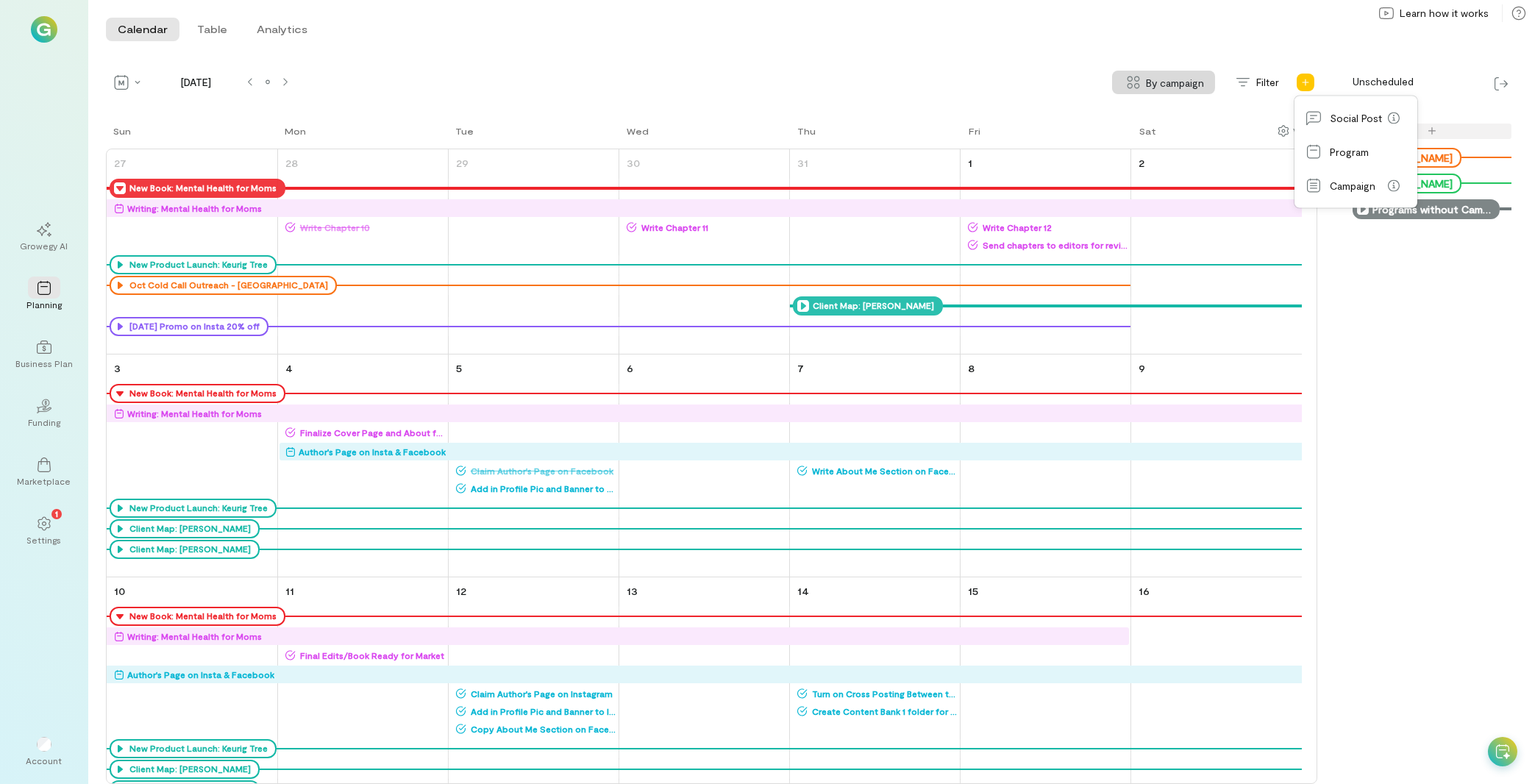
click at [1172, 19] on div "Calendar Table Analytics Calendar Table Analytics" at bounding box center [812, 30] width 1446 height 59
click at [1506, 754] on icon at bounding box center [1503, 751] width 14 height 15
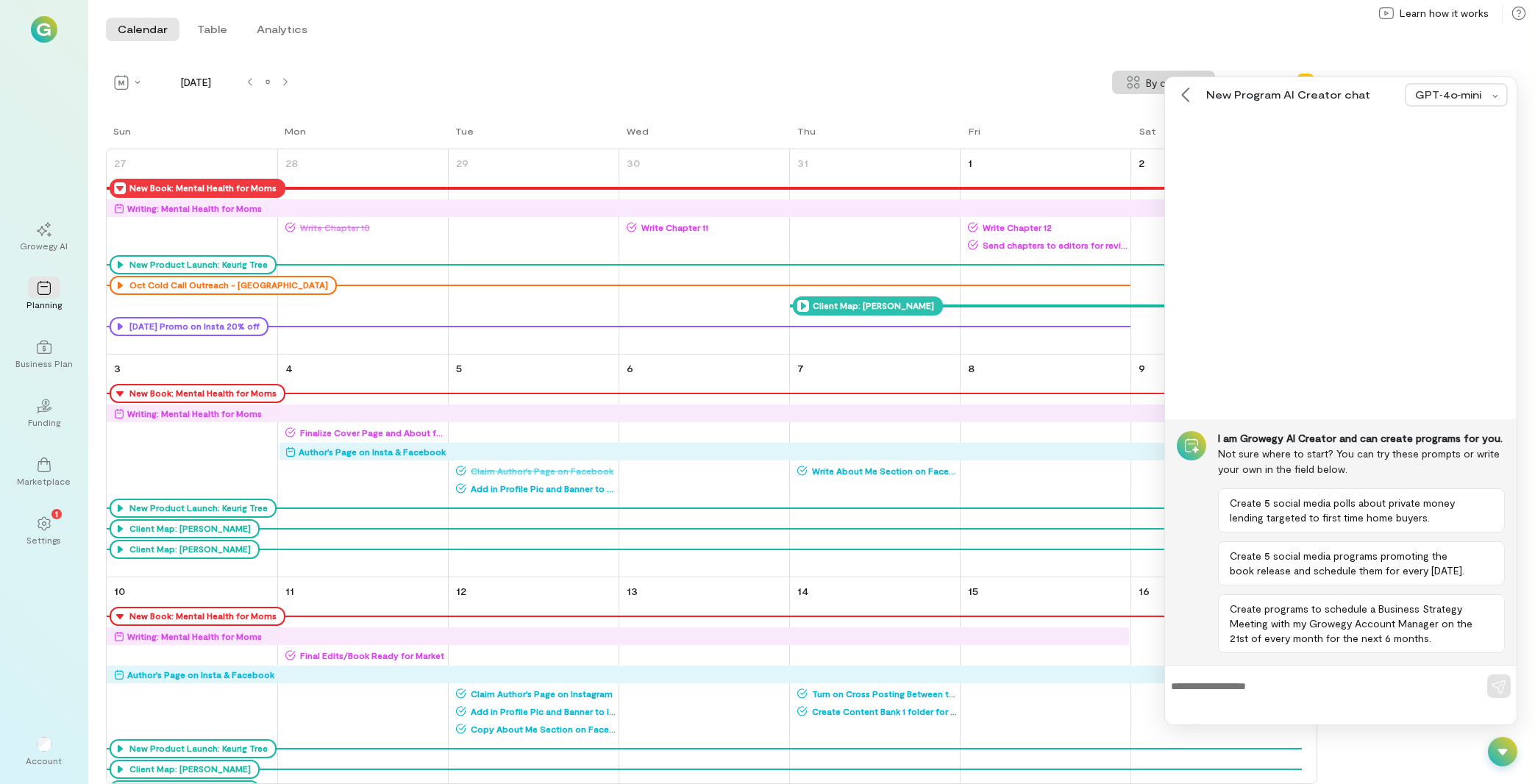
click at [1500, 753] on icon at bounding box center [1503, 752] width 10 height 7
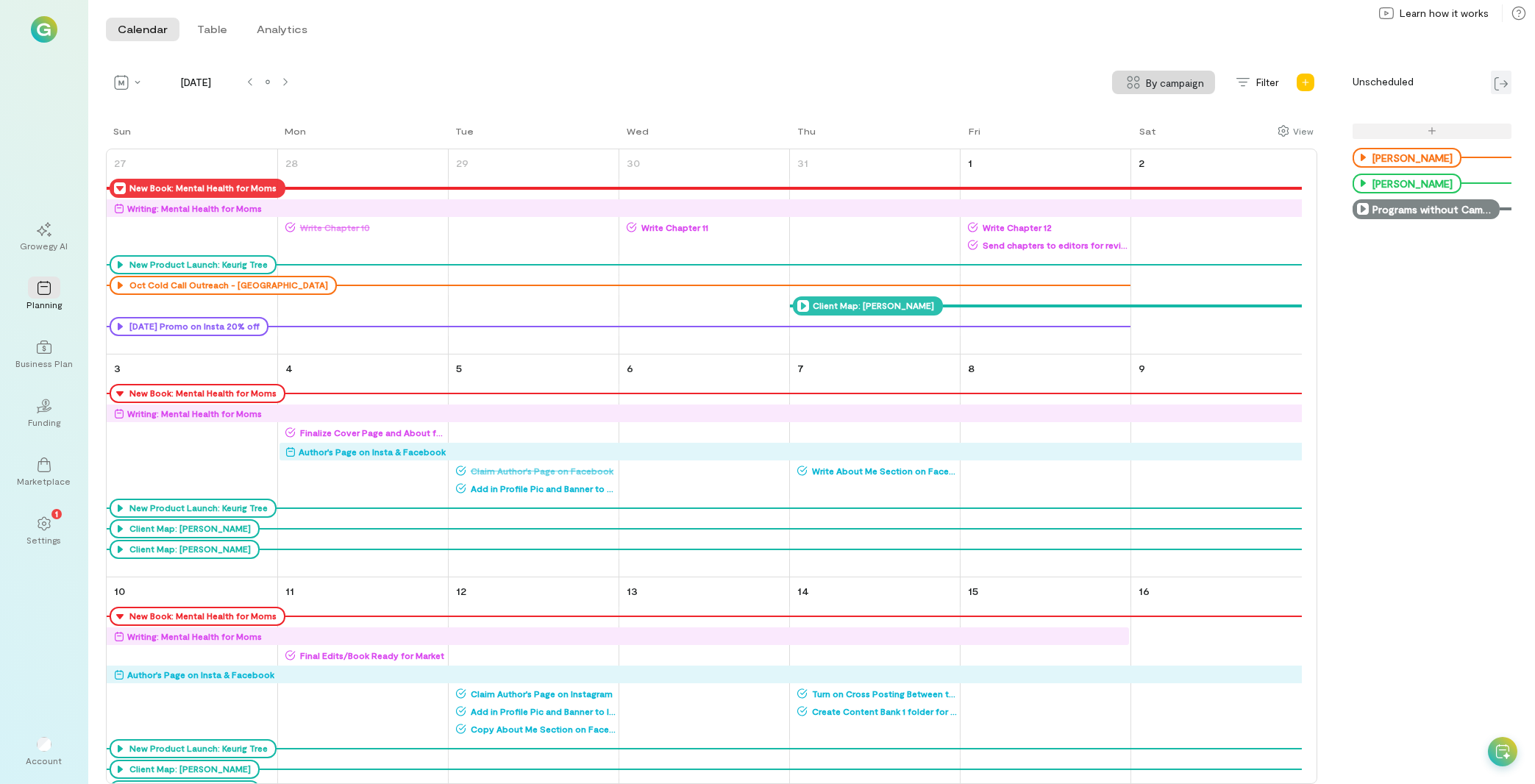
click at [1504, 85] on img at bounding box center [1501, 83] width 13 height 13
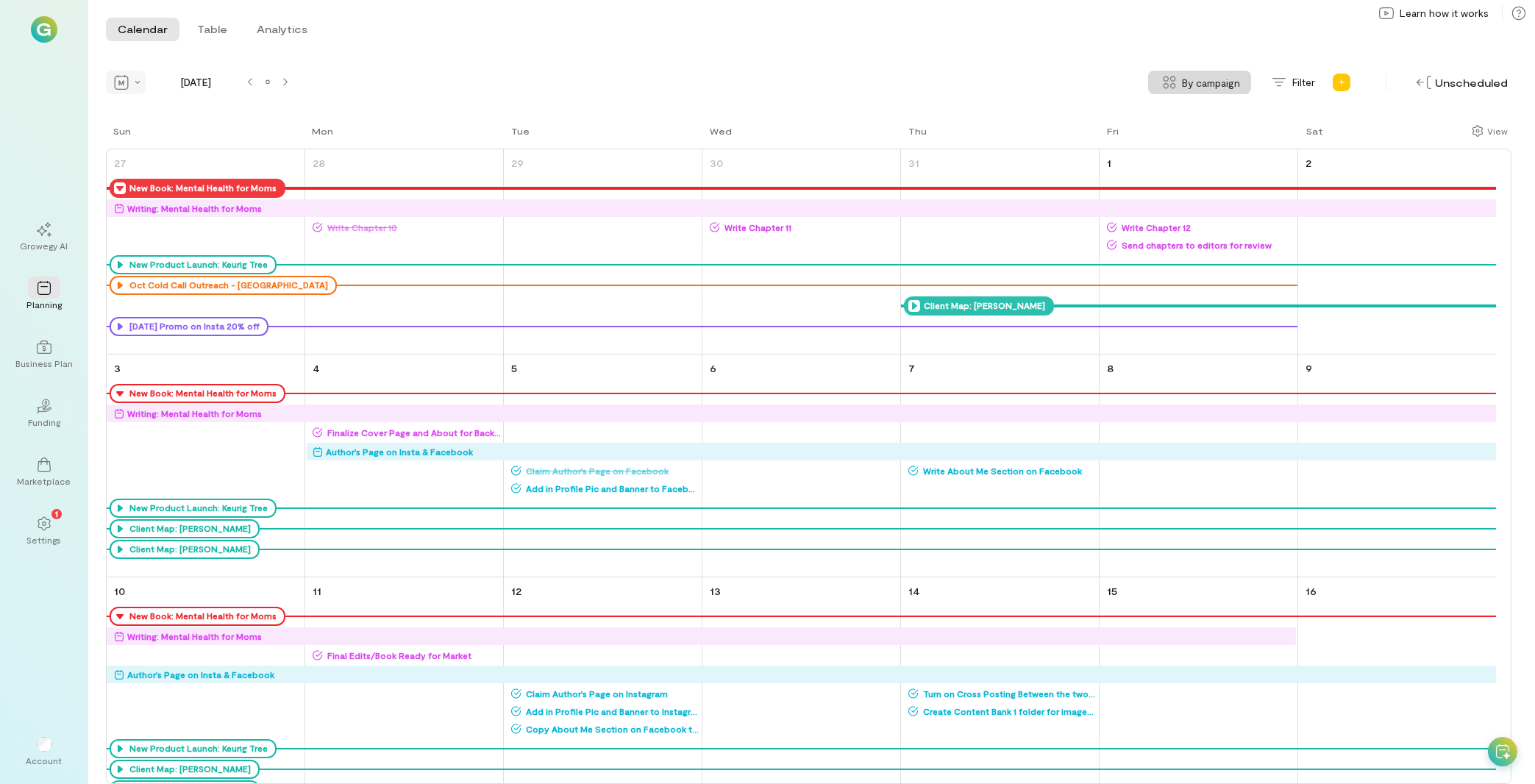
click at [137, 86] on div at bounding box center [126, 83] width 39 height 24
click at [1225, 79] on span "By campaign" at bounding box center [1211, 83] width 58 height 16
click at [1208, 154] on div "No grouping" at bounding box center [1206, 147] width 104 height 30
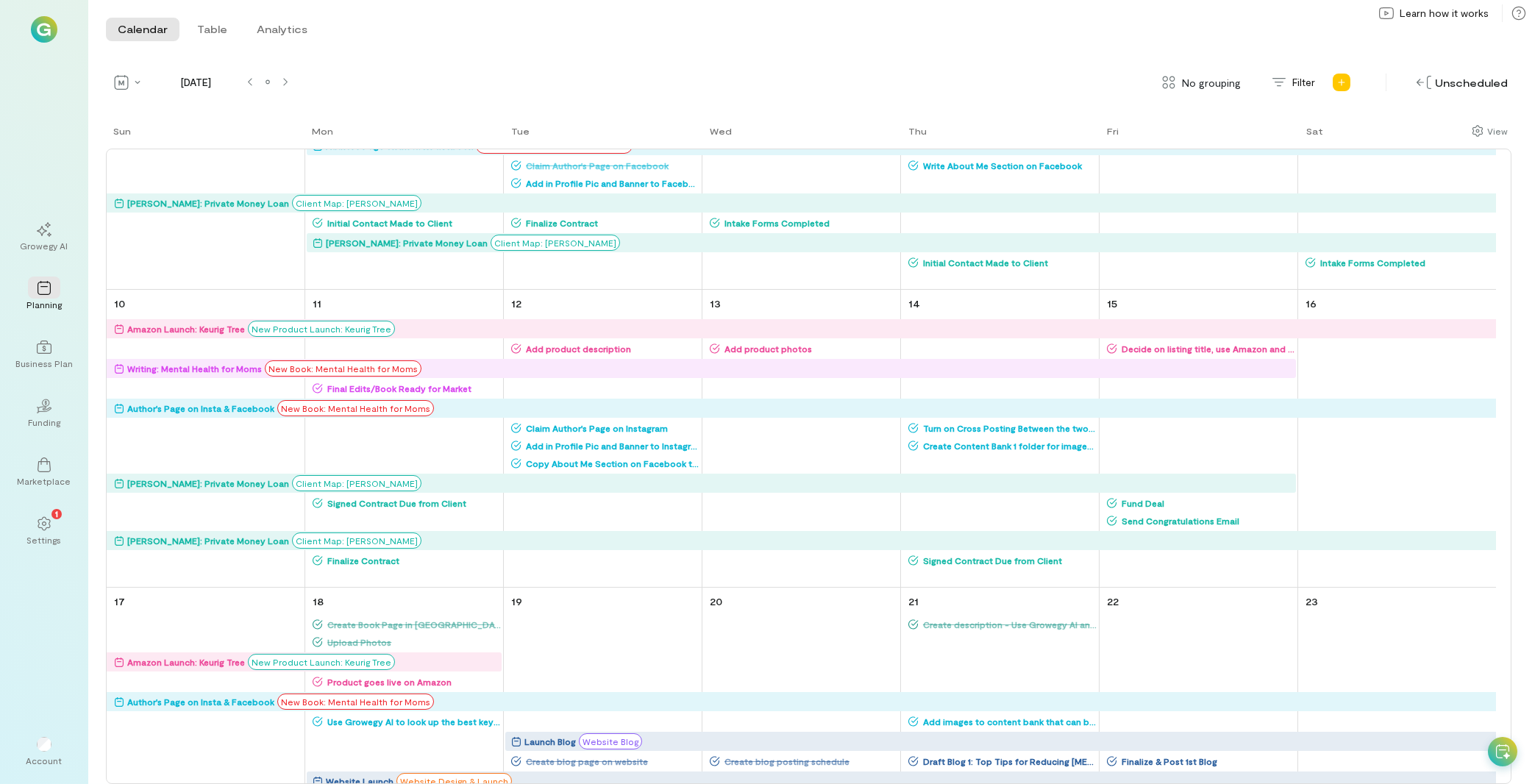
scroll to position [473, 0]
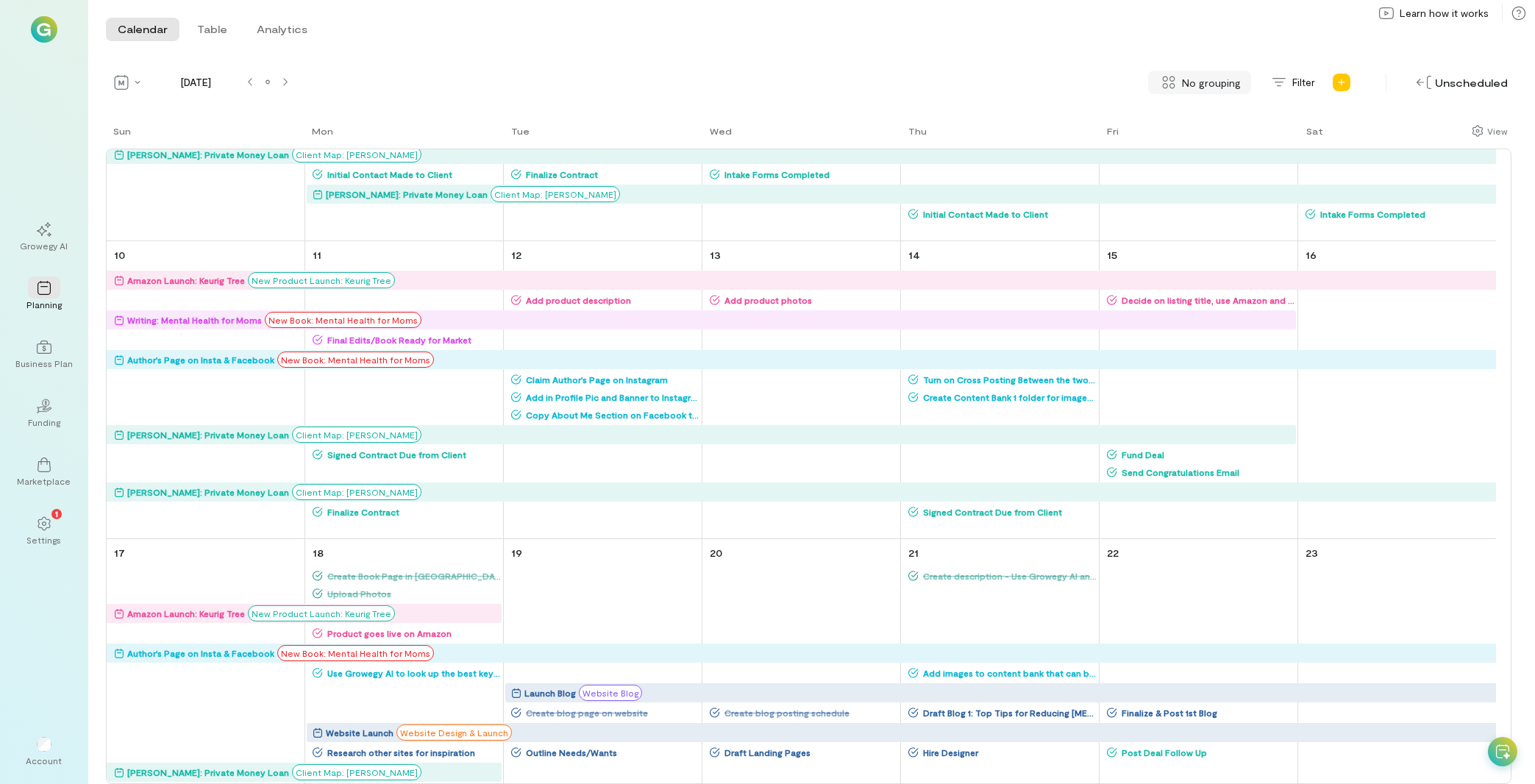
click at [1213, 71] on div "No grouping" at bounding box center [1199, 83] width 103 height 24
click at [1231, 127] on div "By campaign" at bounding box center [1206, 114] width 104 height 30
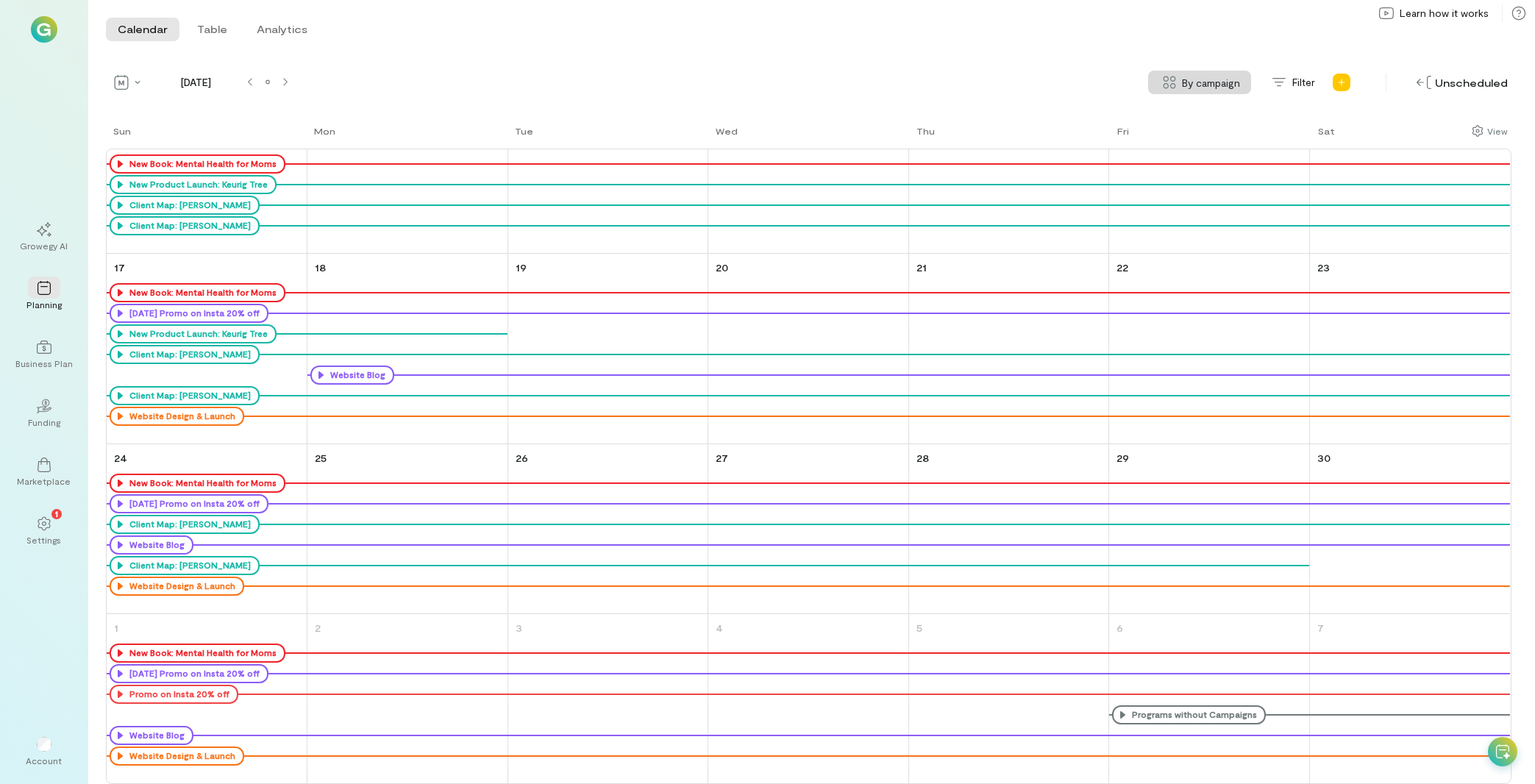
scroll to position [0, 0]
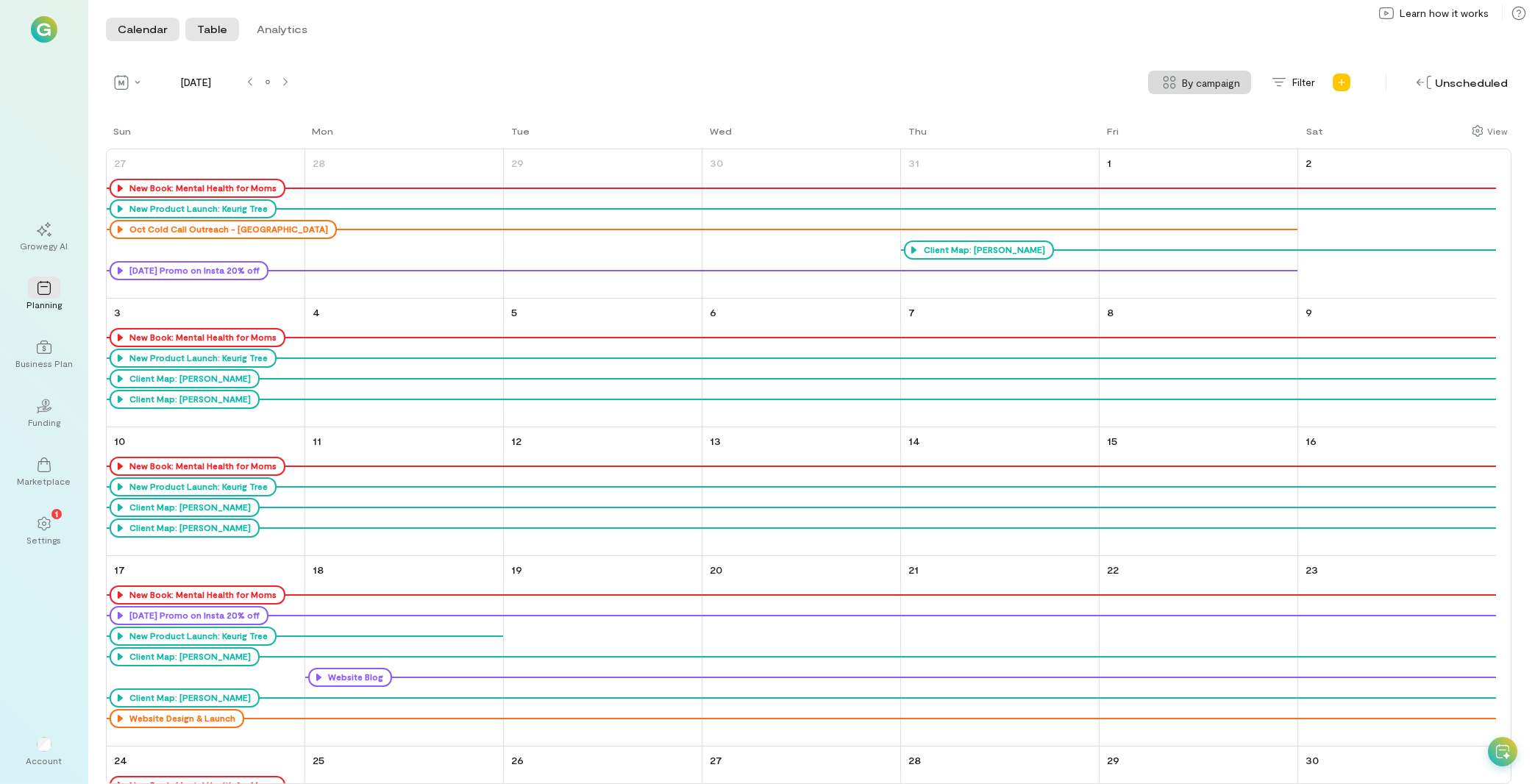
click at [214, 30] on button "Table" at bounding box center [212, 30] width 54 height 24
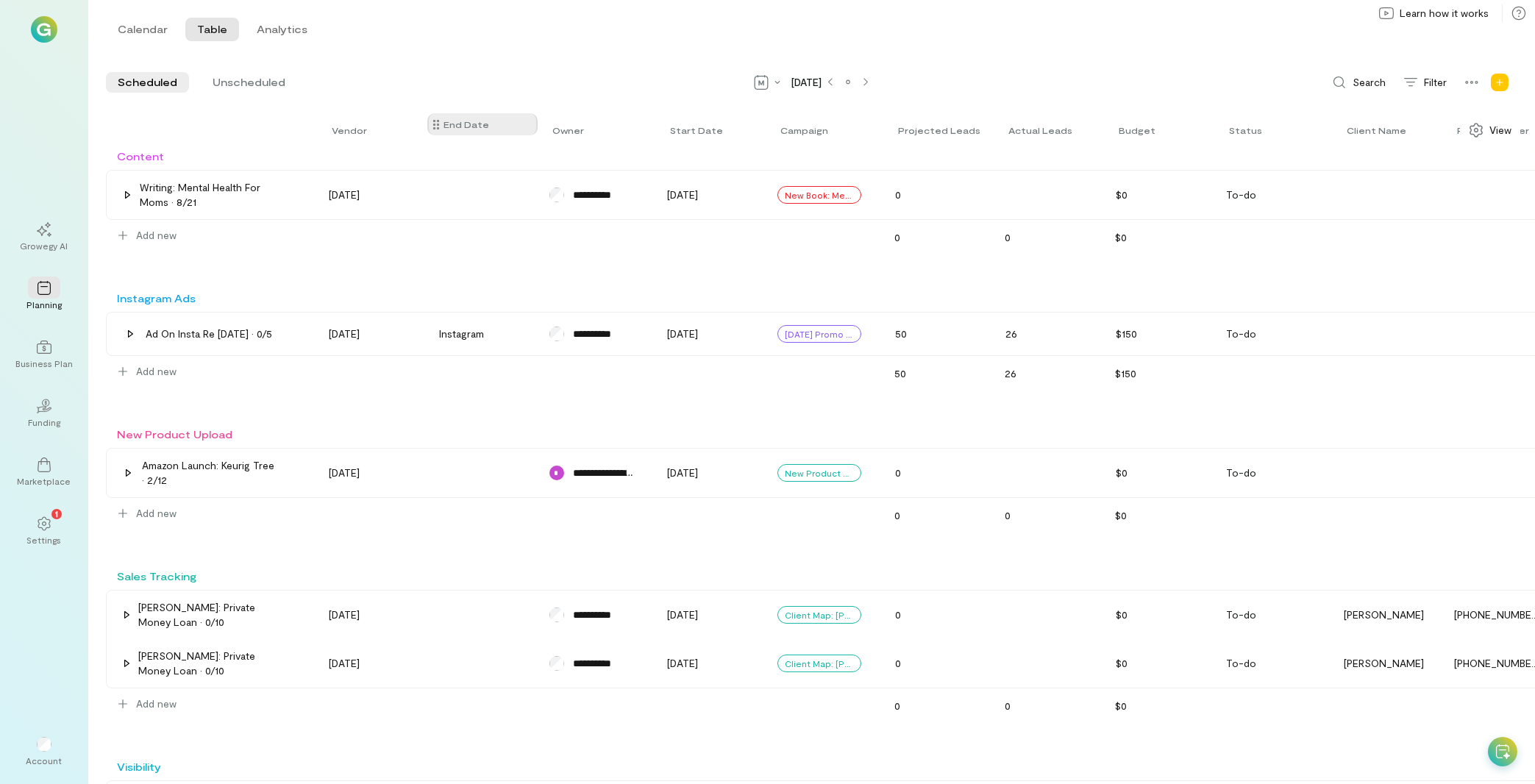
drag, startPoint x: 324, startPoint y: 133, endPoint x: 444, endPoint y: 127, distance: 120.1
click at [444, 127] on div "End date Vendor Owner Start date Campaign Projected leads Actual leads Budget S…" at bounding box center [884, 130] width 1556 height 36
click at [244, 79] on span "Unscheduled" at bounding box center [249, 82] width 73 height 15
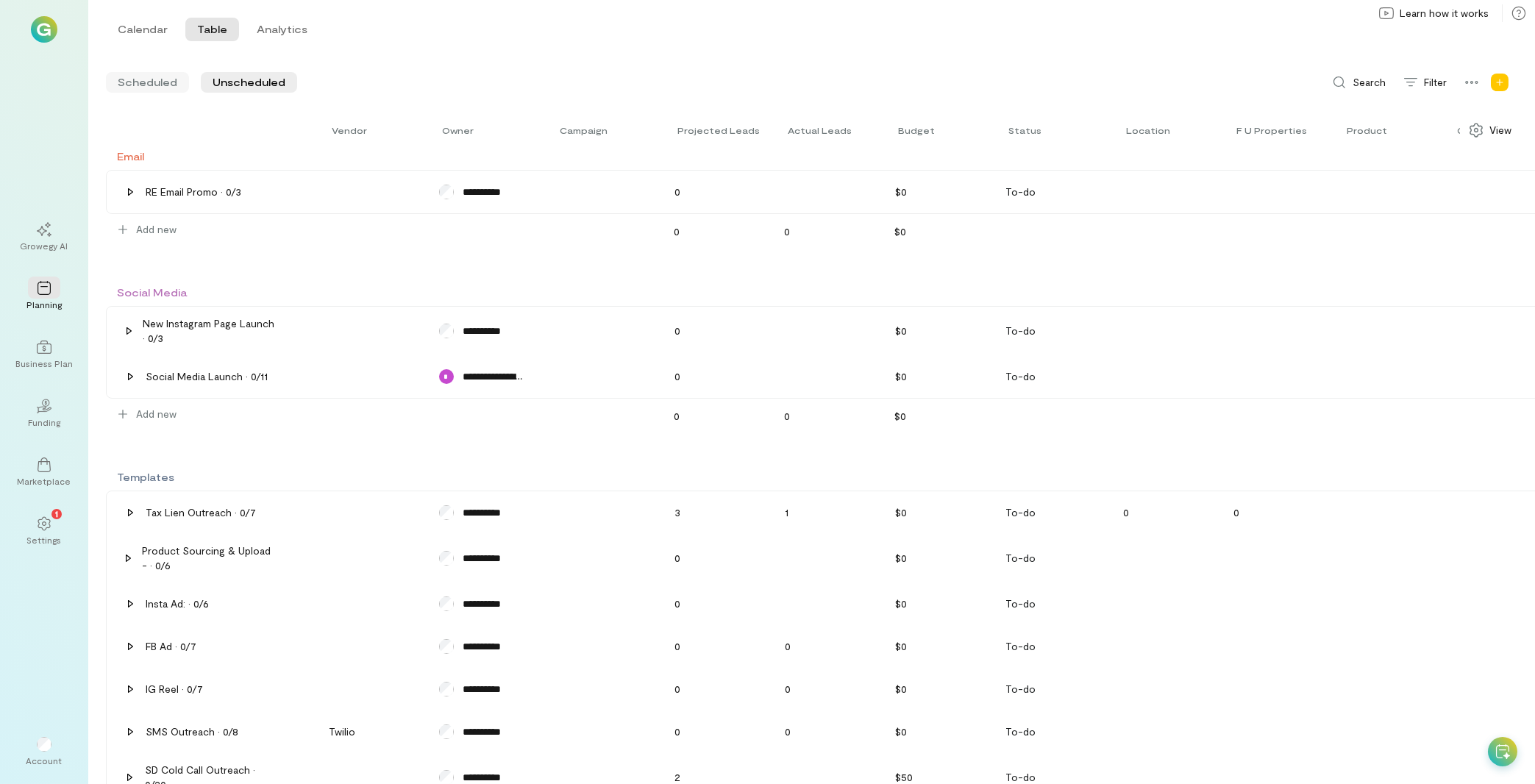
click at [153, 86] on span "Scheduled" at bounding box center [148, 82] width 60 height 15
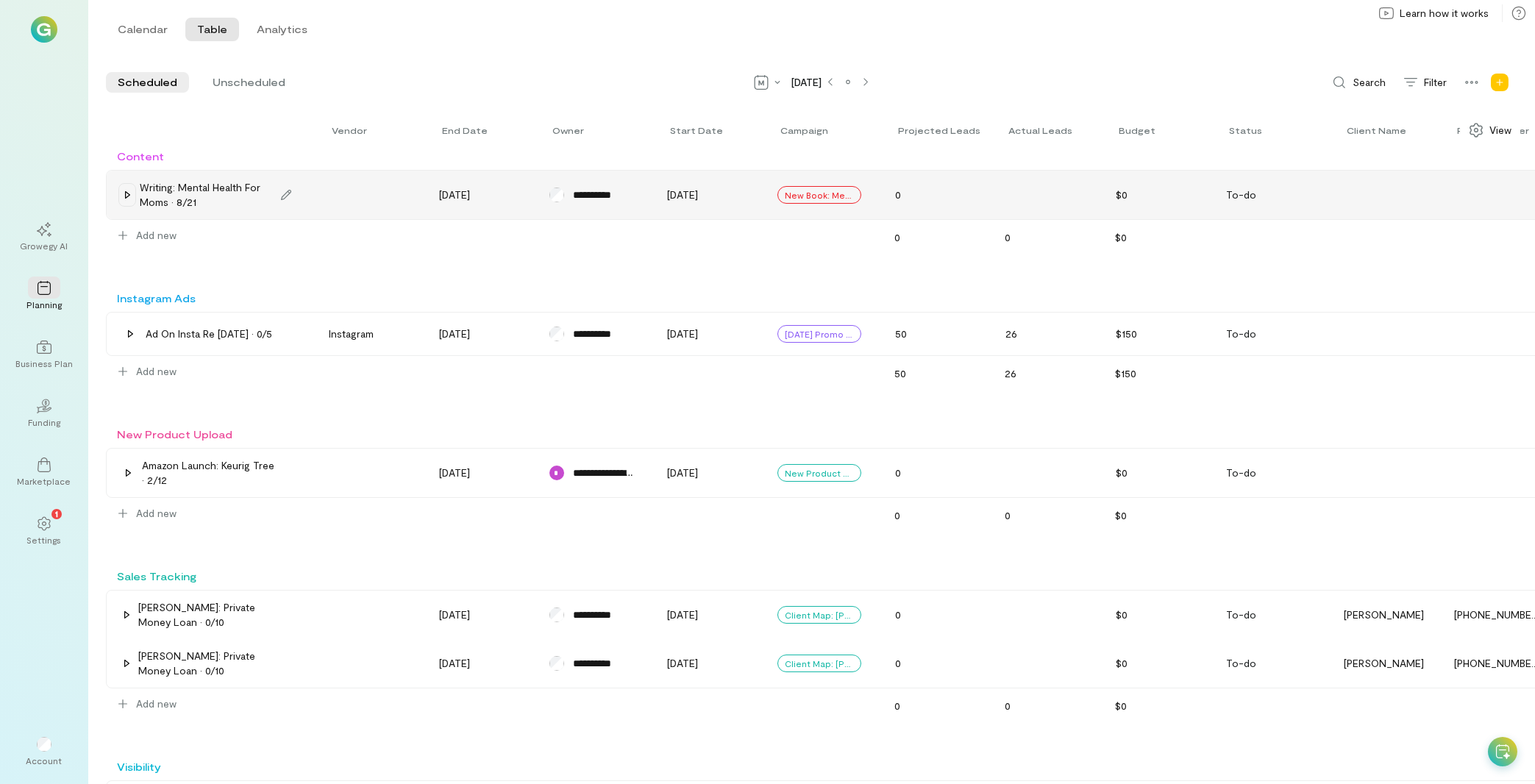
click at [127, 197] on icon at bounding box center [127, 194] width 5 height 7
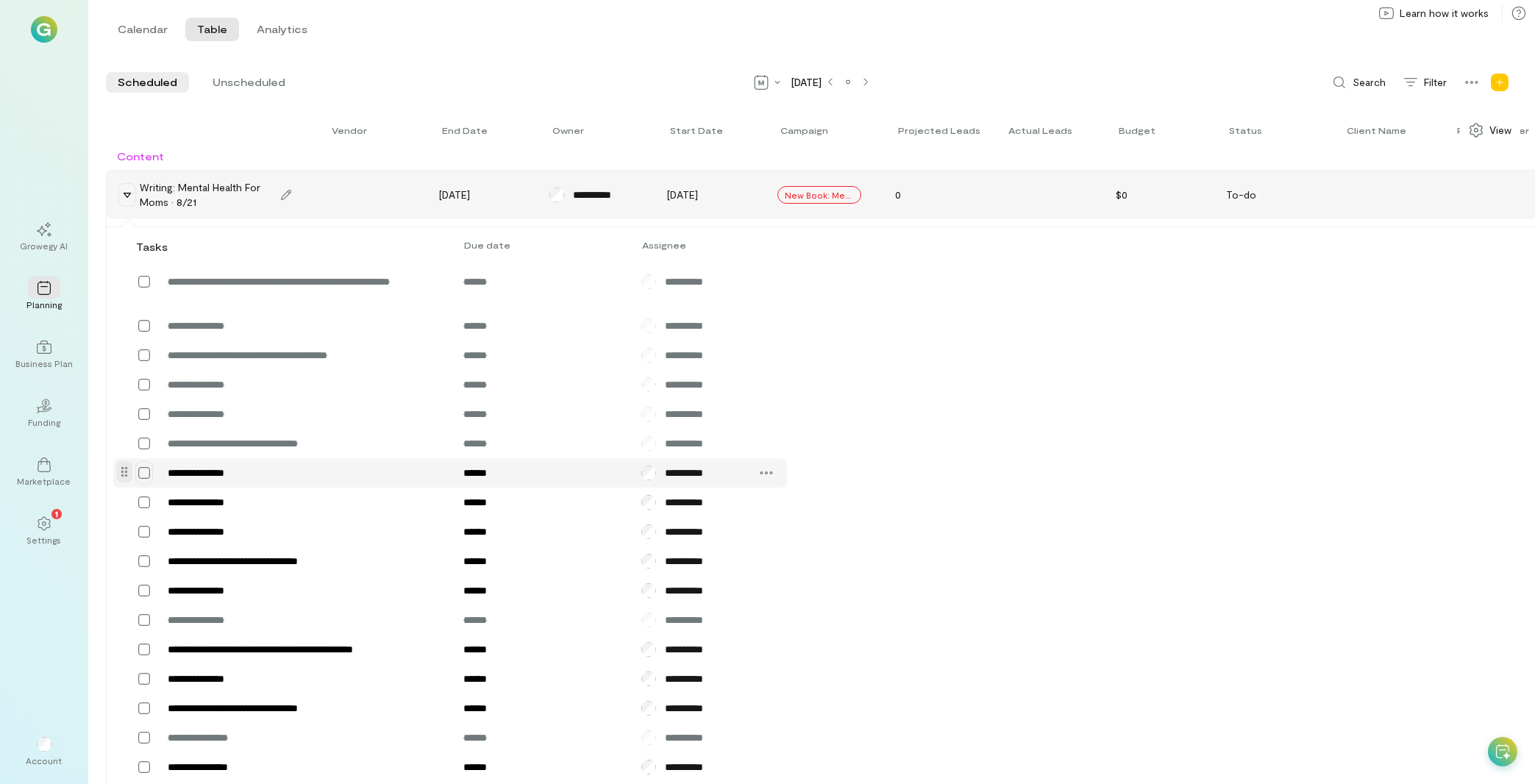
click at [147, 480] on icon at bounding box center [144, 472] width 15 height 15
click at [0, 0] on icon at bounding box center [0, 0] width 0 height 0
click at [131, 194] on icon at bounding box center [127, 195] width 7 height 5
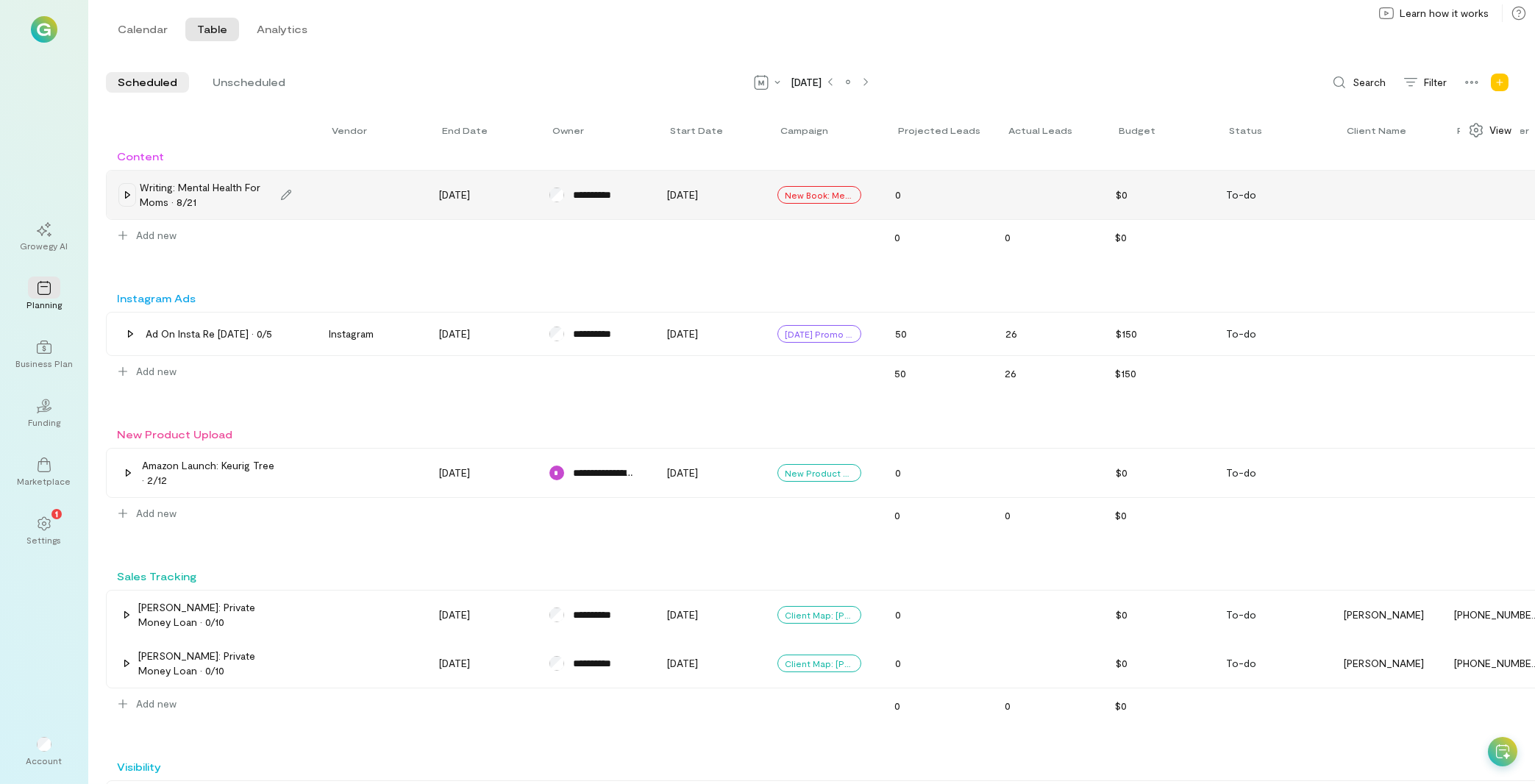
click at [1501, 744] on icon at bounding box center [1502, 751] width 15 height 15
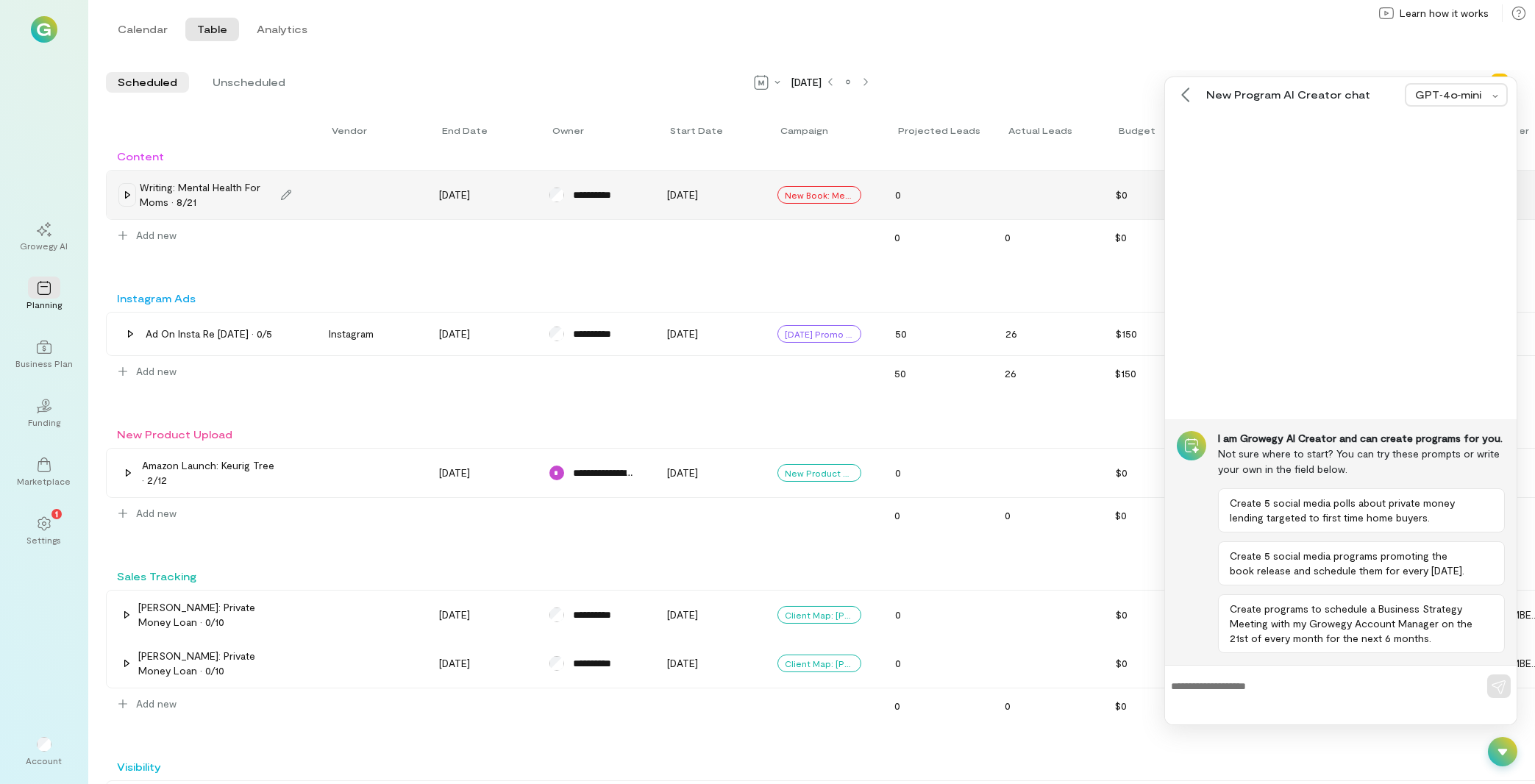
click at [1501, 749] on icon at bounding box center [1503, 752] width 10 height 7
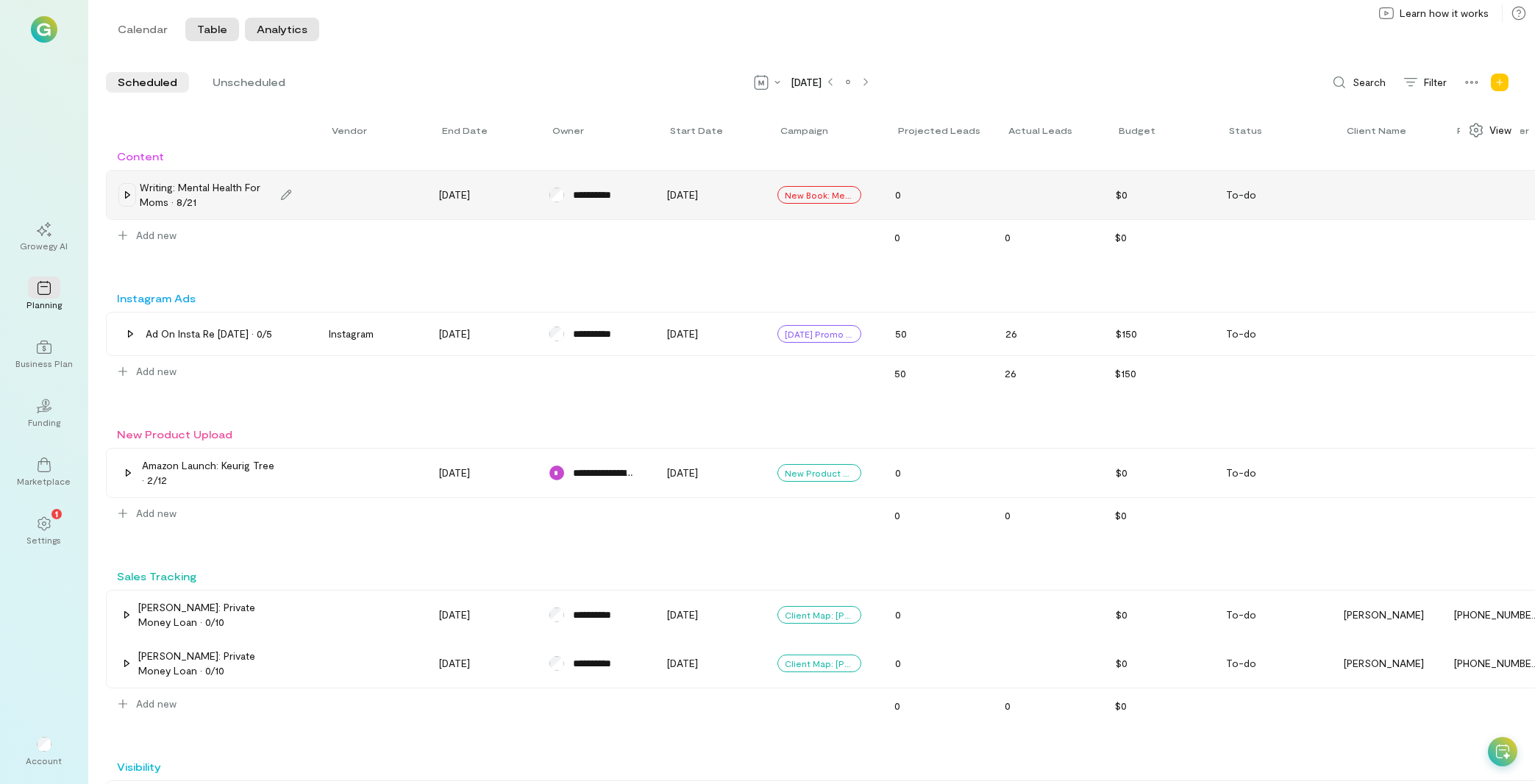
click at [286, 35] on button "Analytics" at bounding box center [281, 30] width 74 height 24
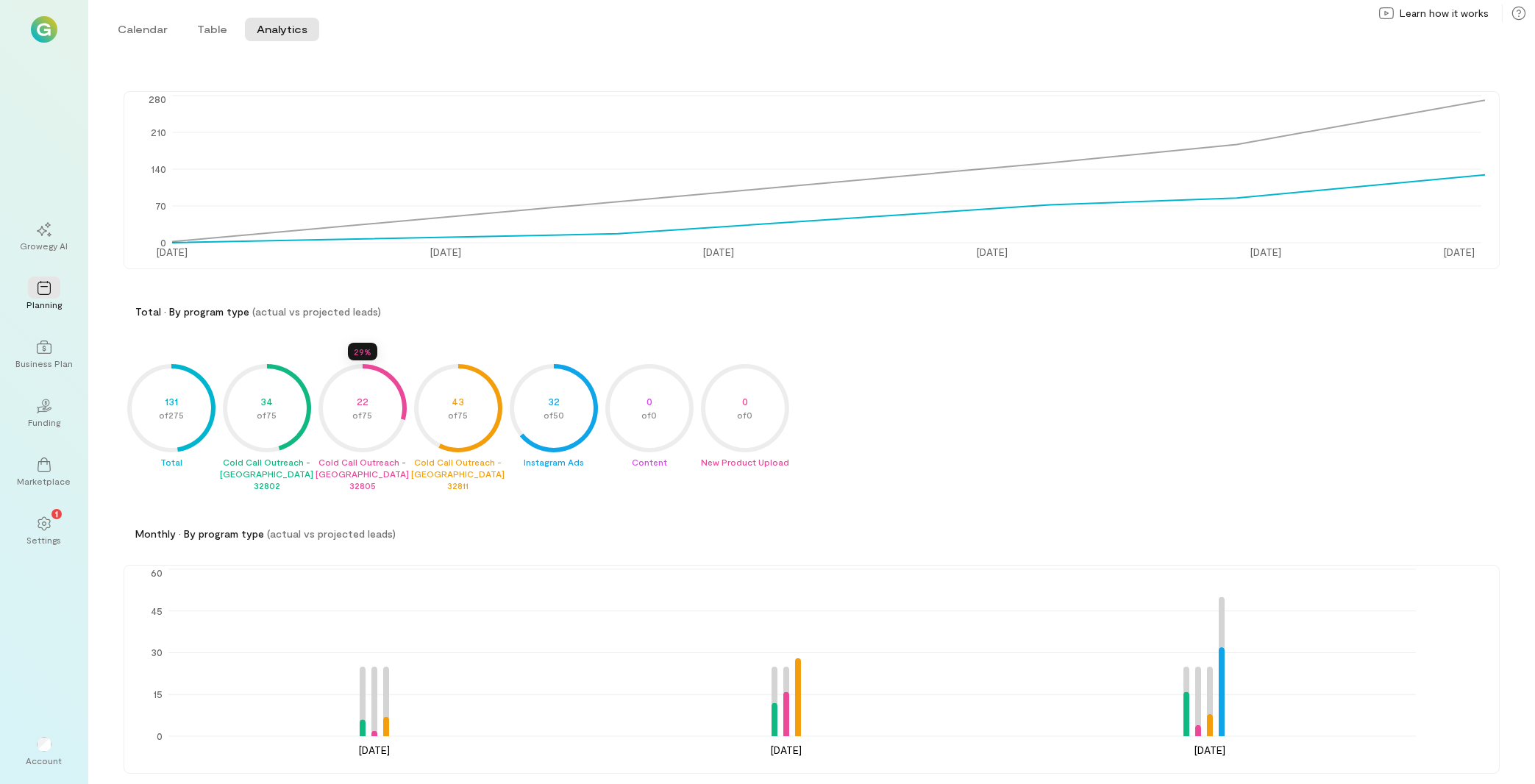
scroll to position [113, 0]
click at [49, 342] on icon at bounding box center [43, 346] width 15 height 15
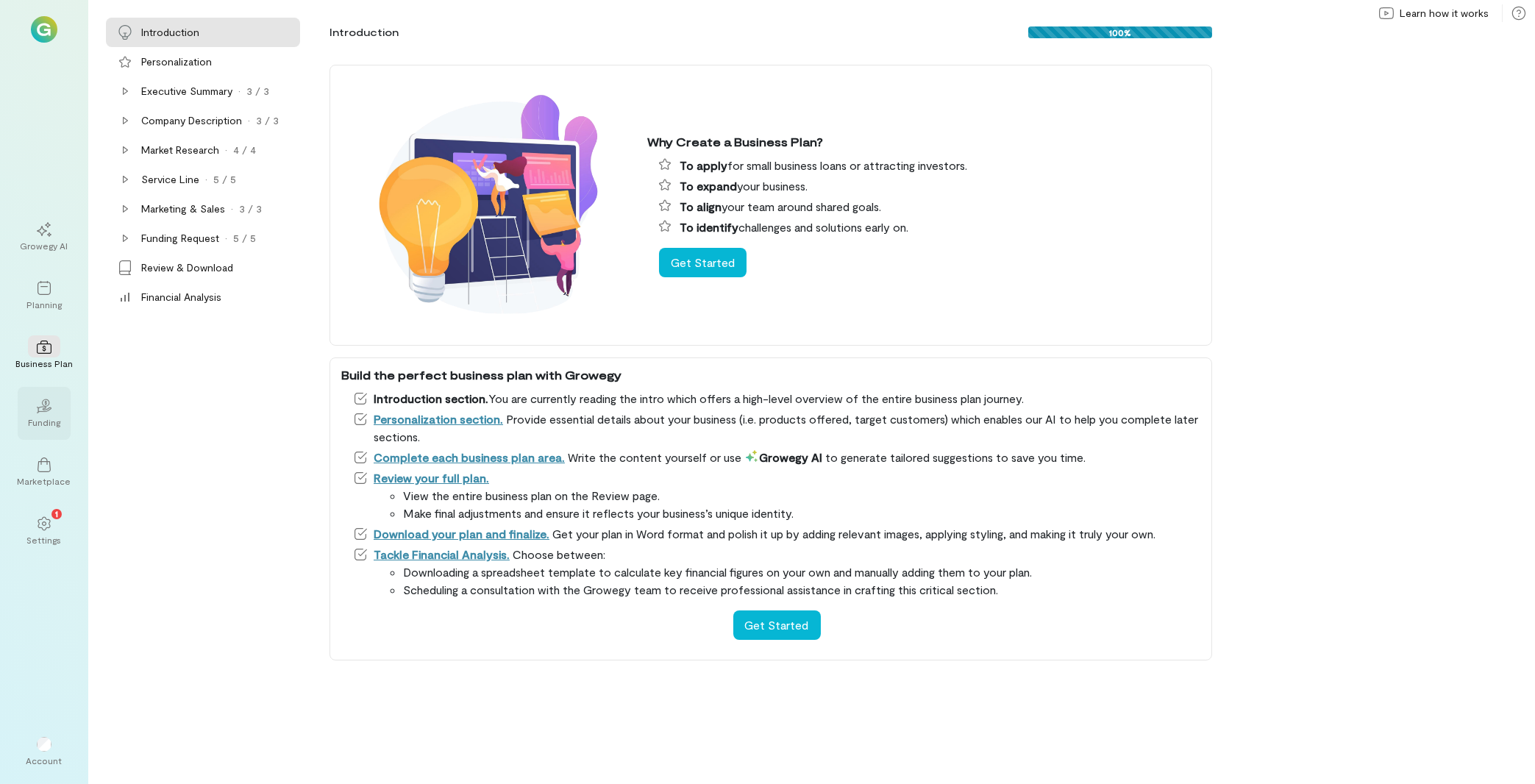
click at [42, 415] on div "02" at bounding box center [43, 405] width 32 height 22
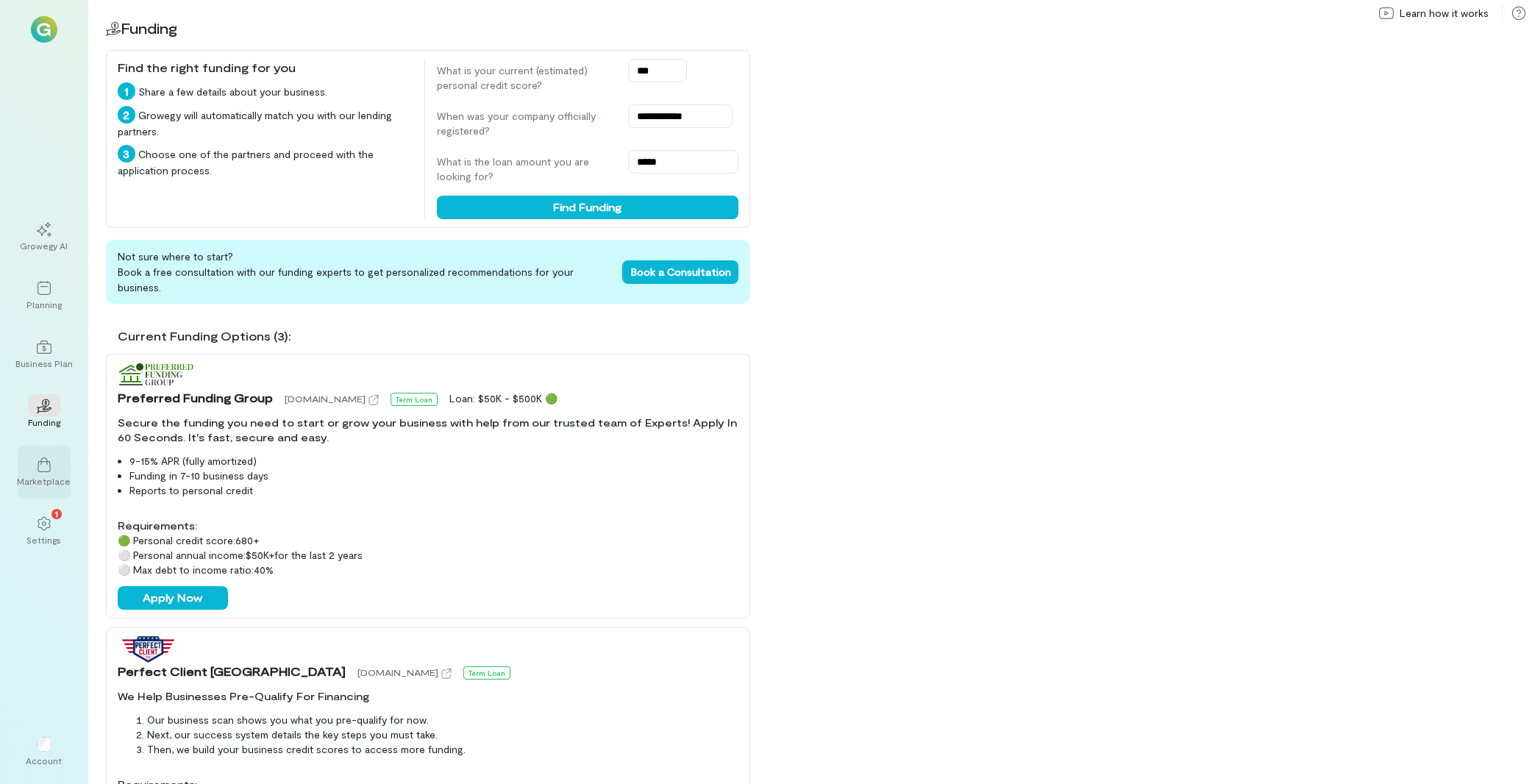
click at [54, 462] on div at bounding box center [43, 463] width 32 height 22
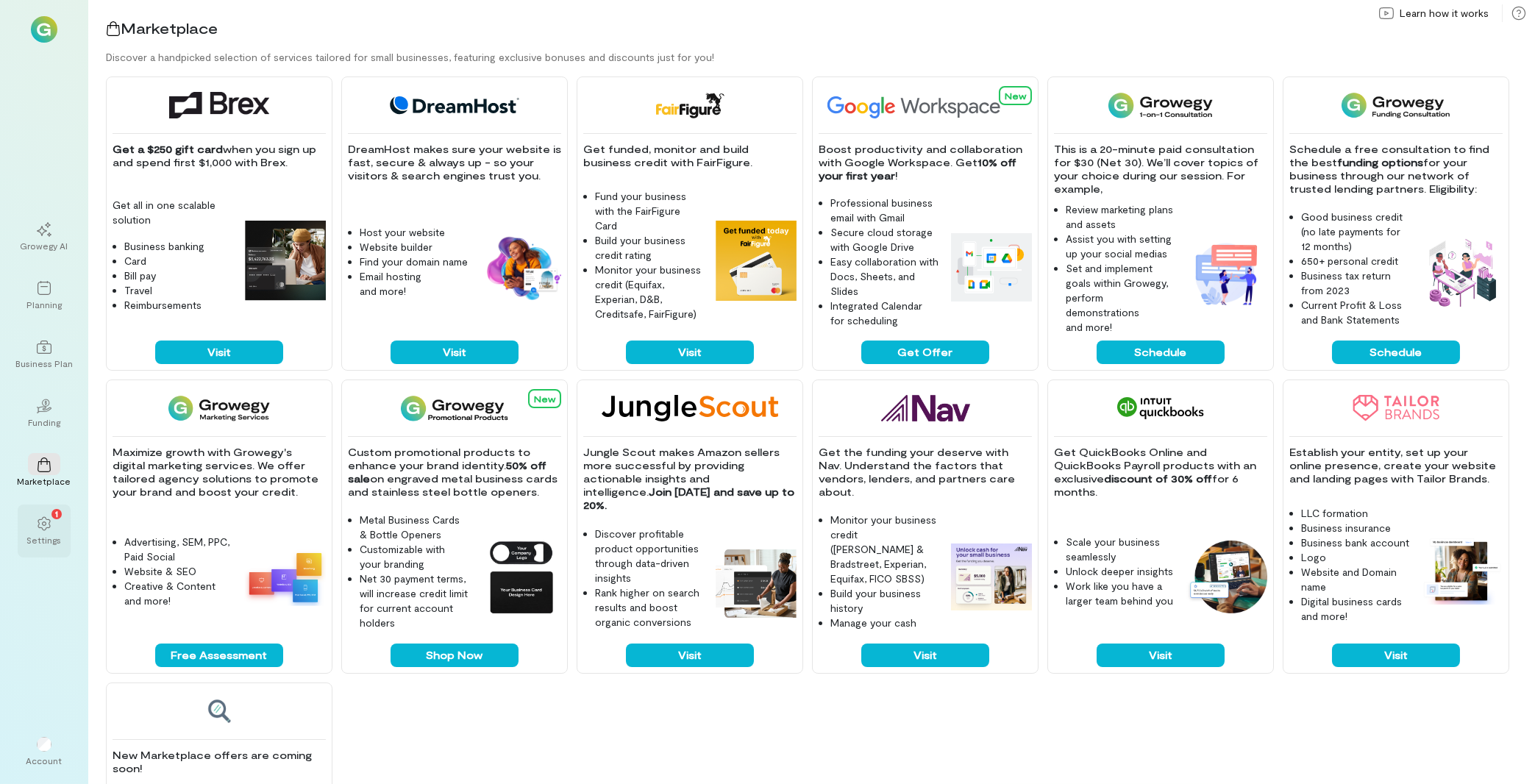
click at [47, 535] on div "Settings" at bounding box center [44, 540] width 34 height 12
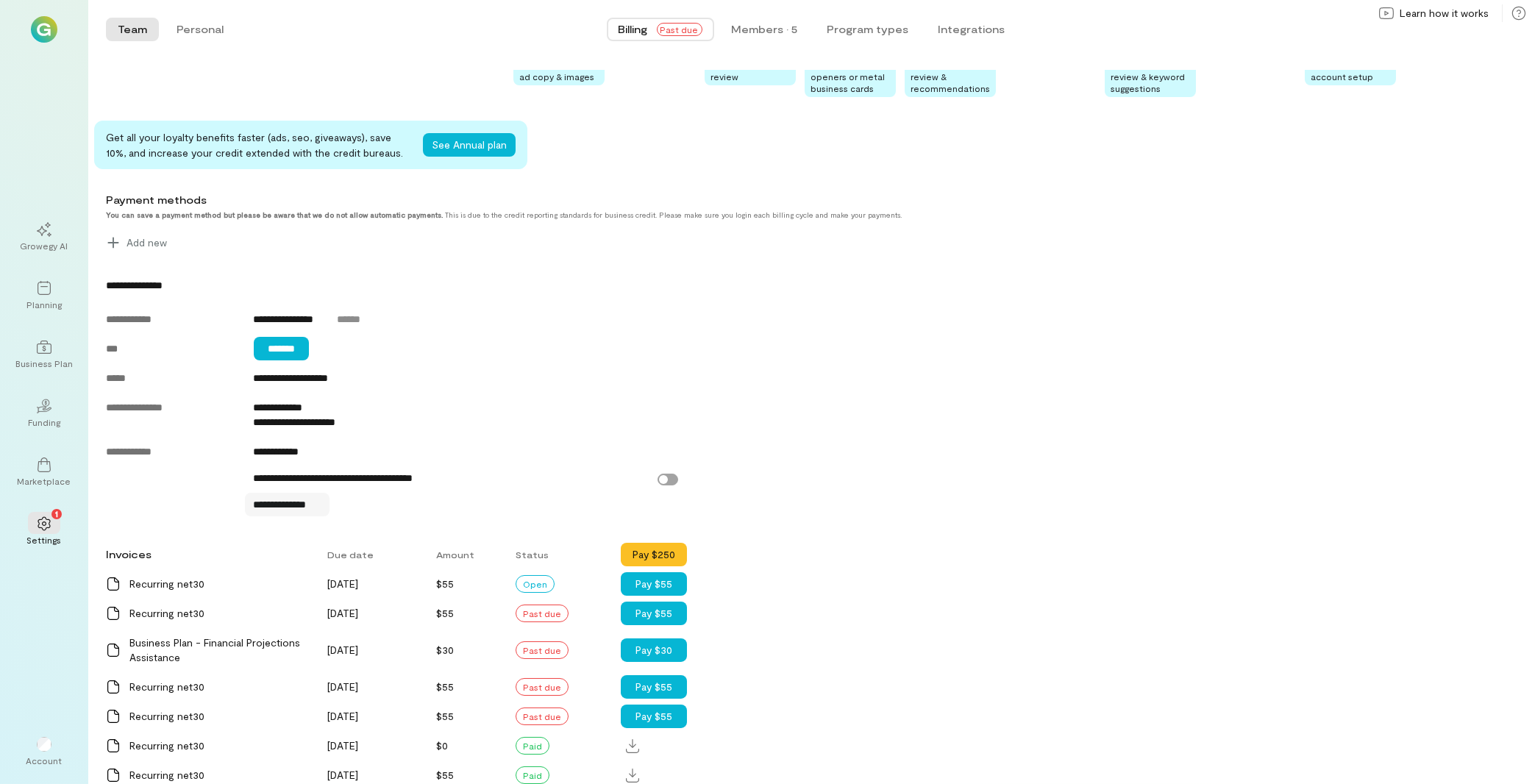
scroll to position [473, 0]
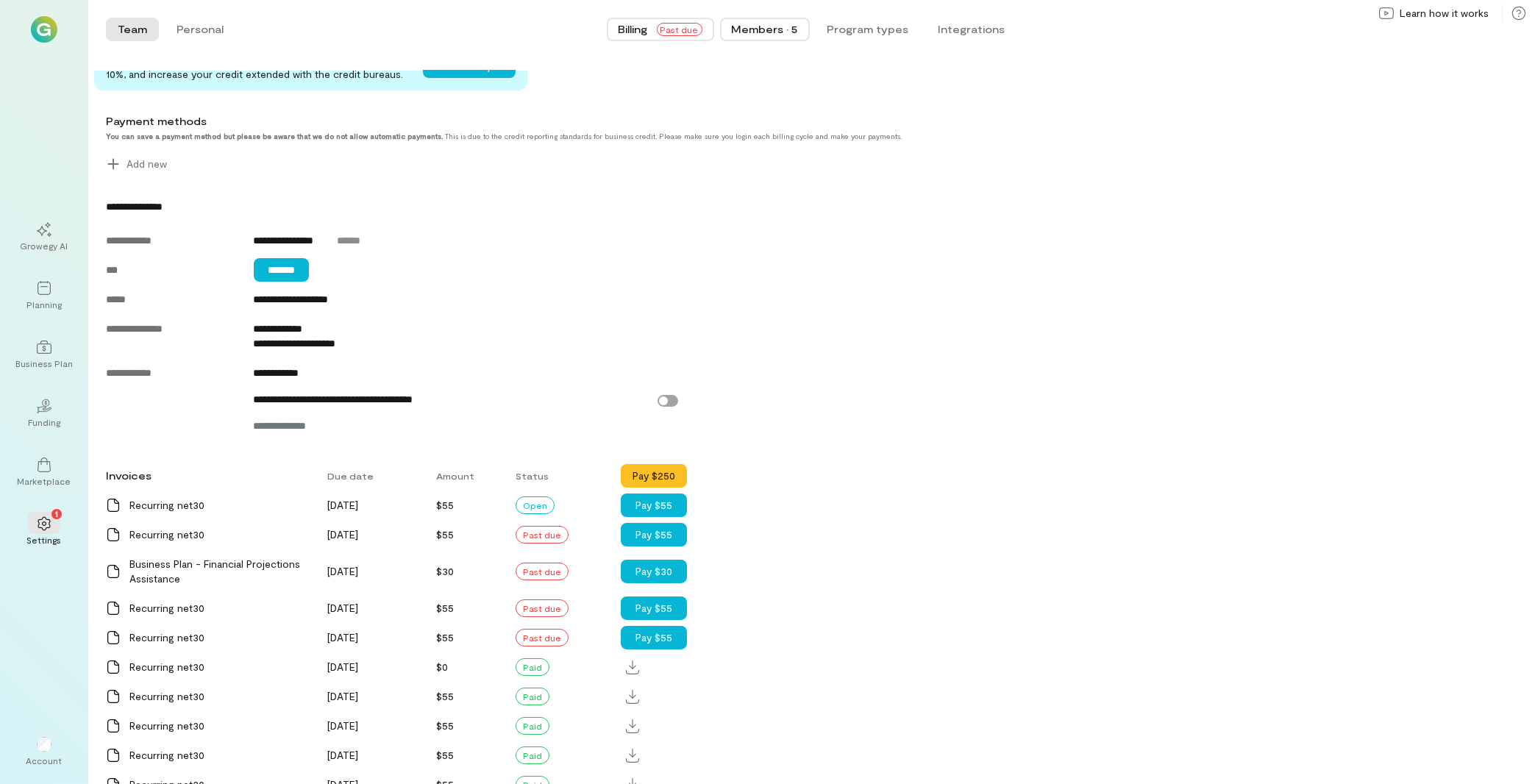
click at [773, 33] on div "Members · 5" at bounding box center [765, 29] width 66 height 15
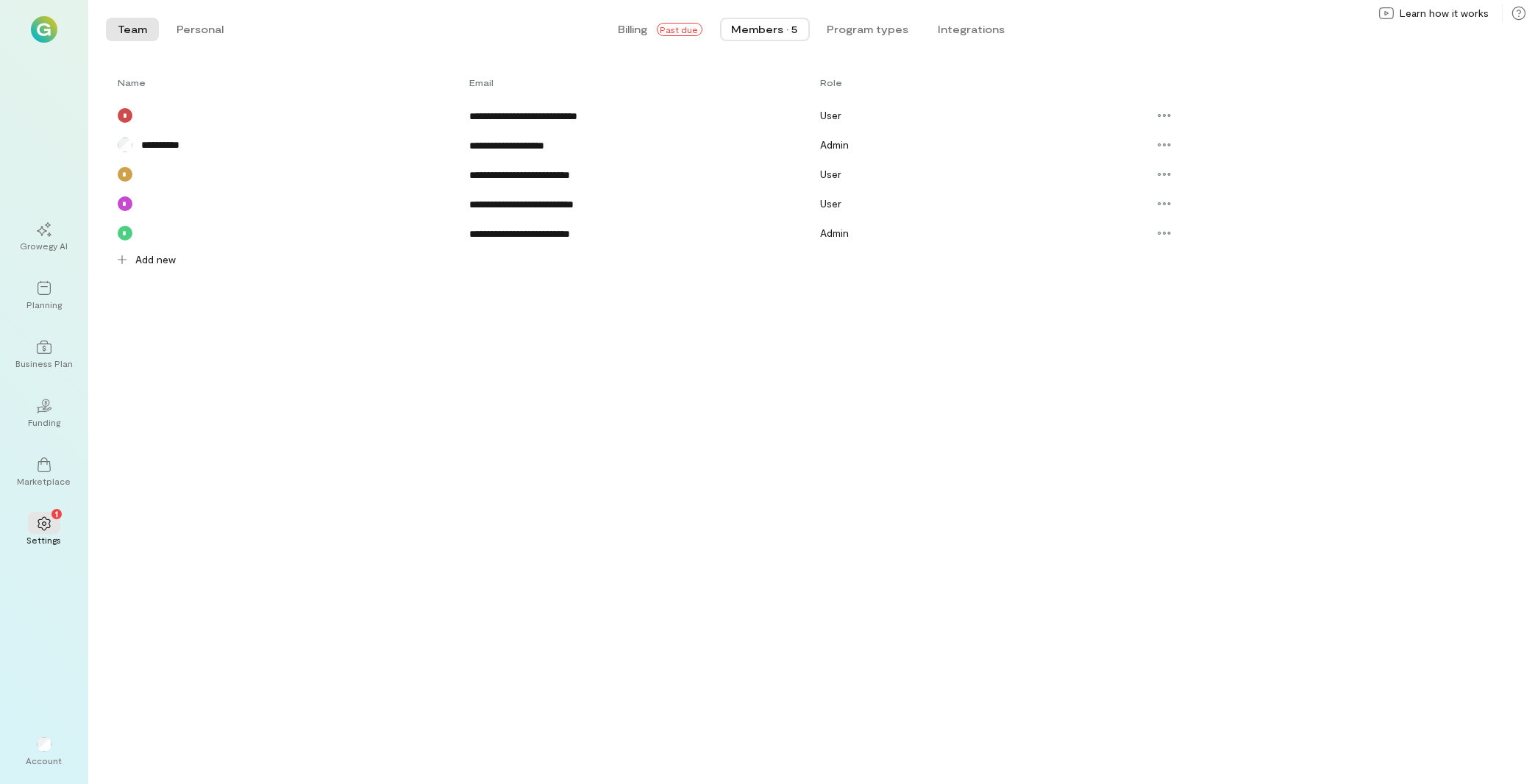
scroll to position [0, 0]
drag, startPoint x: 469, startPoint y: 179, endPoint x: 626, endPoint y: 180, distance: 157.0
click at [626, 180] on div "**********" at bounding box center [803, 174] width 1393 height 30
click at [153, 256] on span "Add new" at bounding box center [155, 259] width 40 height 15
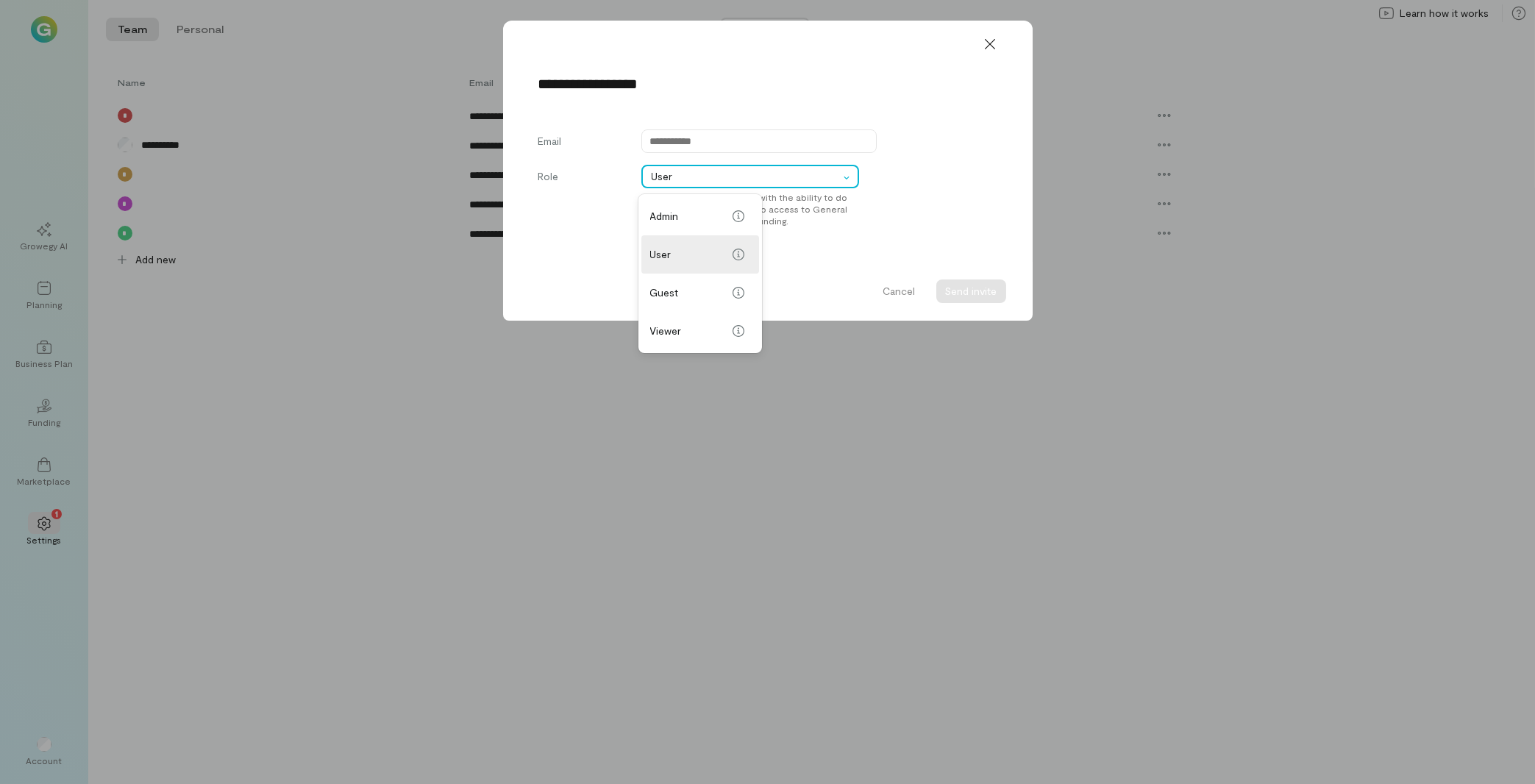
click at [847, 182] on div at bounding box center [848, 176] width 17 height 15
click at [995, 54] on div at bounding box center [989, 44] width 32 height 24
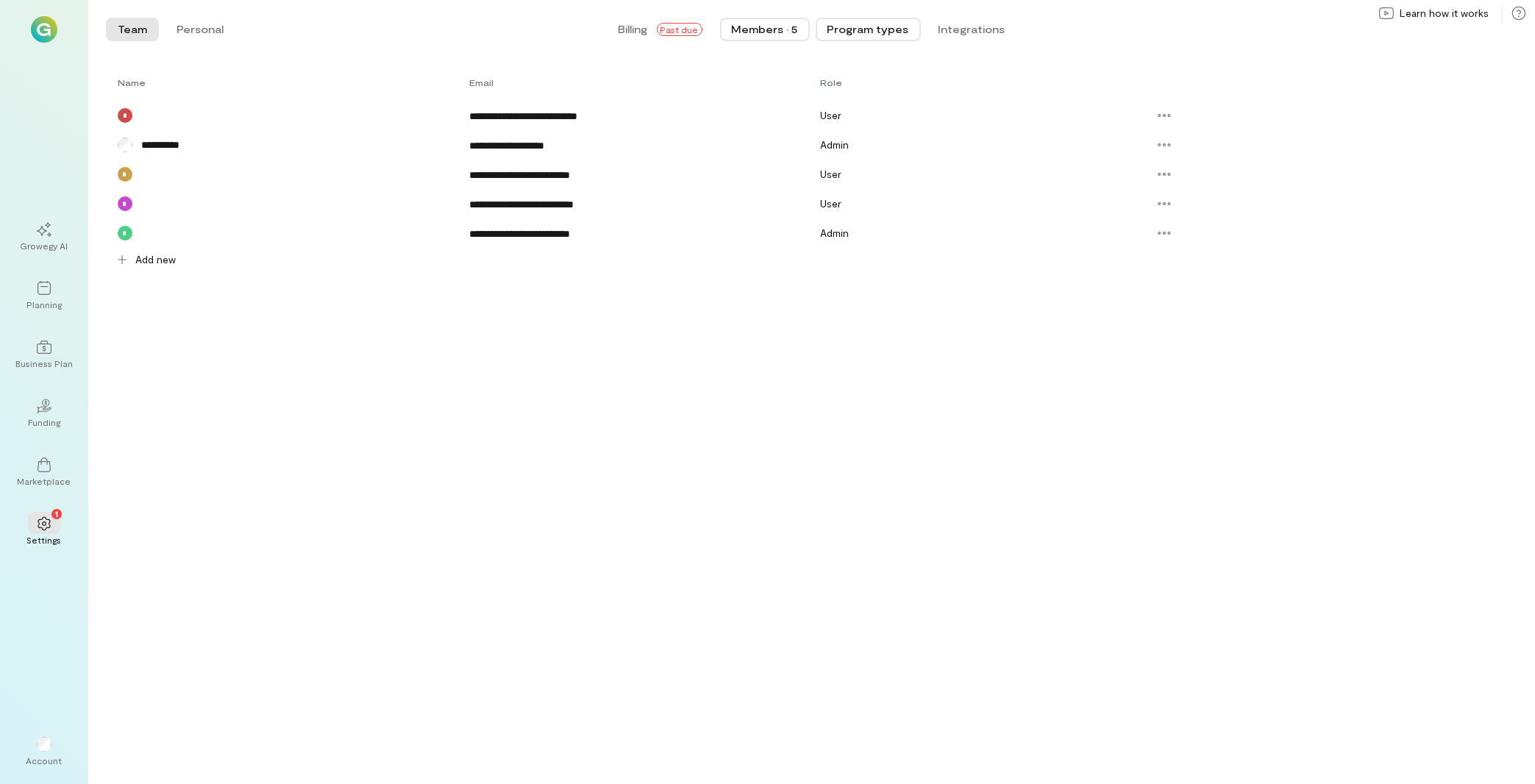
click at [878, 38] on button "Program types" at bounding box center [868, 30] width 105 height 24
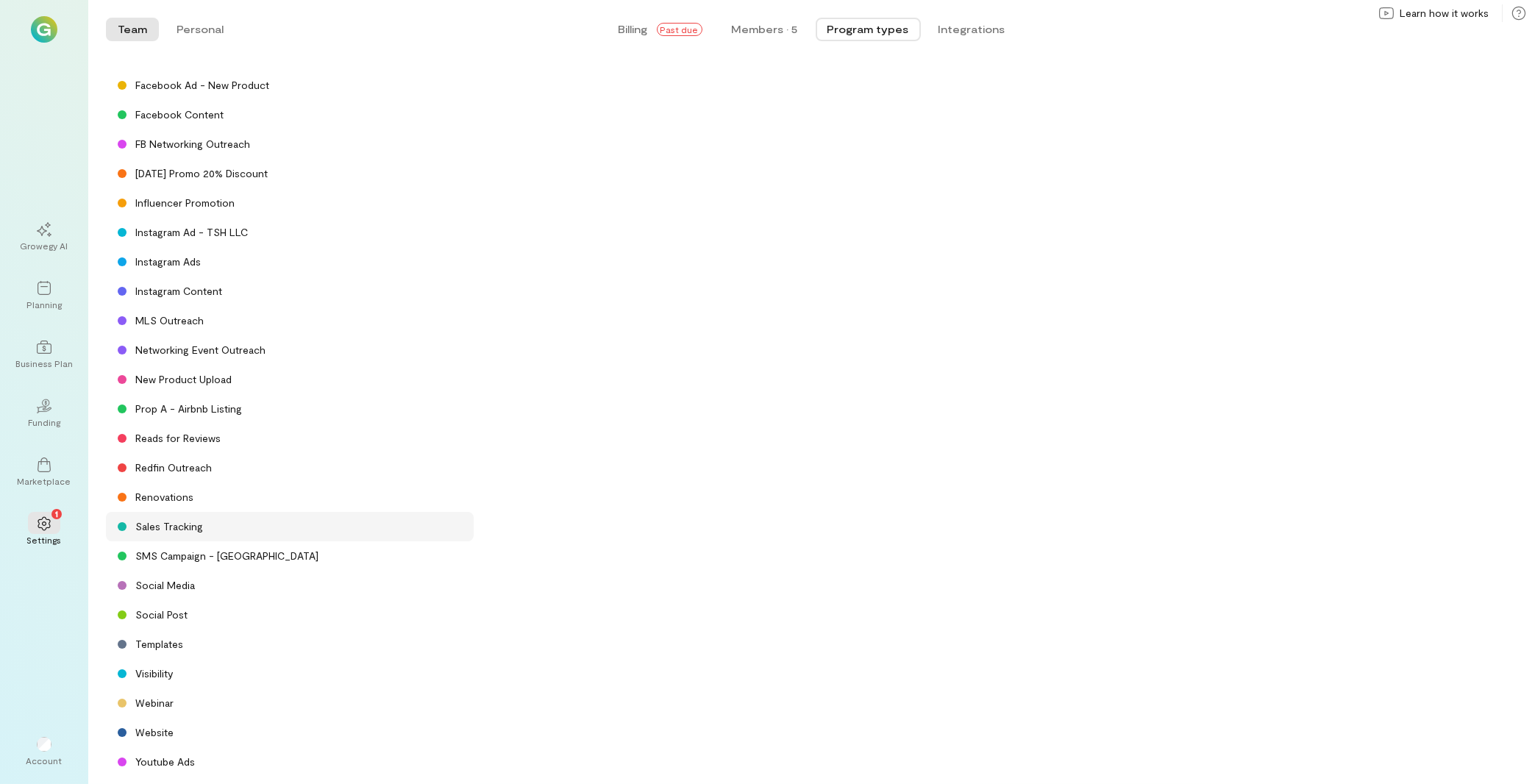
scroll to position [495, 0]
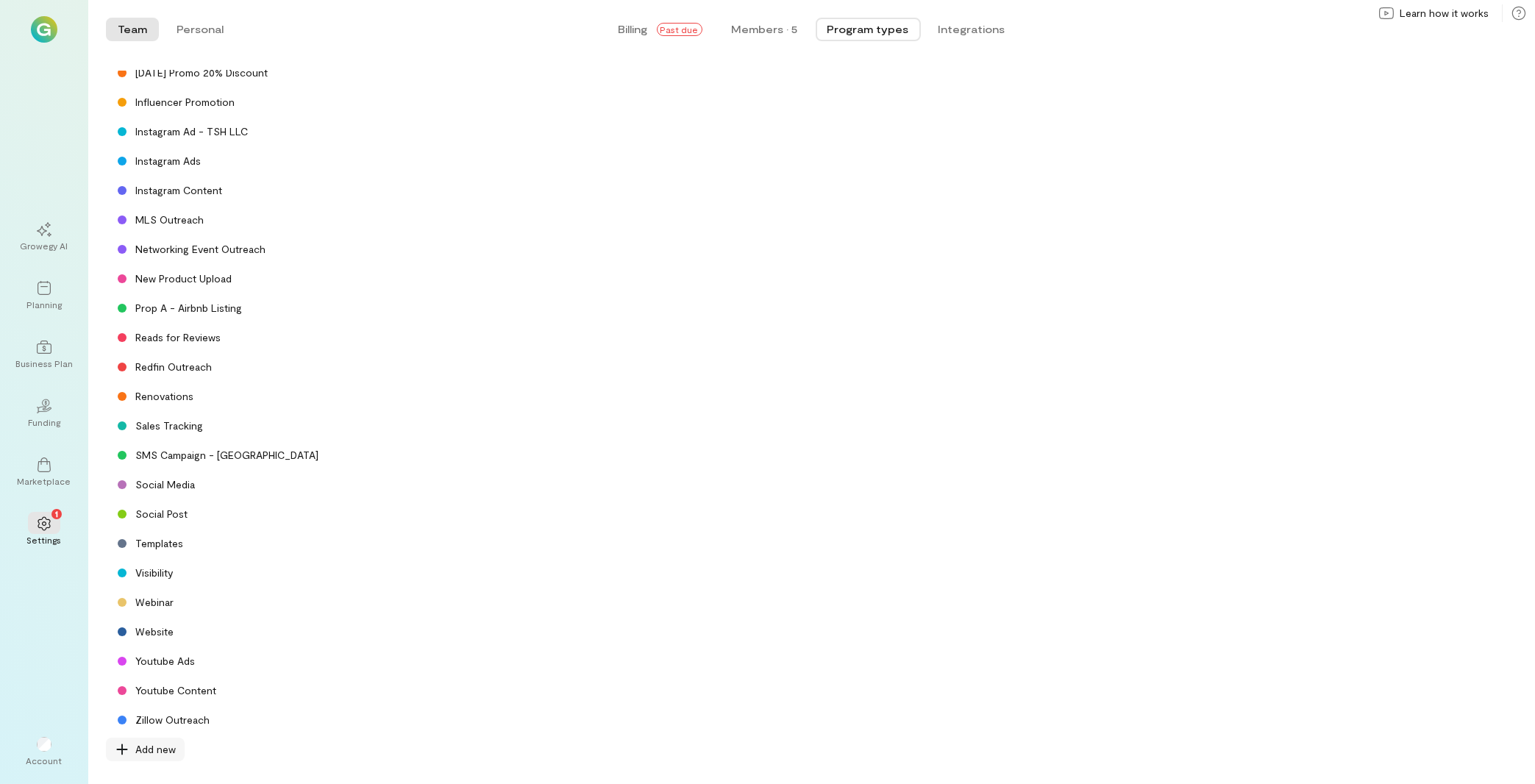
click at [159, 749] on span "Add new" at bounding box center [155, 749] width 40 height 15
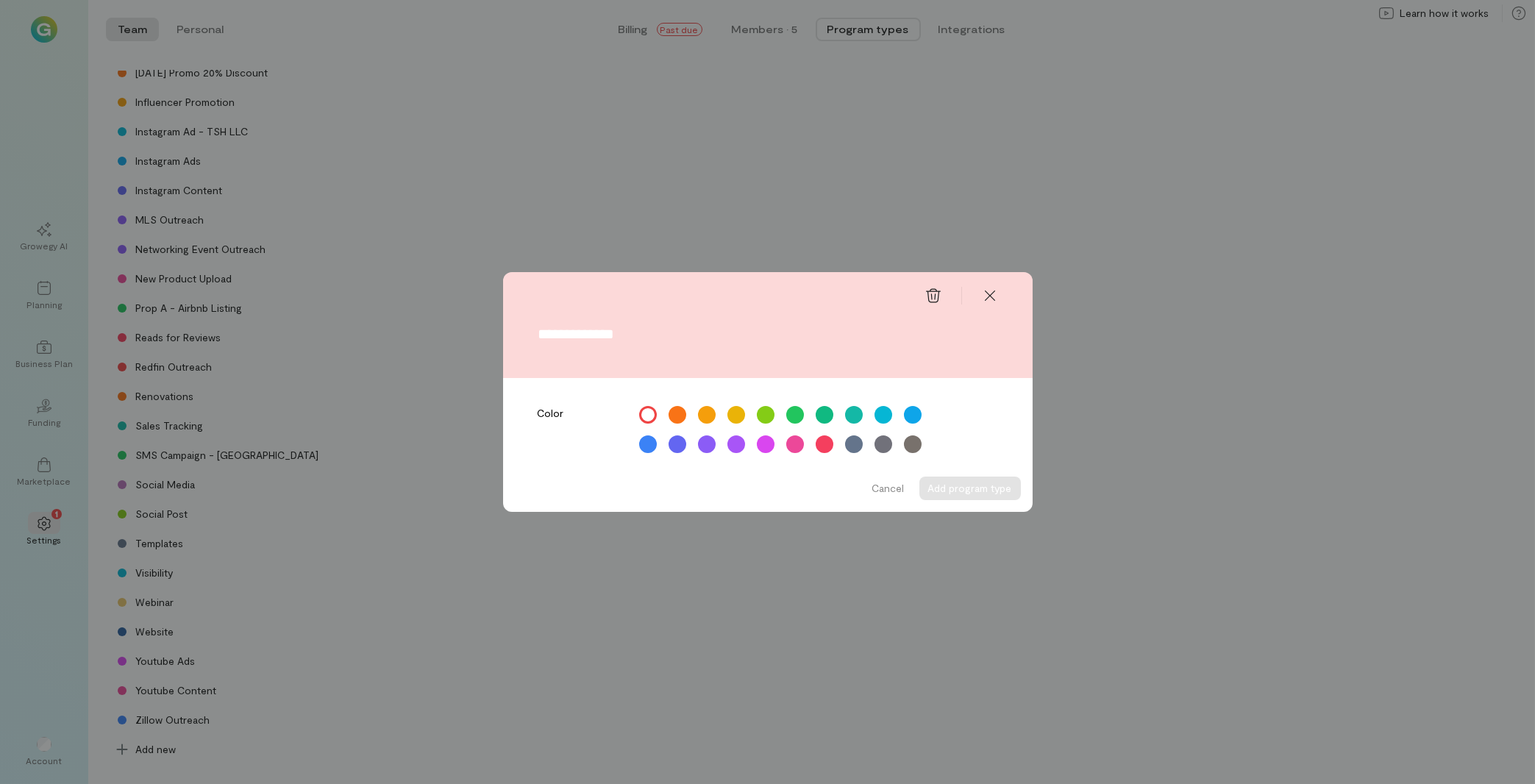
click at [568, 333] on input "text" at bounding box center [768, 333] width 459 height 16
click at [1003, 290] on div at bounding box center [989, 295] width 32 height 24
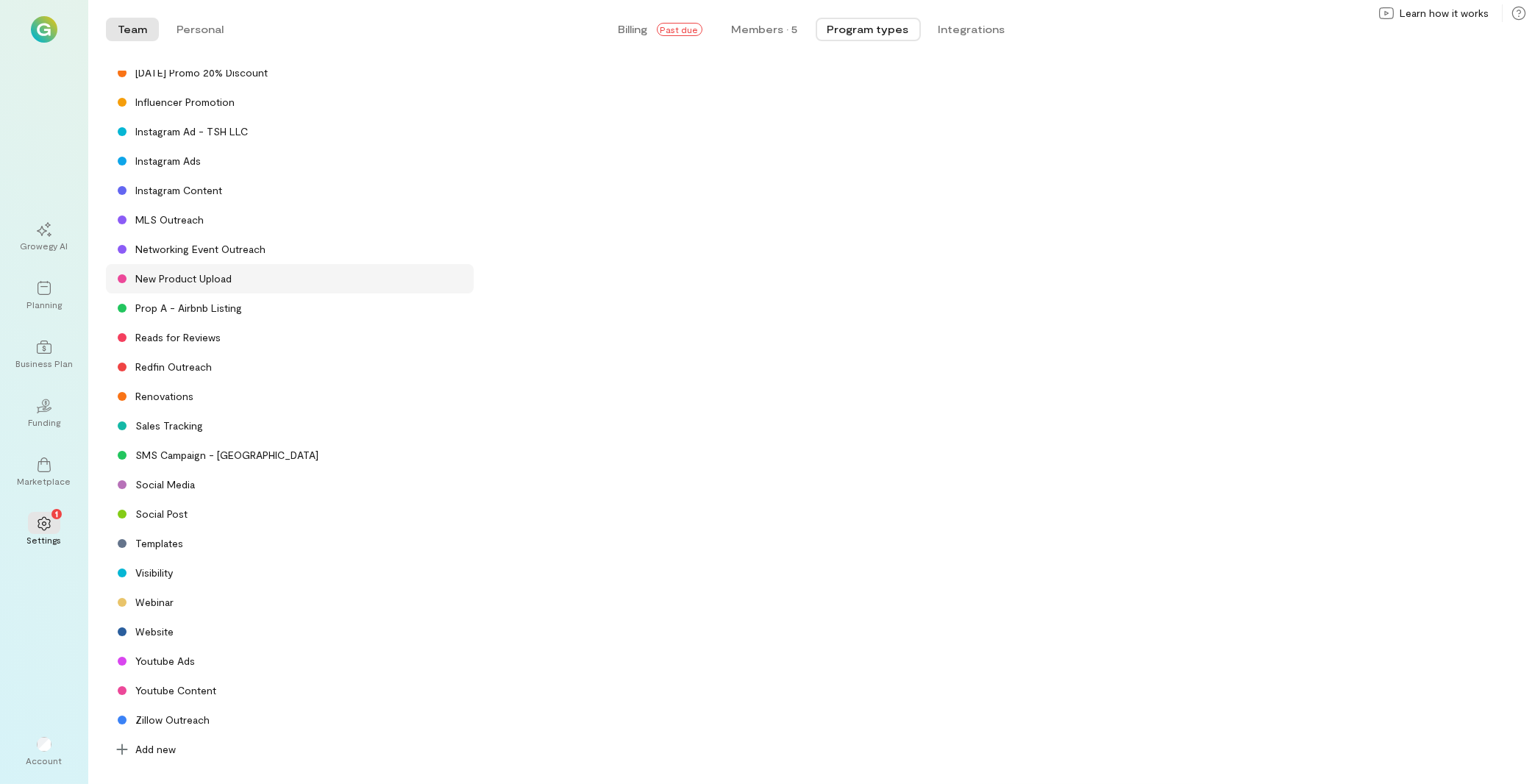
click at [259, 286] on div "New Product Upload" at bounding box center [290, 278] width 368 height 30
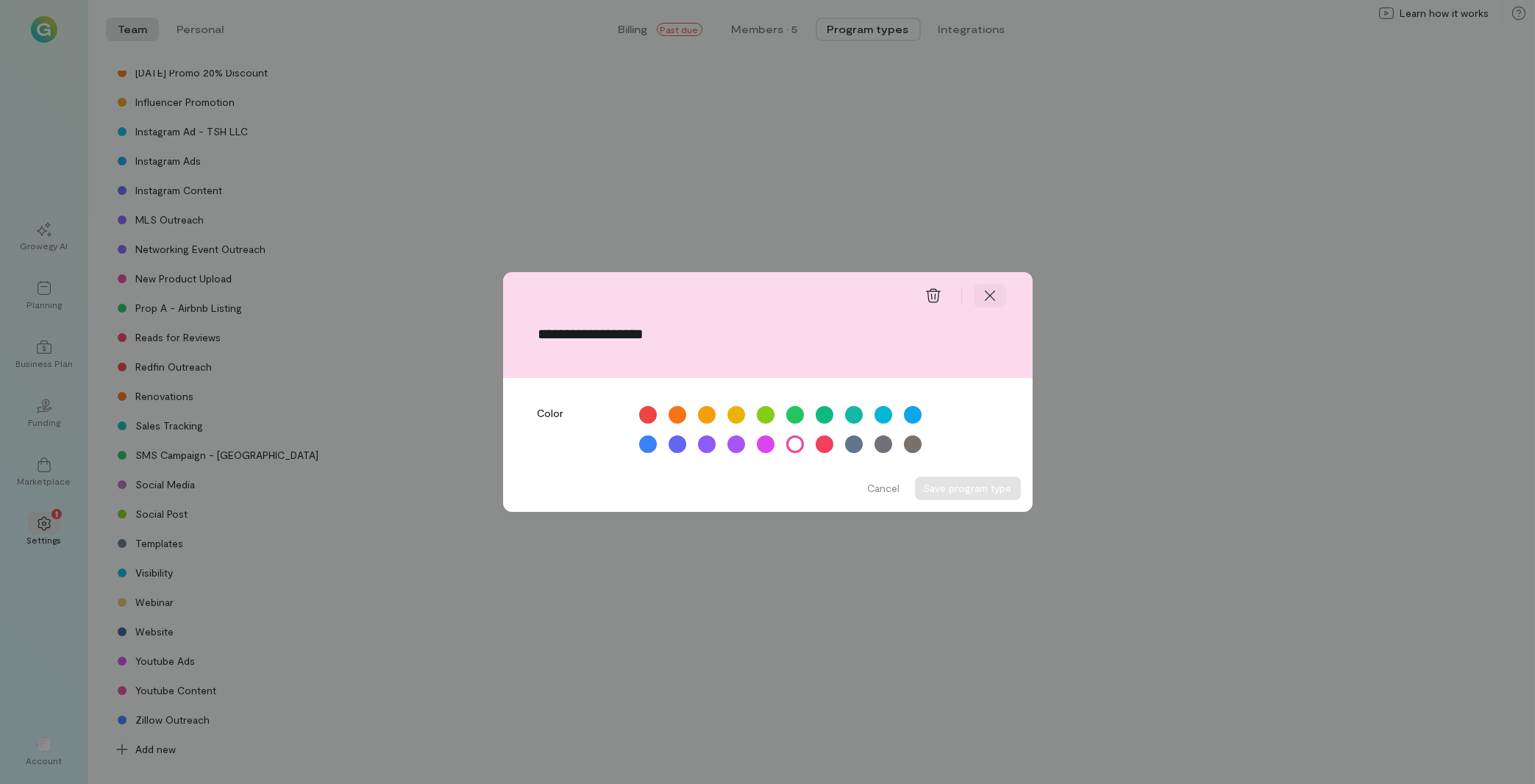
click at [993, 292] on icon at bounding box center [989, 295] width 15 height 15
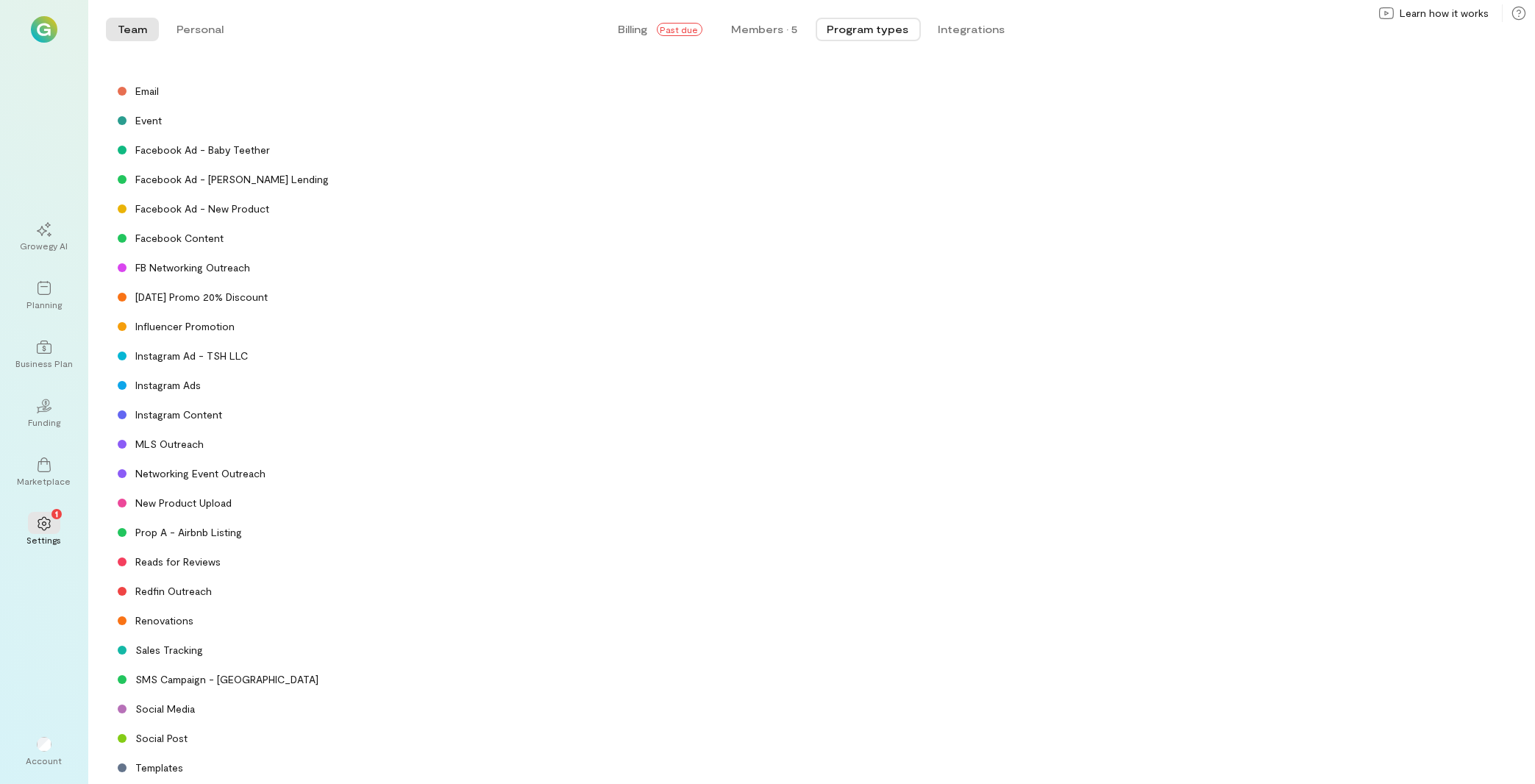
scroll to position [258, 0]
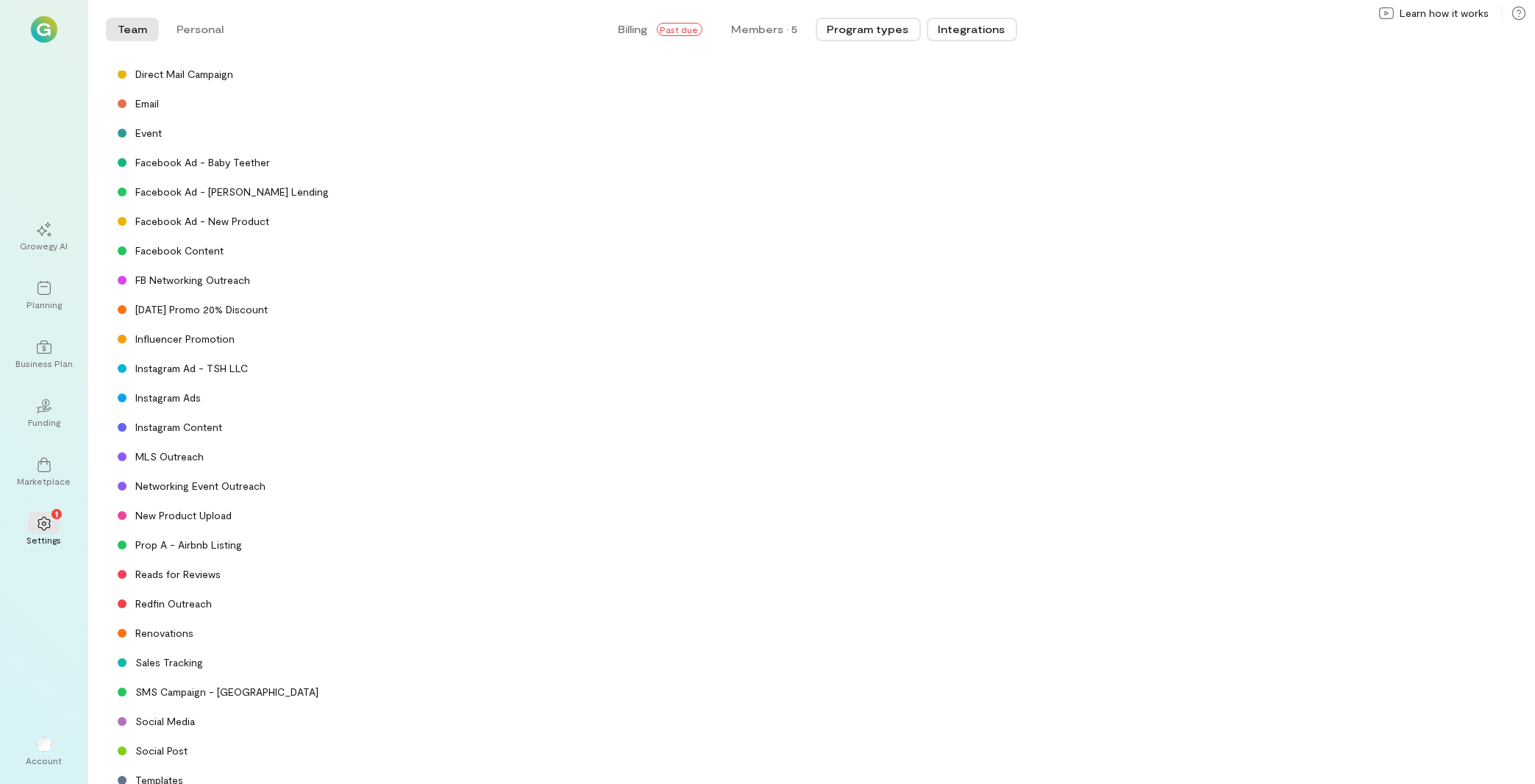
click at [985, 34] on button "Integrations" at bounding box center [972, 30] width 91 height 24
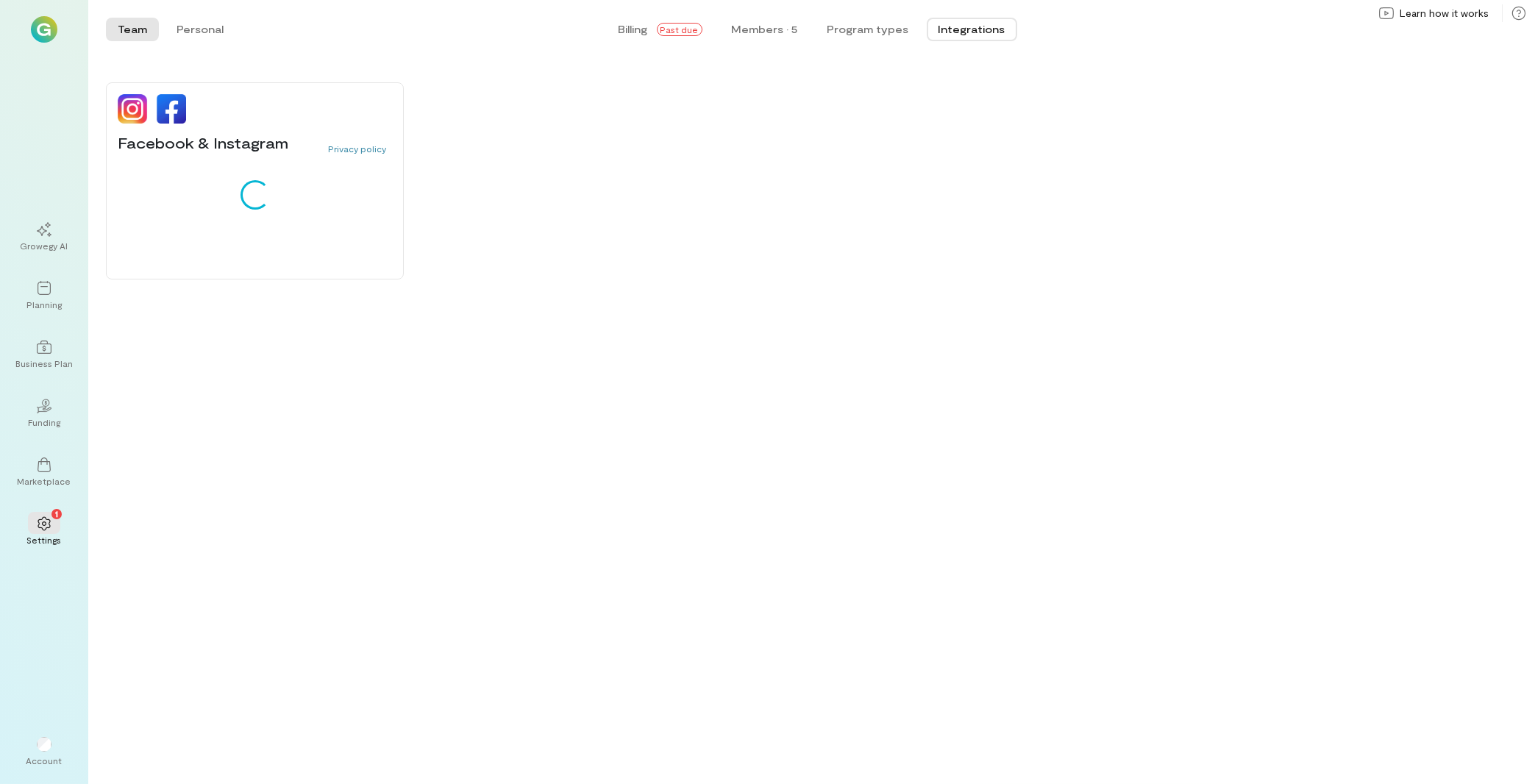
scroll to position [0, 0]
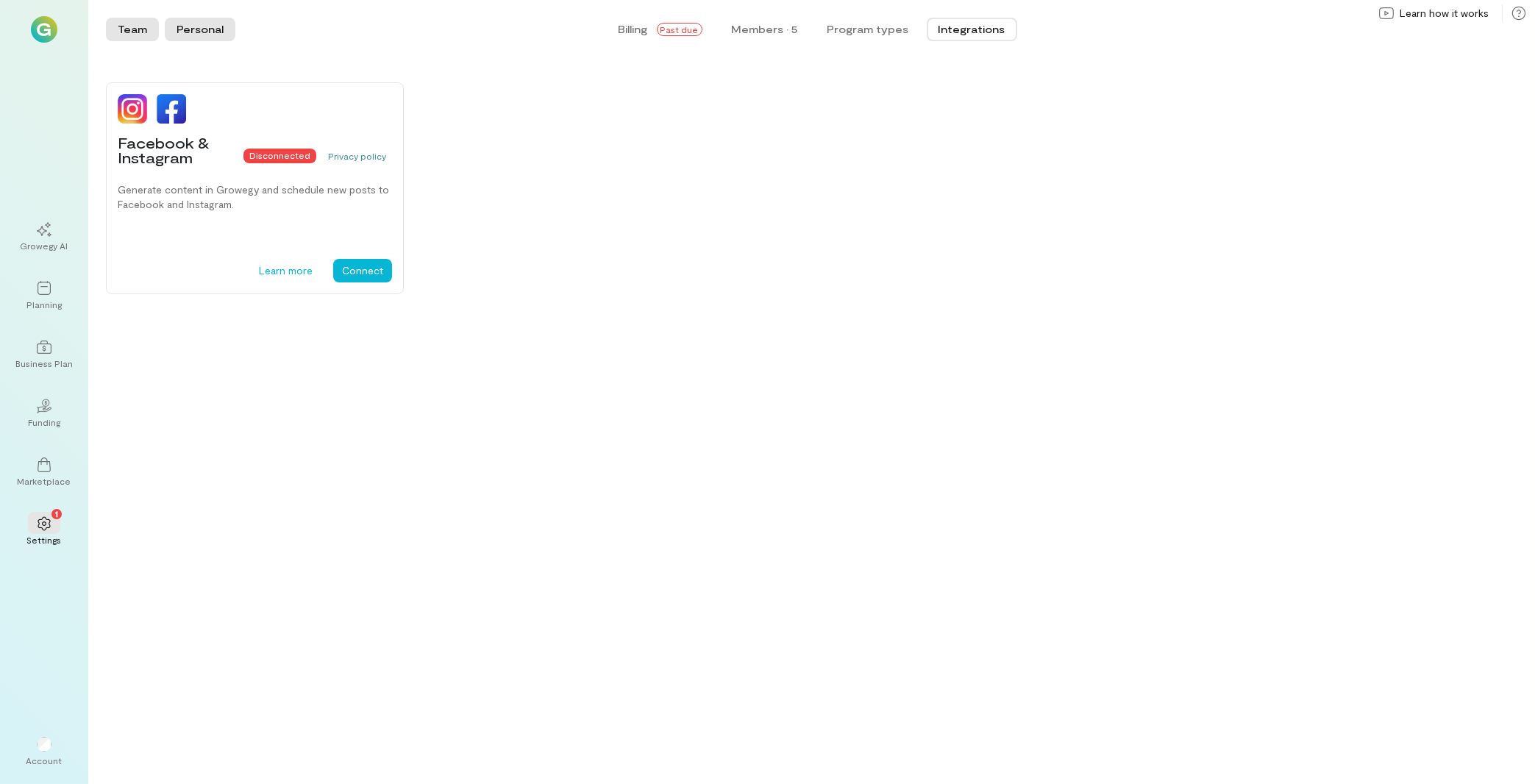
click at [188, 33] on button "Personal" at bounding box center [200, 30] width 71 height 24
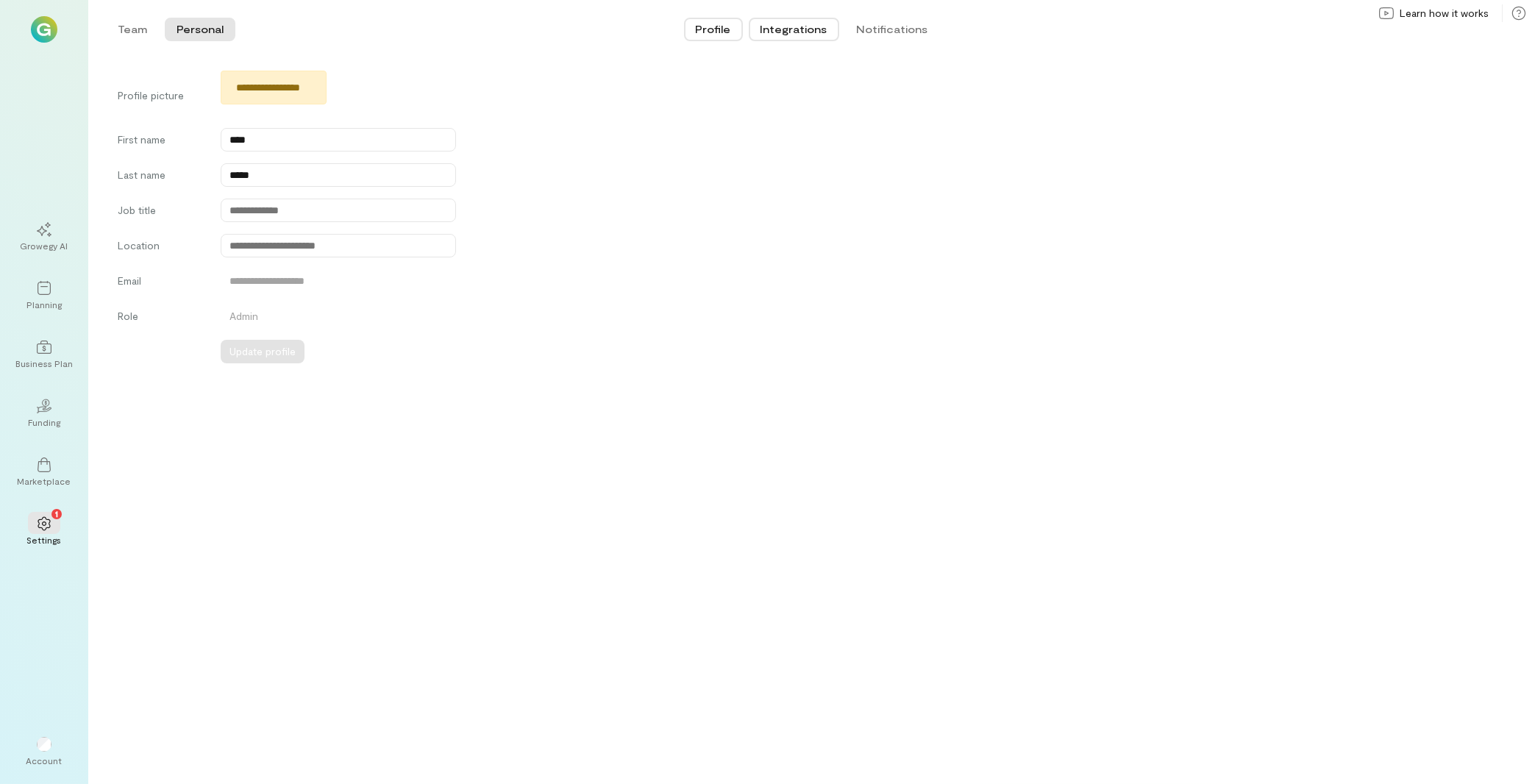
click at [805, 33] on button "Integrations" at bounding box center [794, 30] width 91 height 24
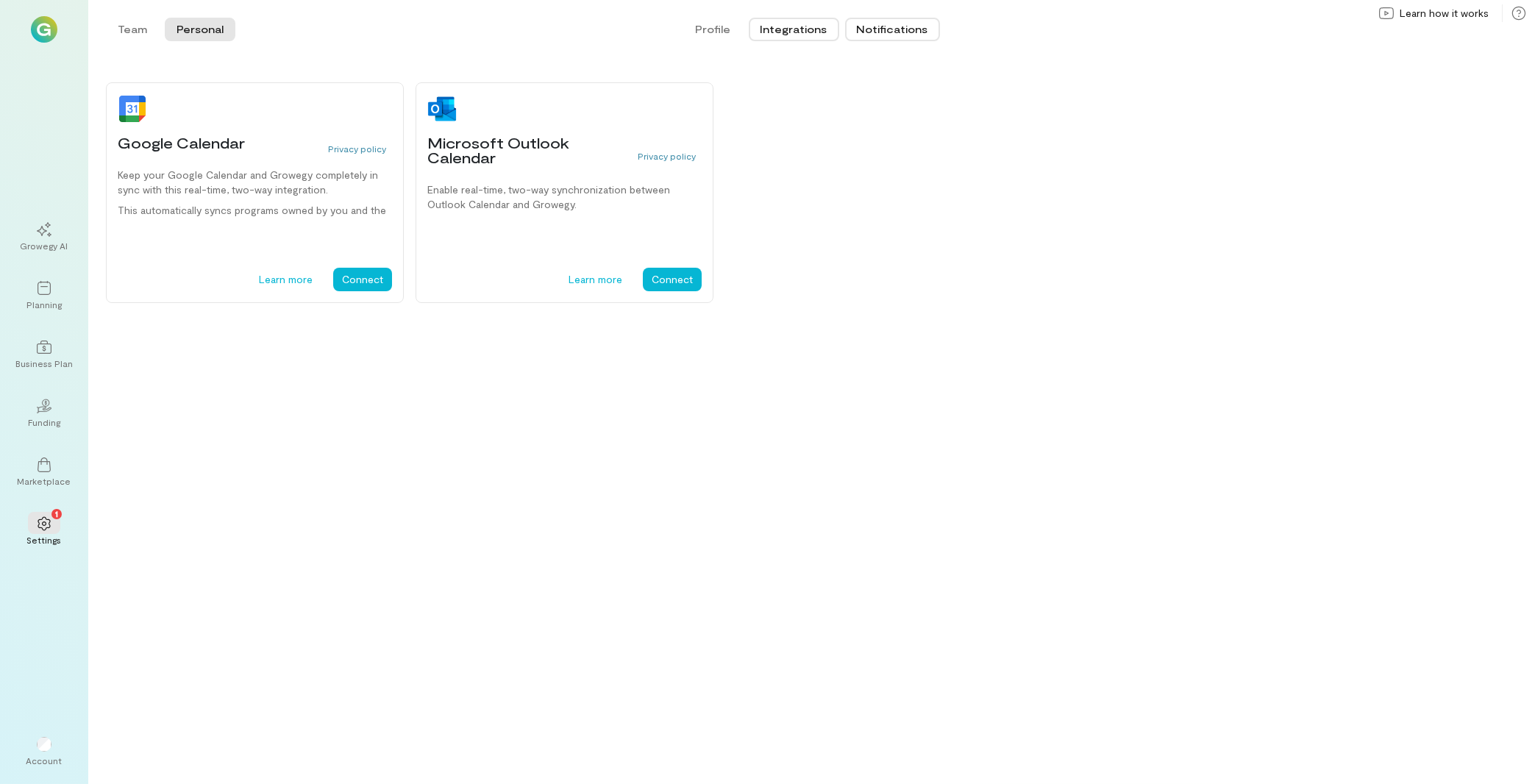
click at [912, 32] on button "Notifications" at bounding box center [892, 30] width 94 height 24
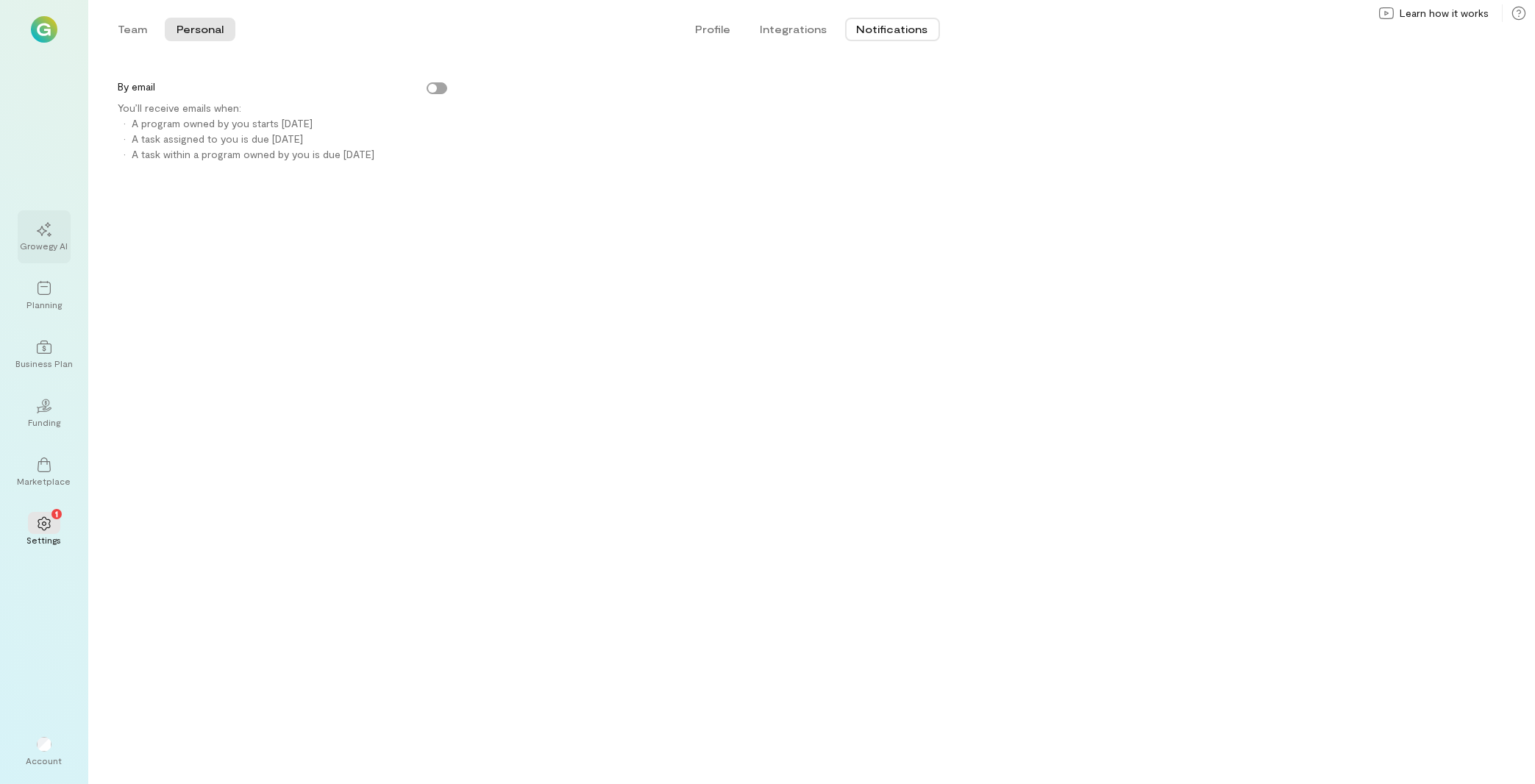
click at [36, 240] on div at bounding box center [43, 228] width 32 height 22
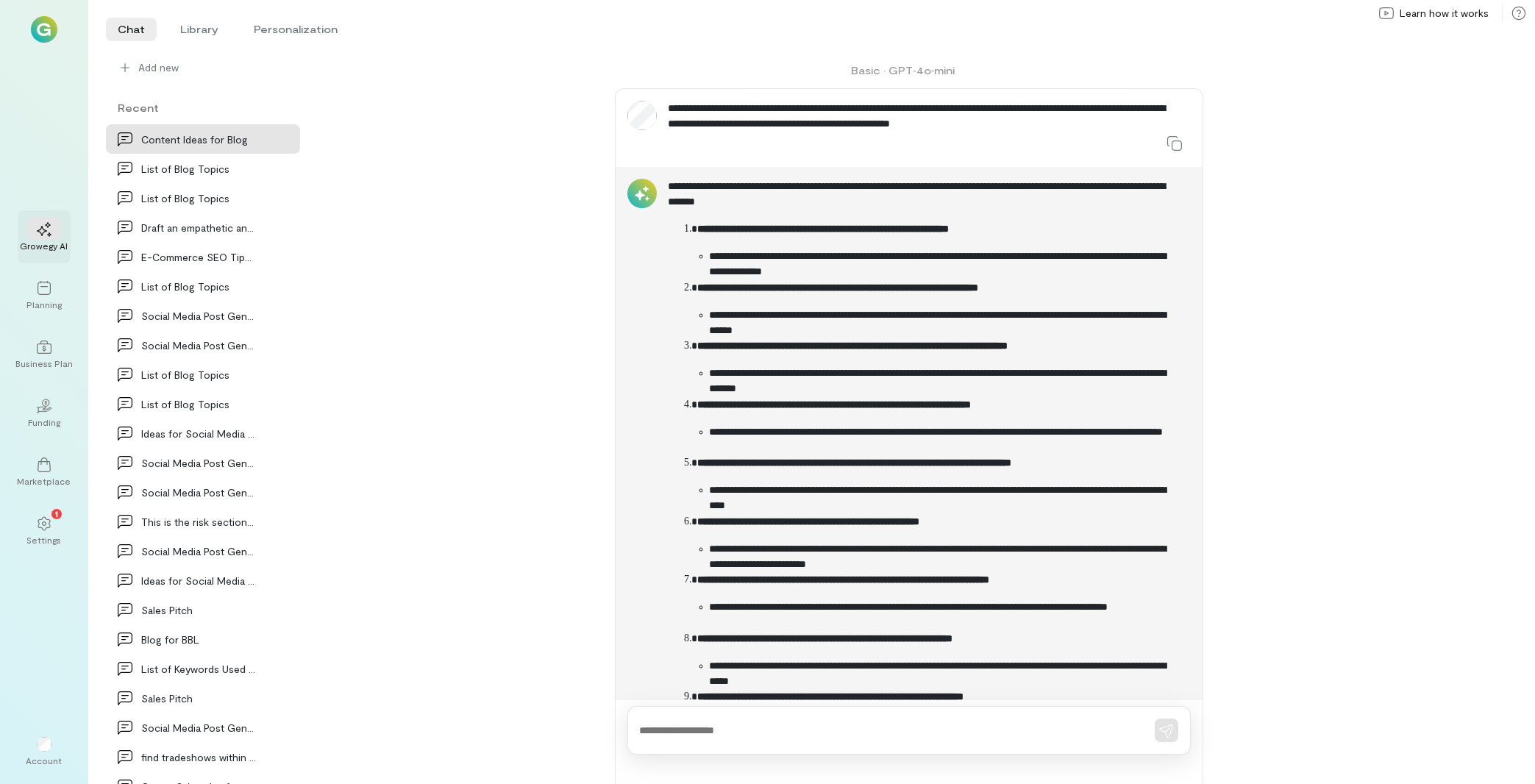
scroll to position [1176, 0]
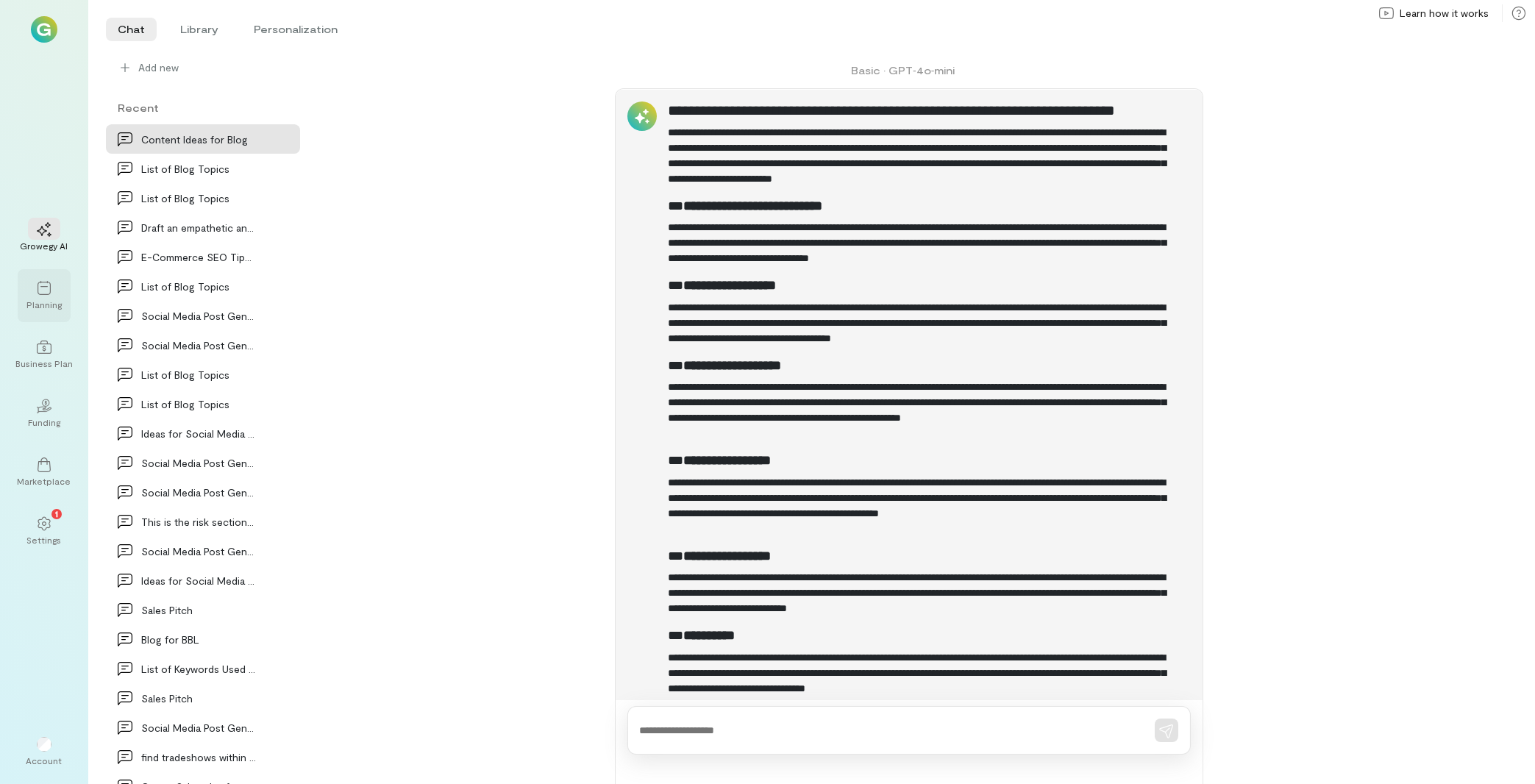
click at [56, 307] on div "Planning" at bounding box center [44, 304] width 35 height 12
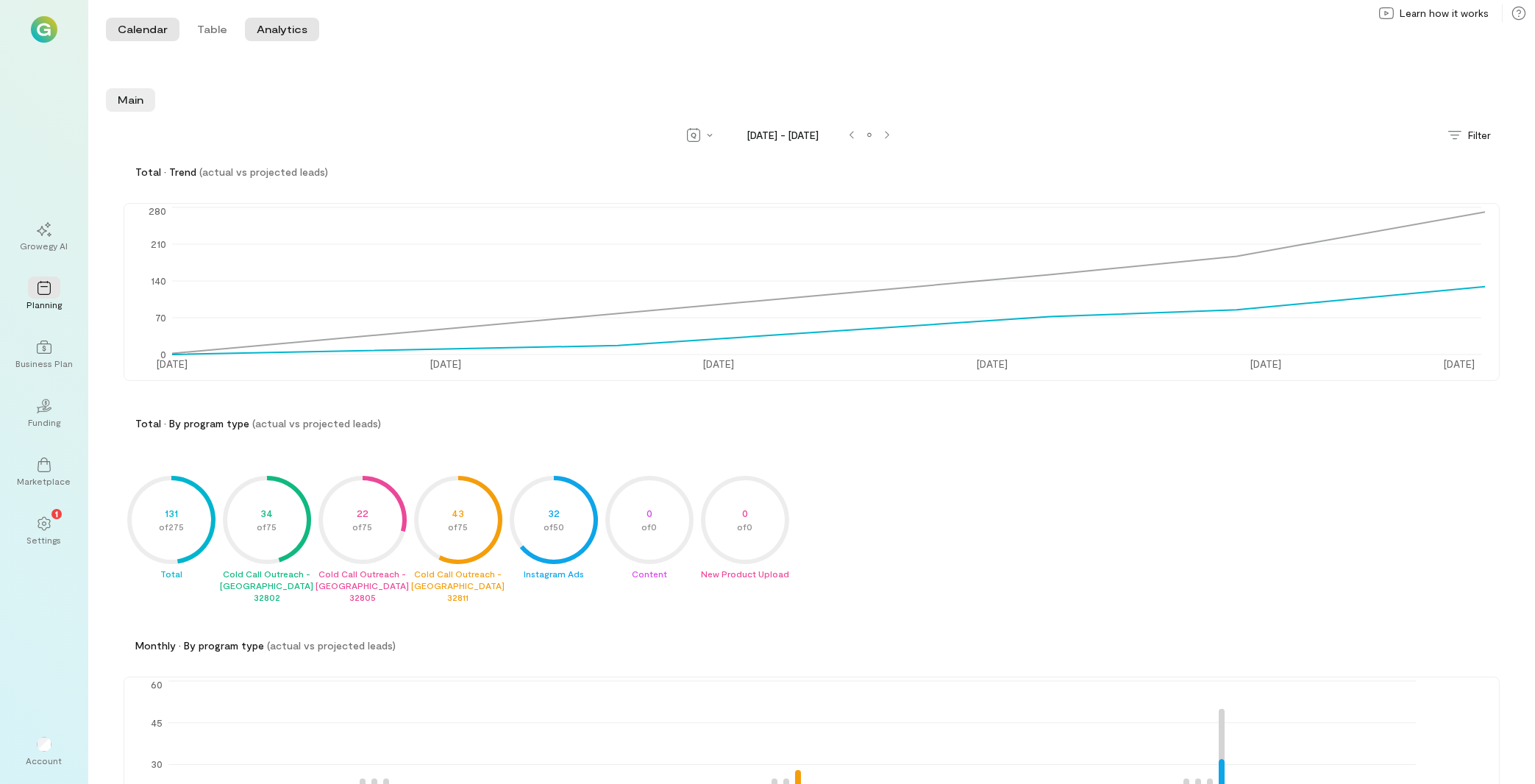
click at [147, 26] on button "Calendar" at bounding box center [143, 30] width 74 height 24
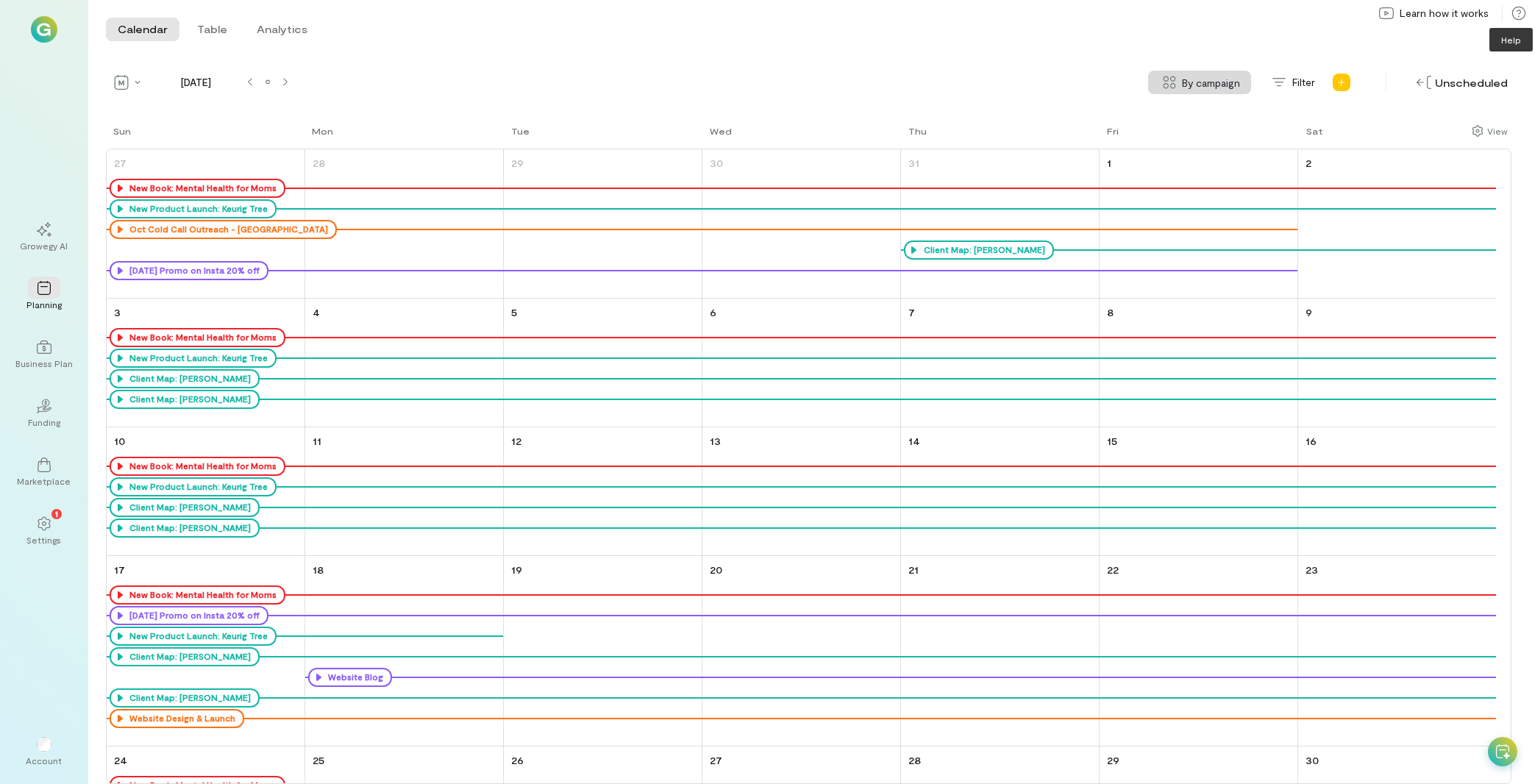
click at [1524, 16] on icon at bounding box center [1518, 13] width 13 height 13
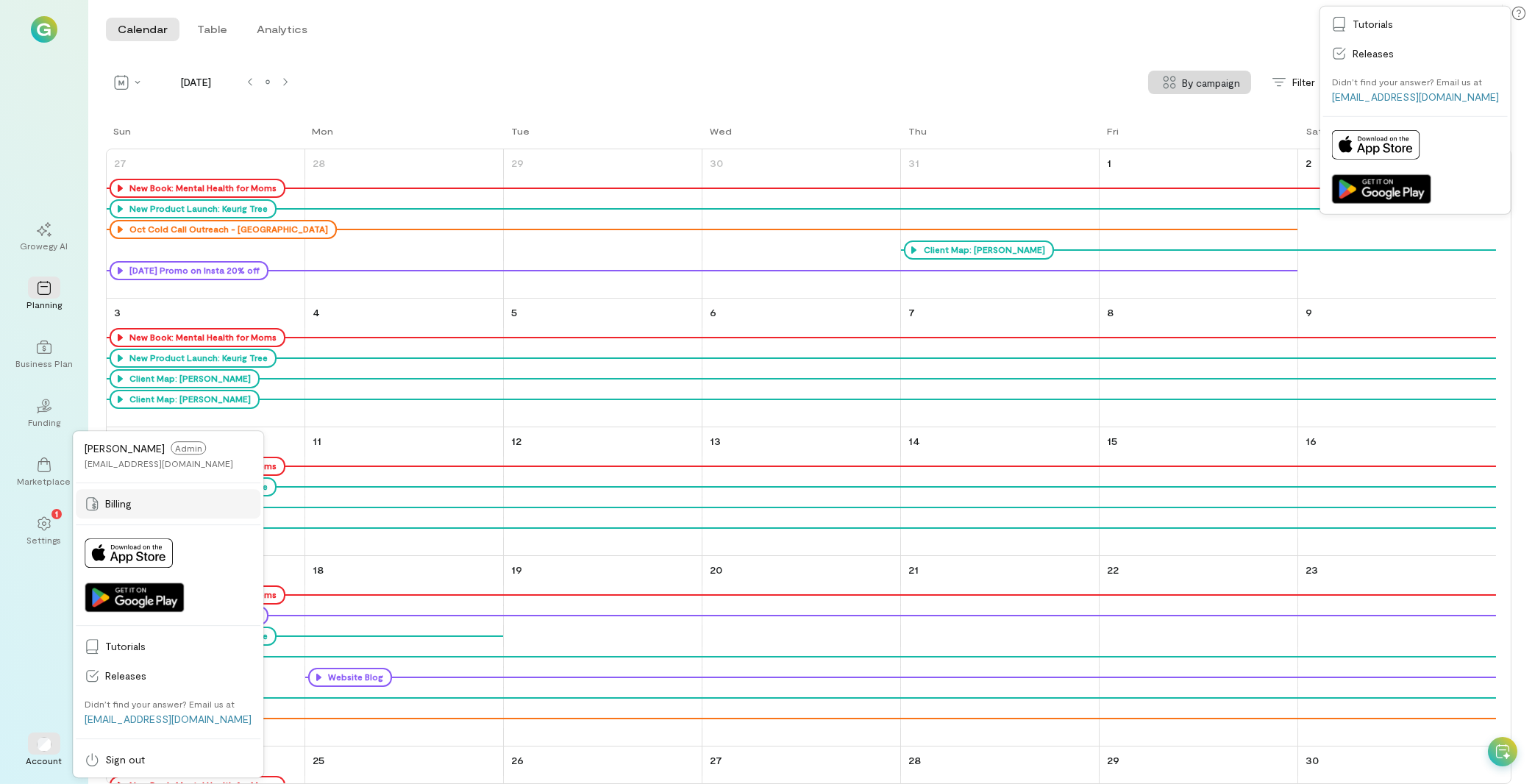
click at [136, 507] on span "Billing" at bounding box center [178, 503] width 147 height 15
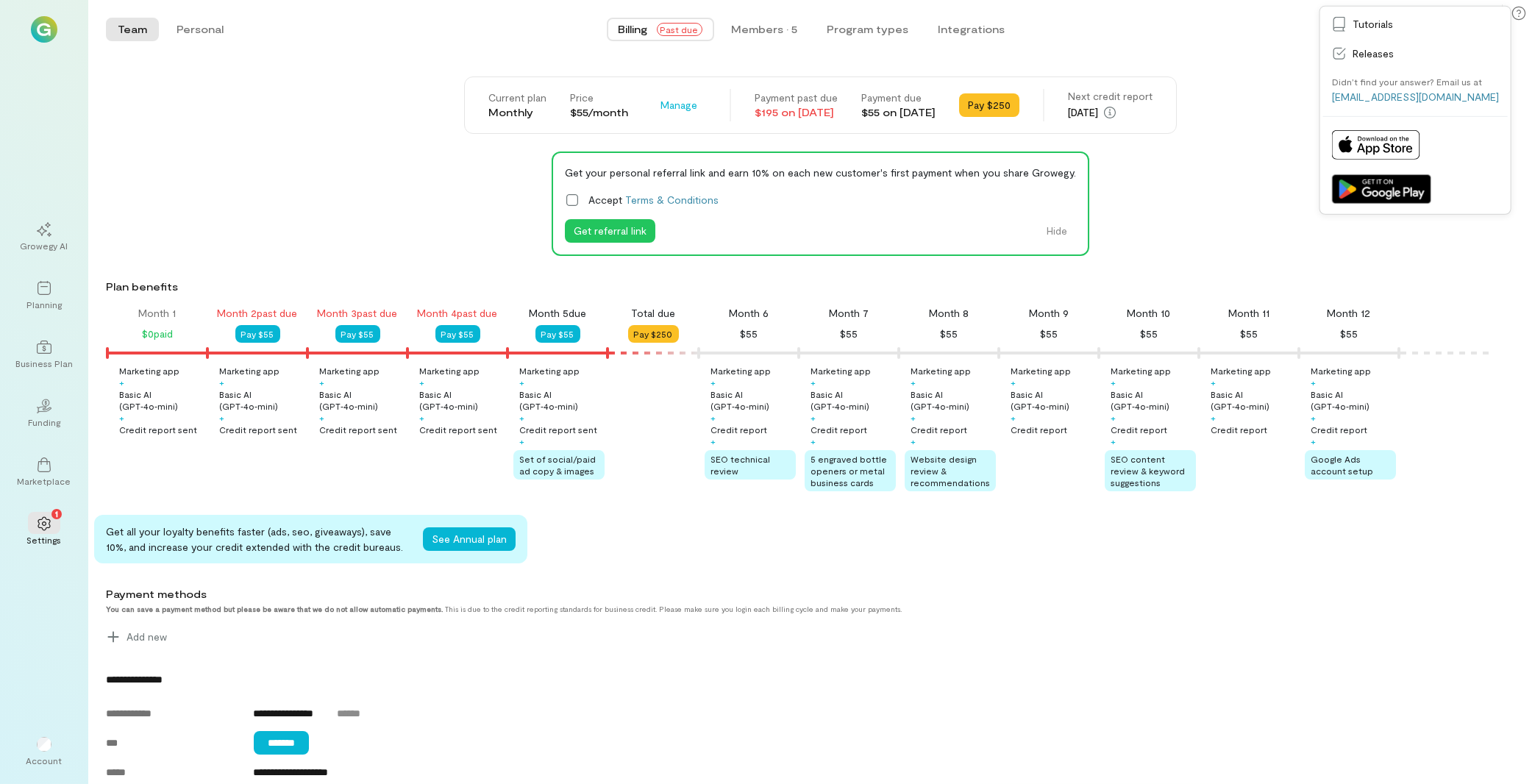
click at [292, 127] on div "Current plan Monthly Price $55/month Manage Payment past due $195 on [DATE] Pay…" at bounding box center [821, 105] width 1429 height 57
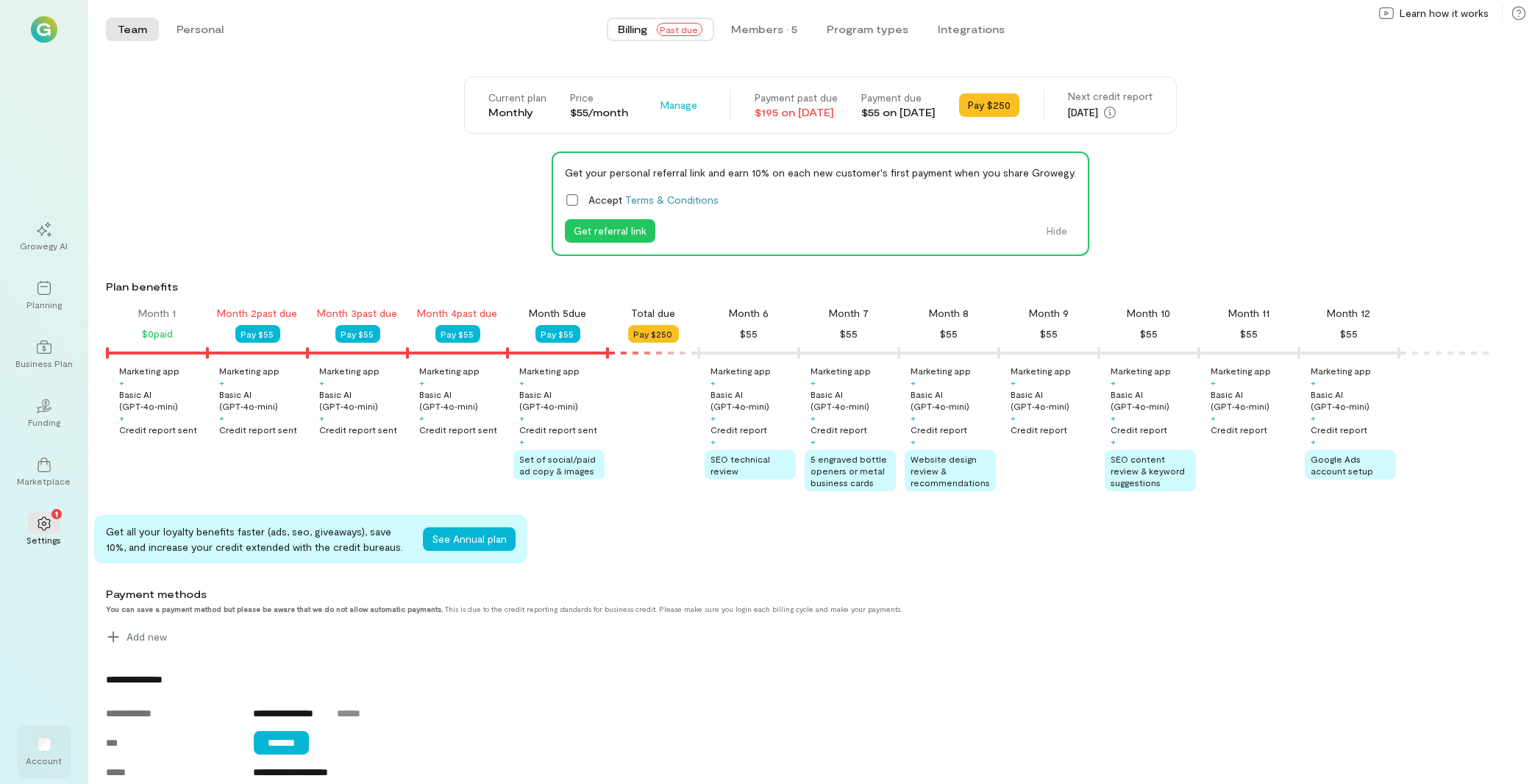
click at [51, 744] on div at bounding box center [43, 743] width 32 height 22
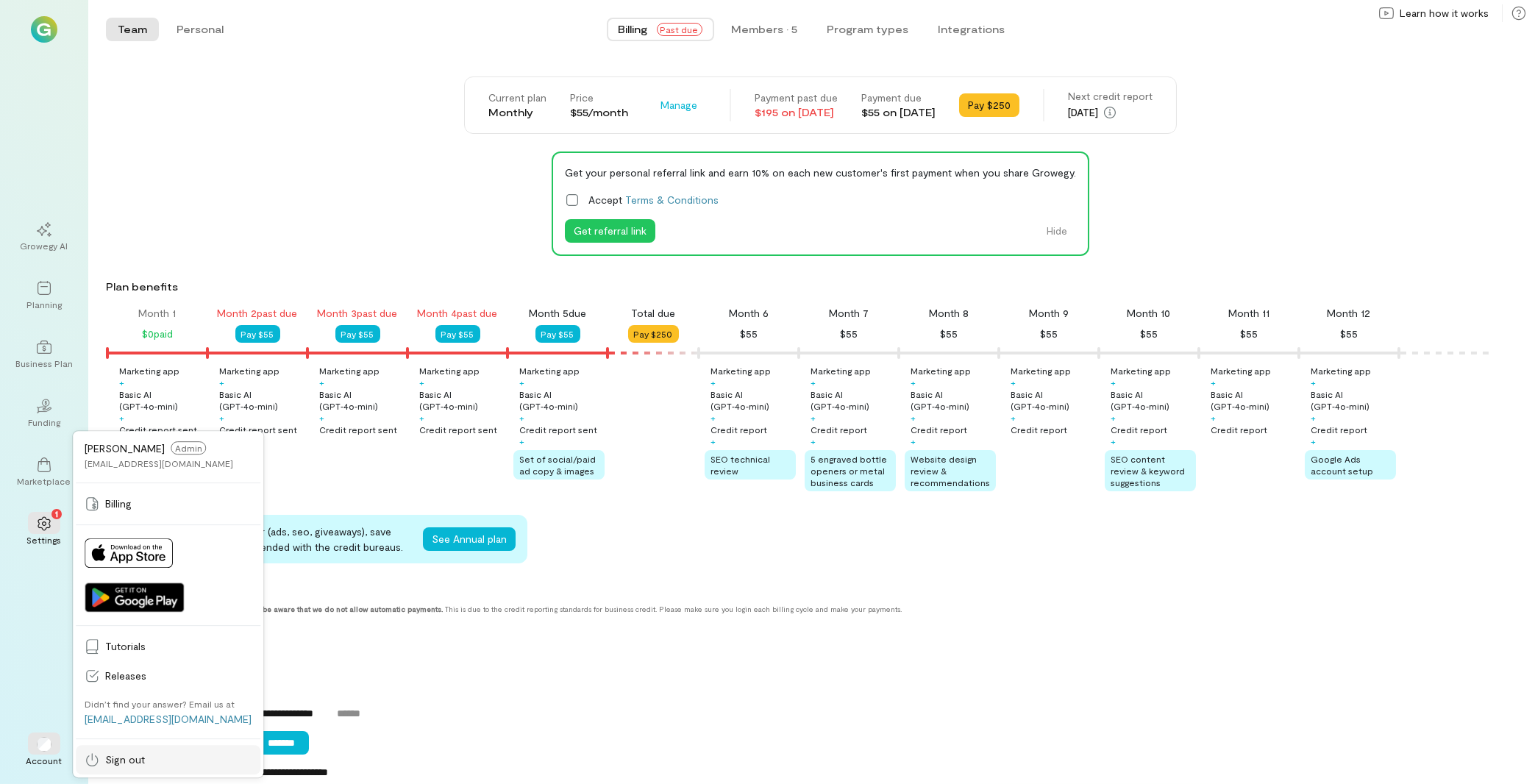
click at [141, 750] on link "Sign out" at bounding box center [168, 759] width 185 height 30
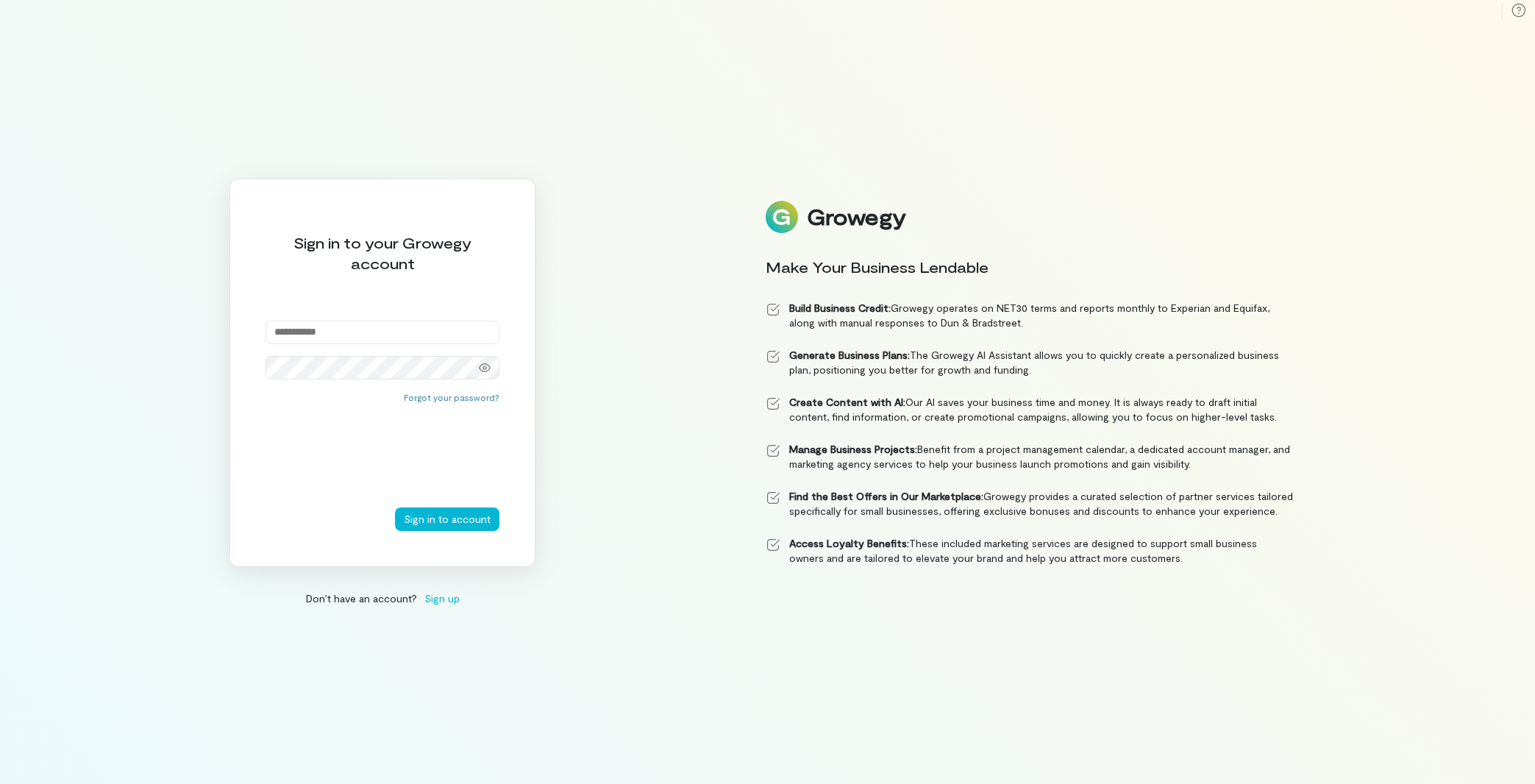
paste input "**********"
type input "**********"
click at [426, 514] on button "Sign in to account" at bounding box center [447, 519] width 104 height 24
